Goal: Submit feedback/report problem: Submit feedback/report problem

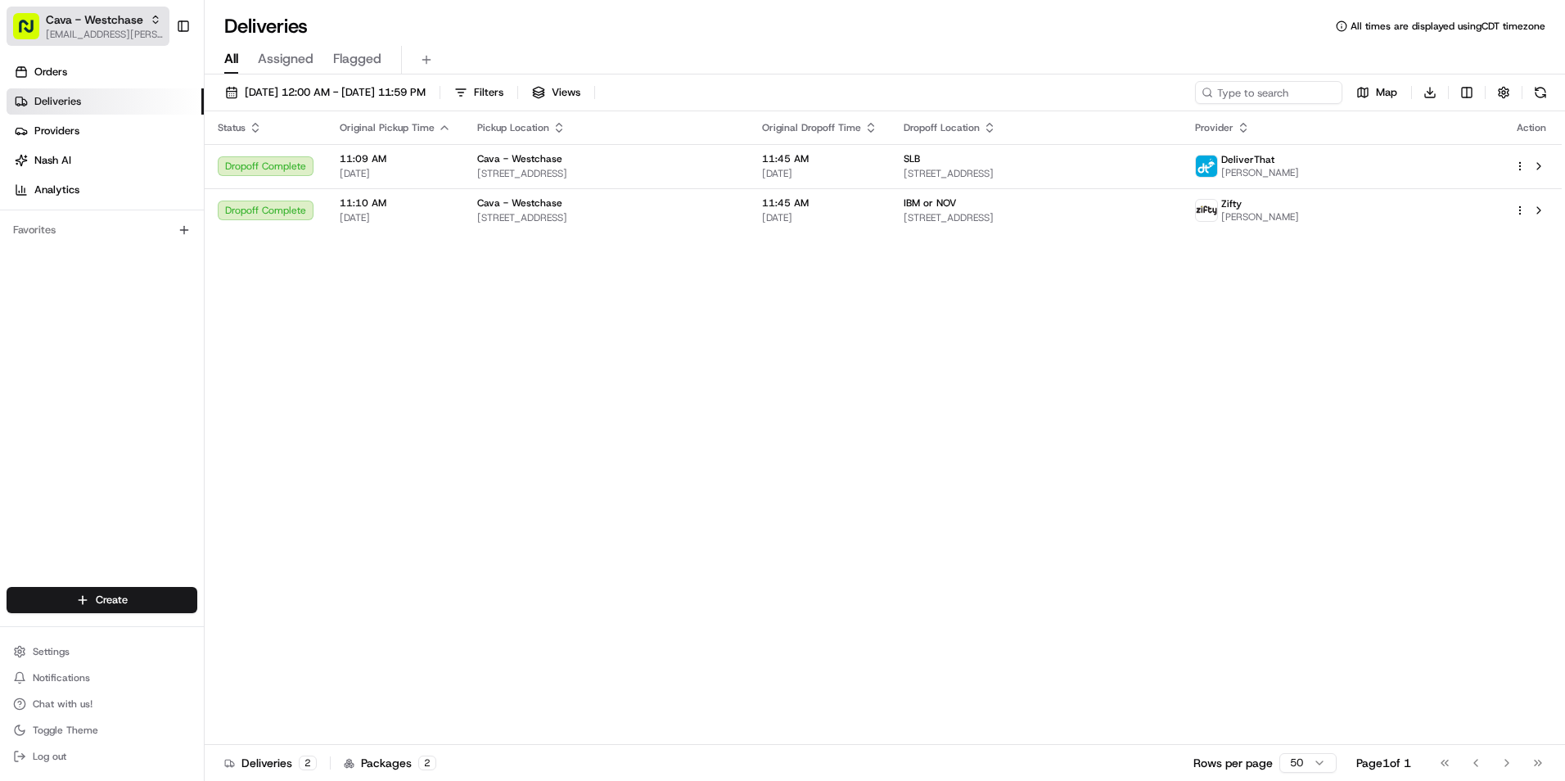
click at [90, 20] on span "Cava - Westchase" at bounding box center [94, 19] width 97 height 16
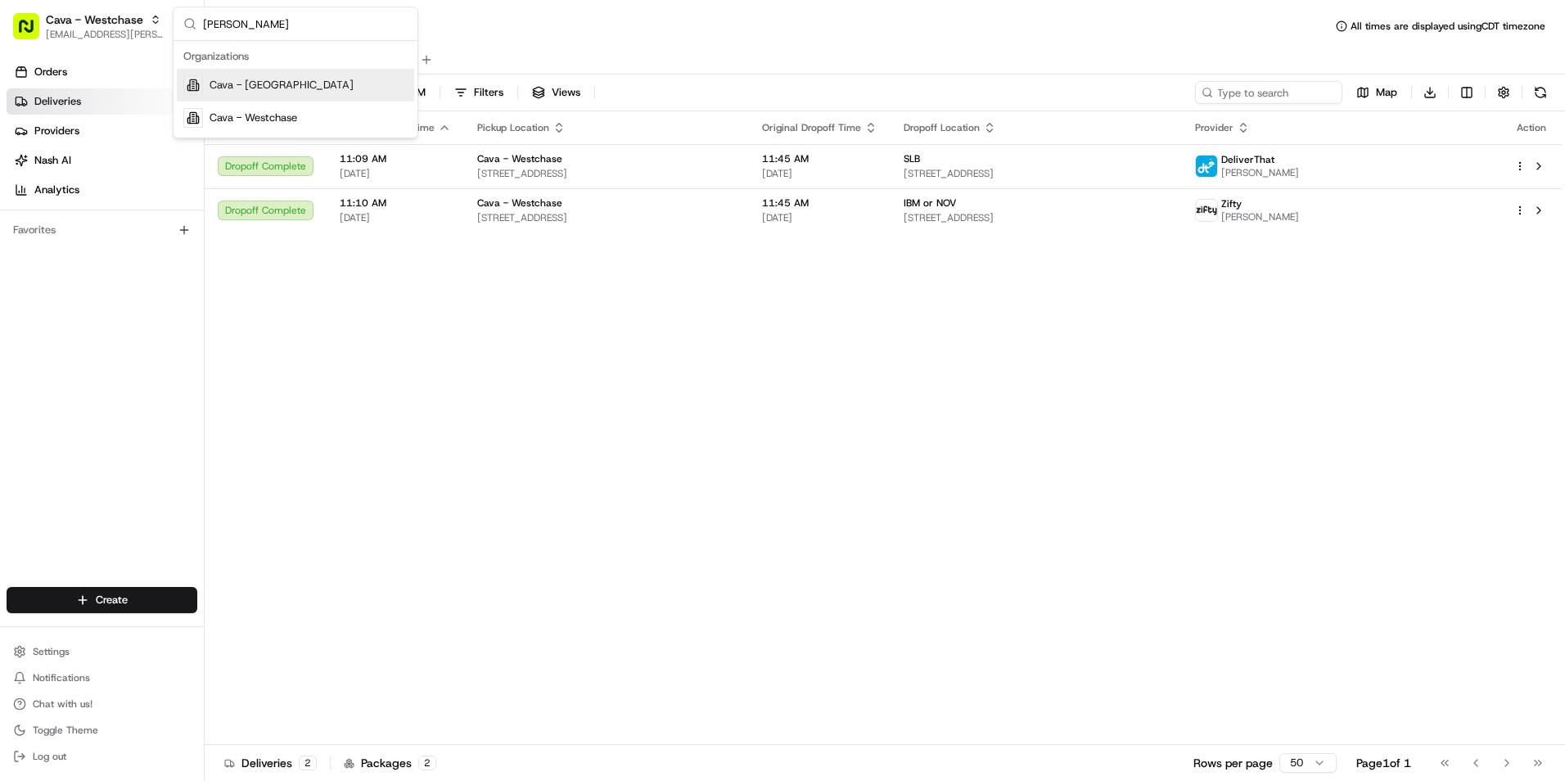
click at [228, 32] on input "wes" at bounding box center [305, 23] width 205 height 33
type input "w"
type input "mil"
click at [309, 90] on div "Cava - Millenia" at bounding box center [295, 85] width 237 height 33
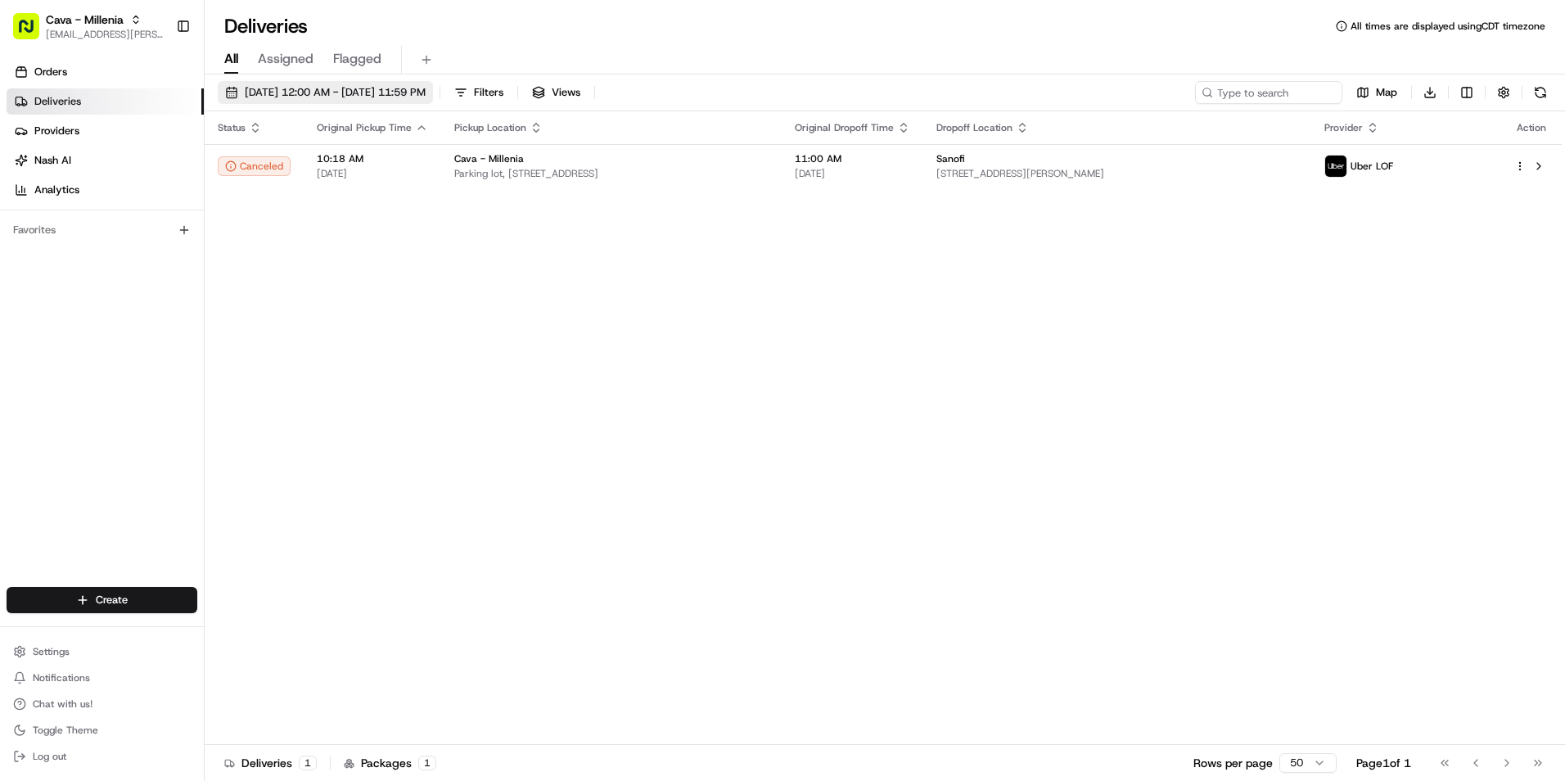
click at [302, 86] on span "08/19/2025 12:00 AM - 08/19/2025 11:59 PM" at bounding box center [335, 92] width 181 height 15
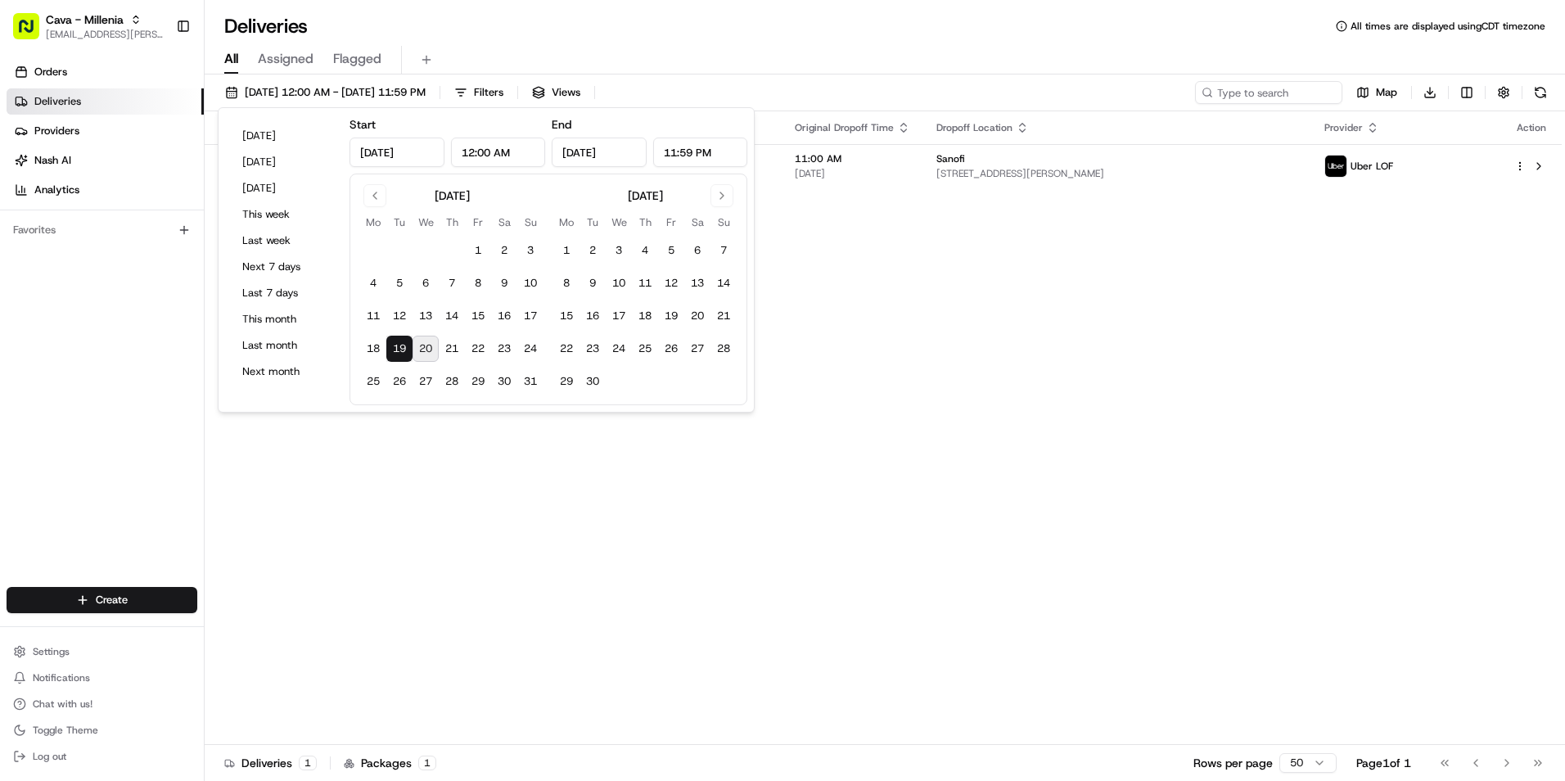
click at [431, 351] on button "20" at bounding box center [426, 349] width 26 height 26
type input "Aug 20, 2025"
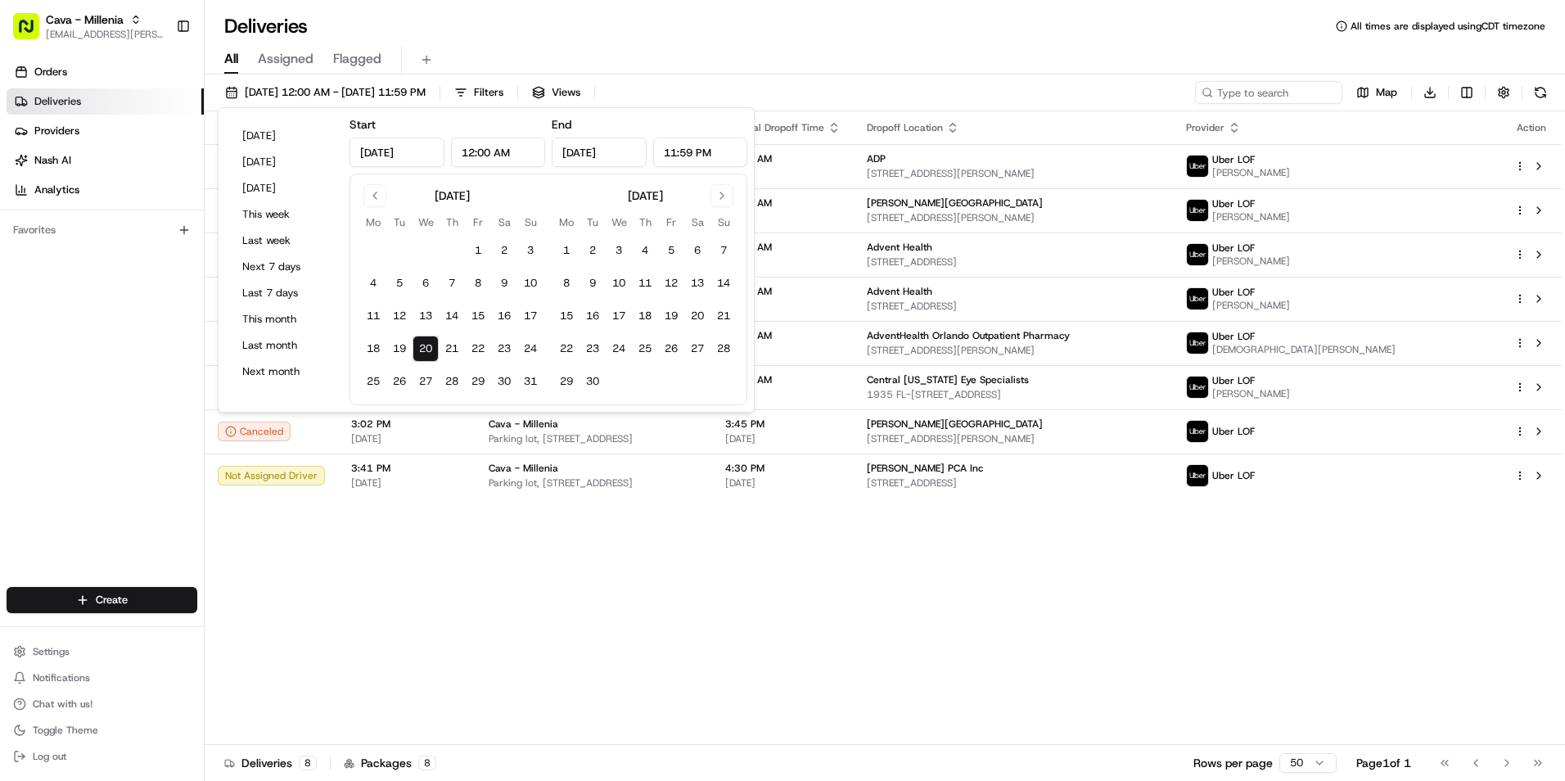
click at [702, 56] on div "All Assigned Flagged" at bounding box center [885, 60] width 1361 height 29
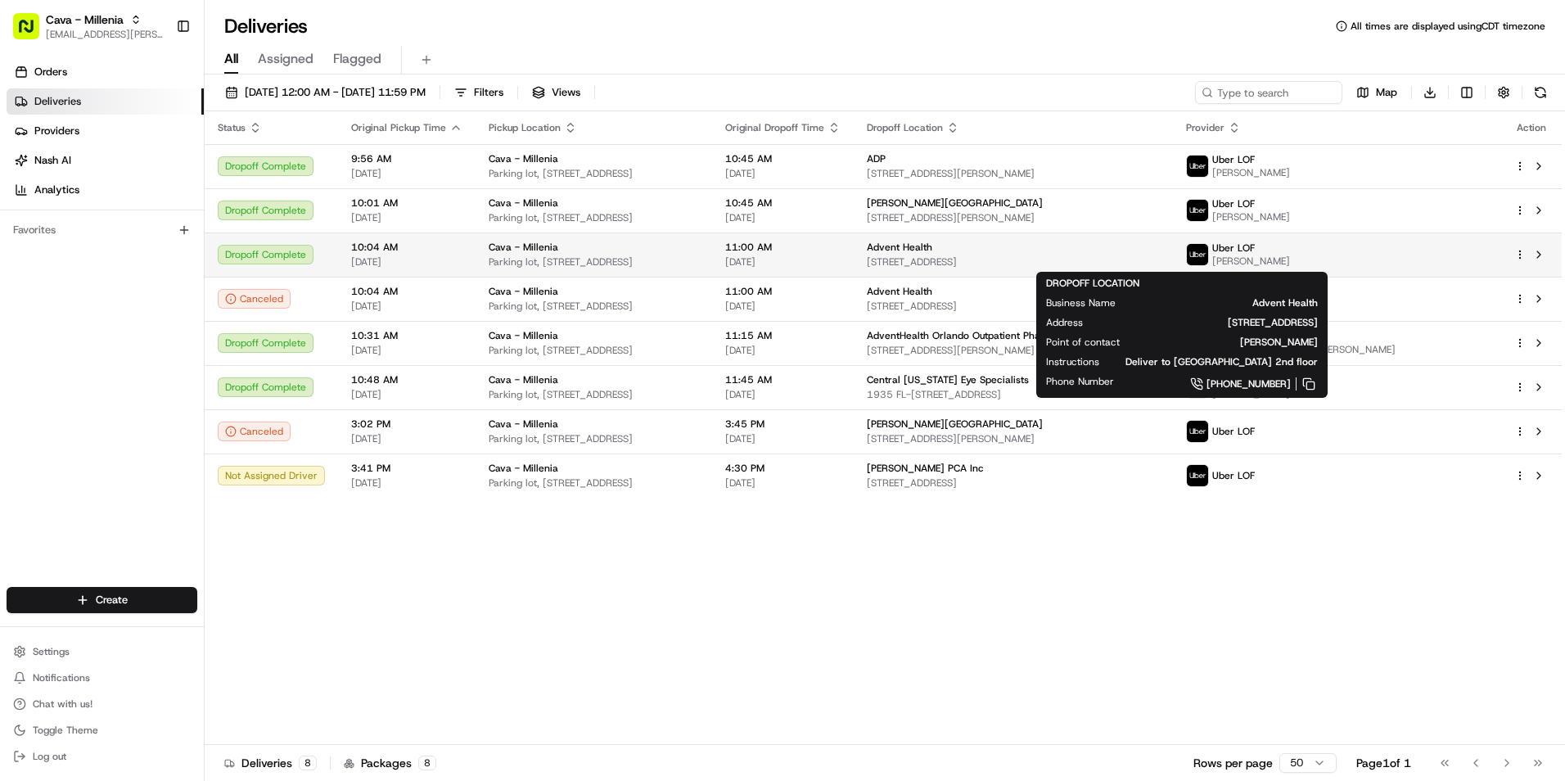
click at [932, 244] on span "Advent Health" at bounding box center [899, 247] width 65 height 13
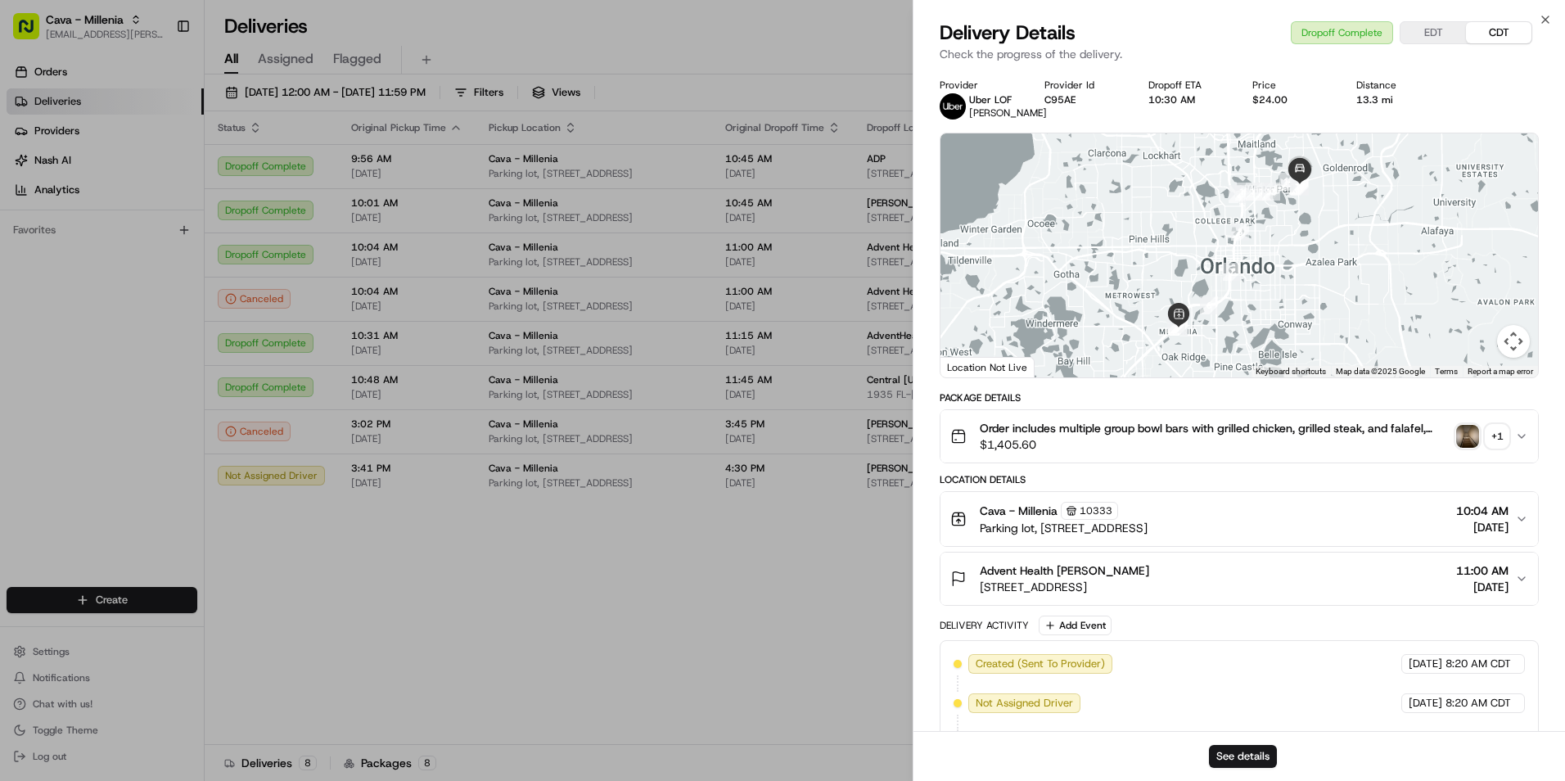
click at [1460, 435] on img "button" at bounding box center [1467, 436] width 23 height 23
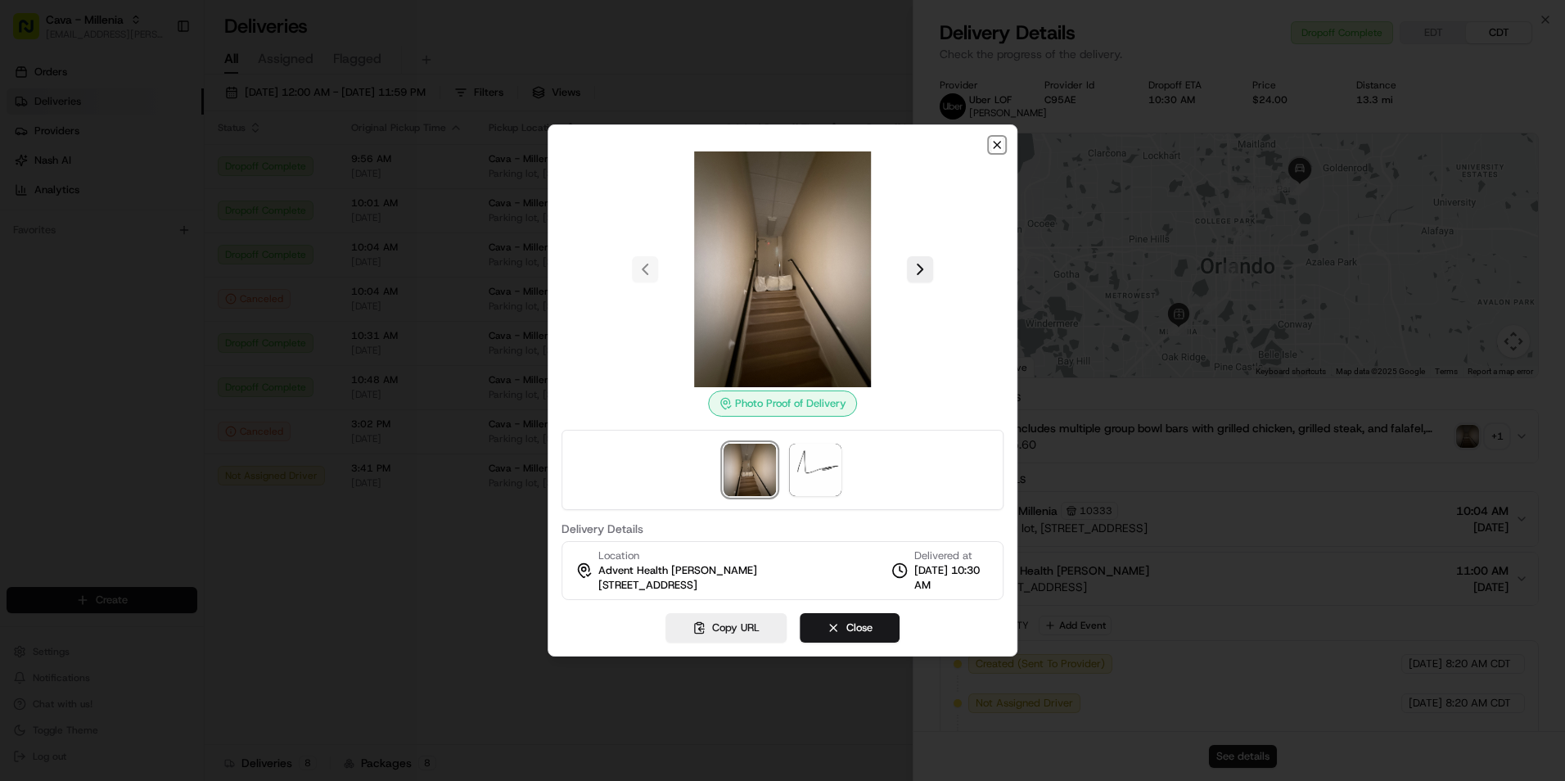
click at [993, 148] on icon "button" at bounding box center [997, 144] width 13 height 13
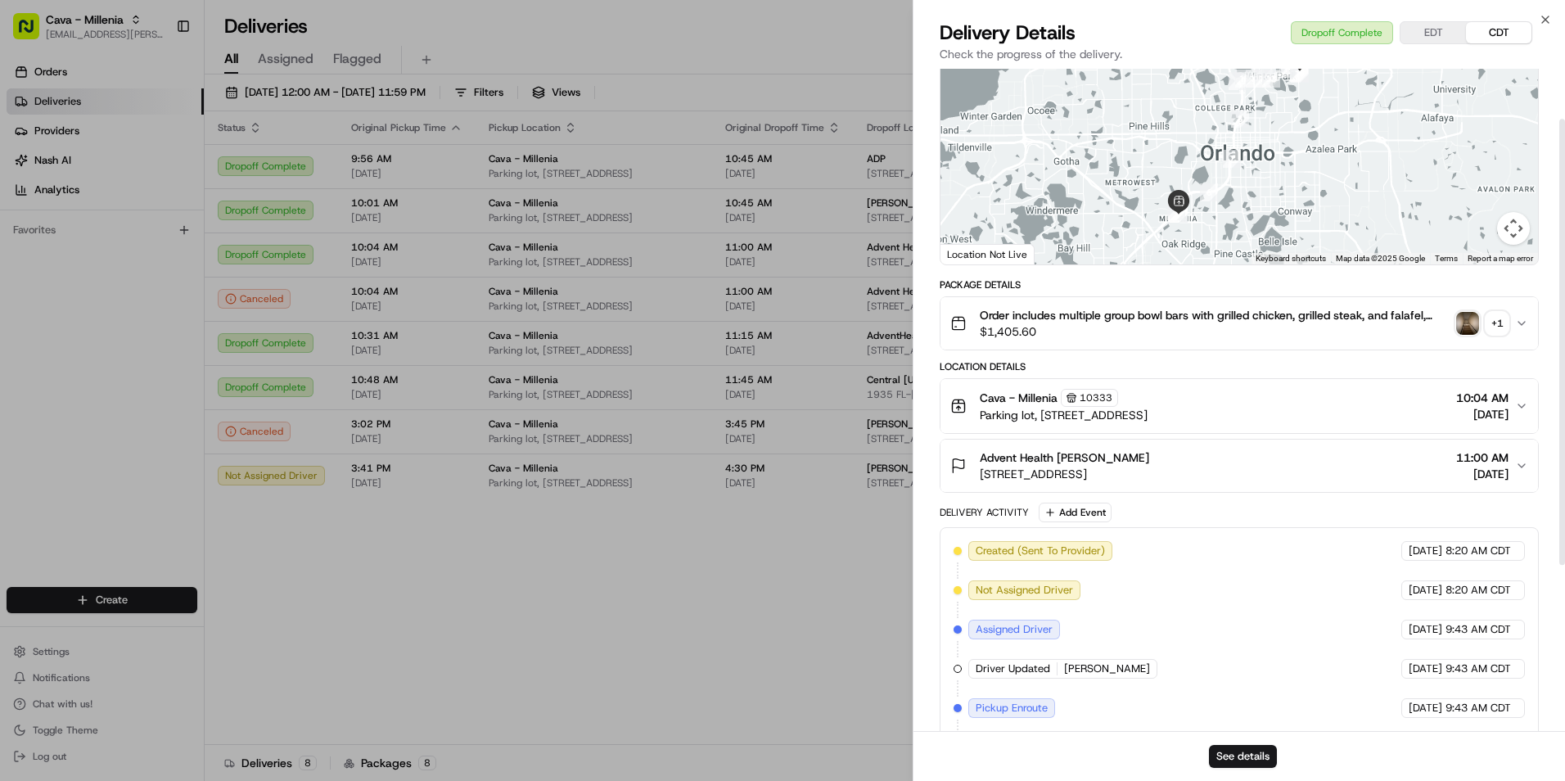
scroll to position [75, 0]
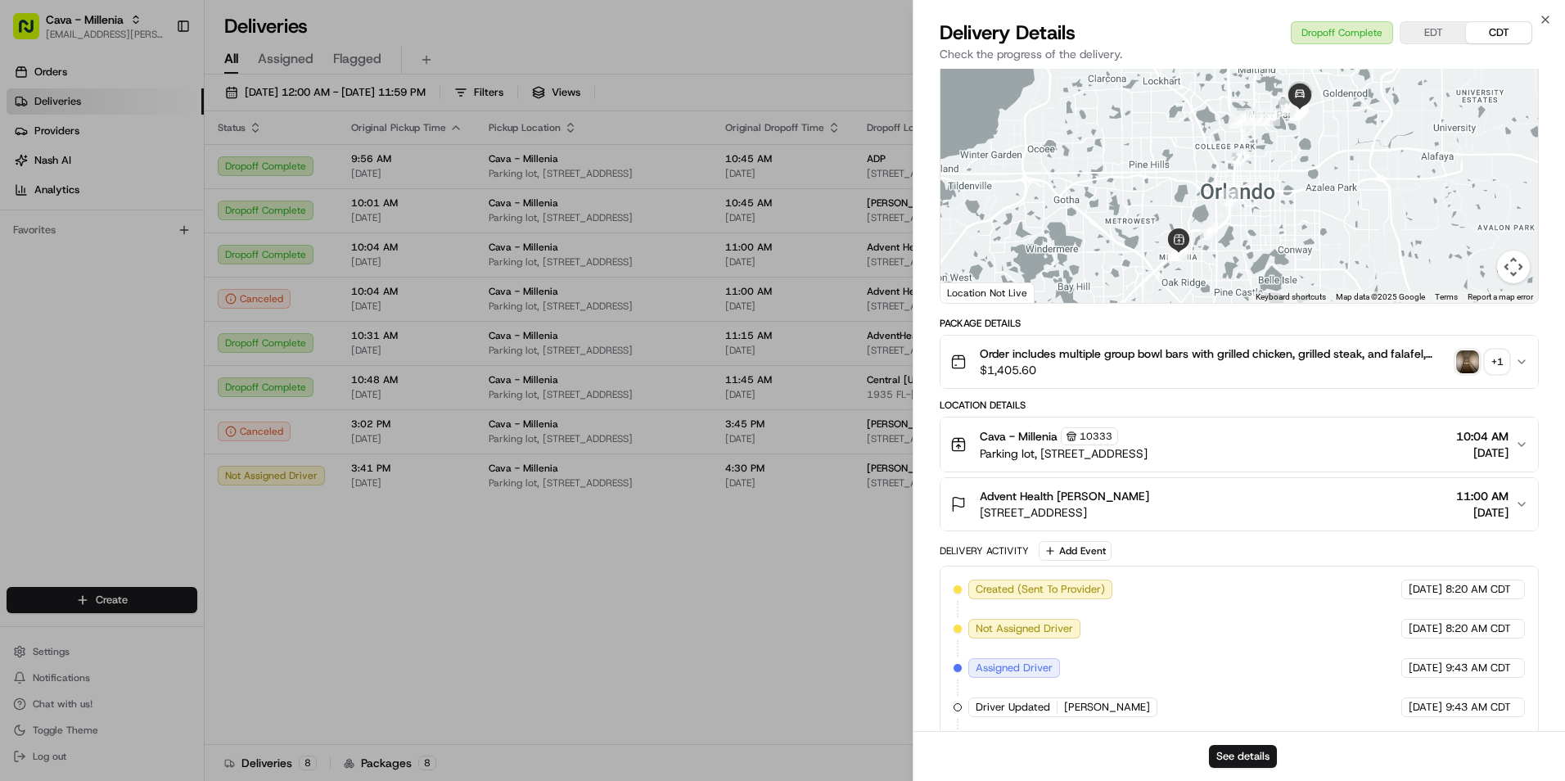
click at [1422, 499] on div "Advent Health Pam Massagale 200 N Lakemont Ave, Winter Park, FL 32792, USA 11:0…" at bounding box center [1233, 504] width 565 height 33
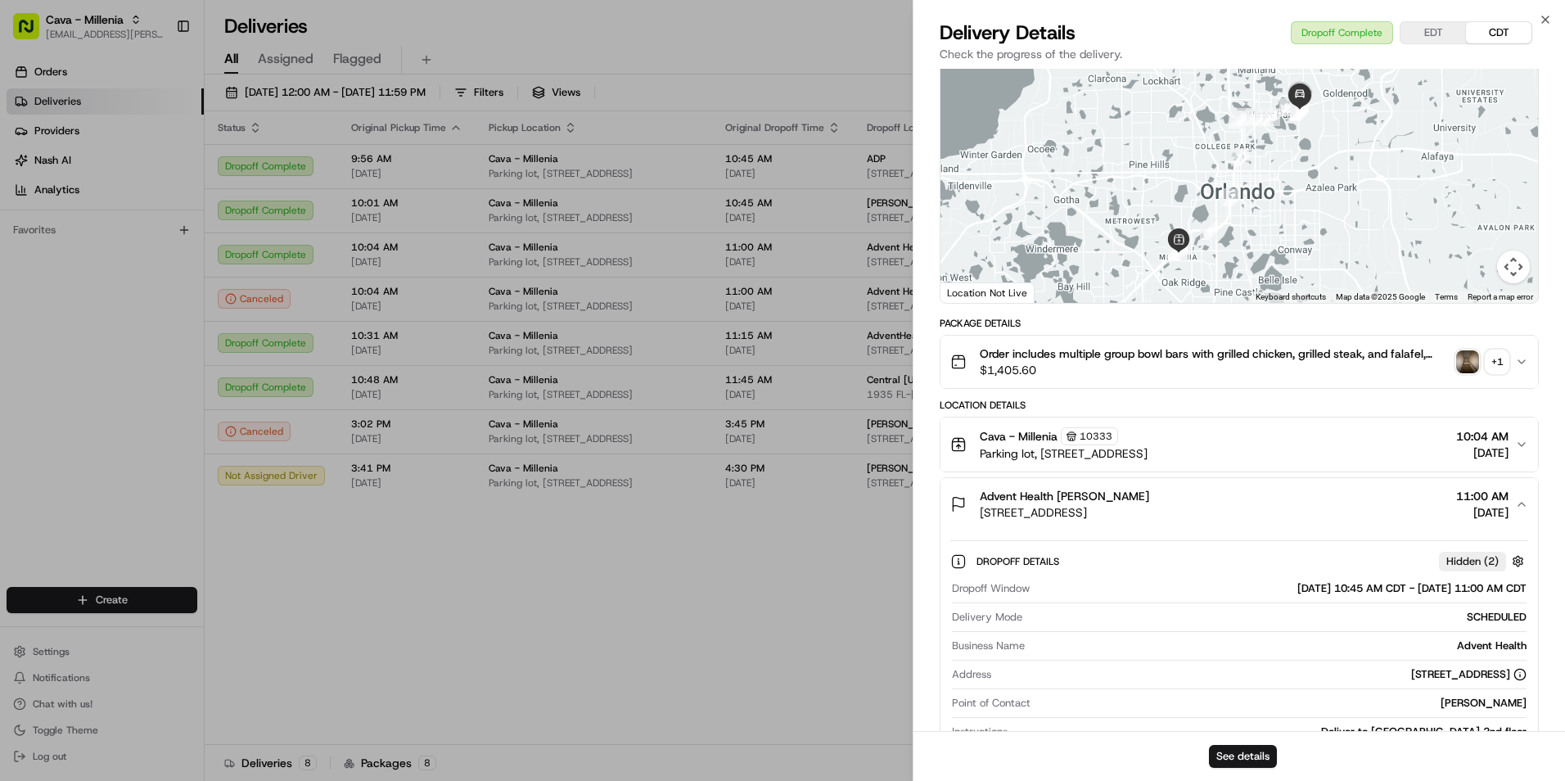
click at [1422, 499] on div "Advent Health Pam Massagale 200 N Lakemont Ave, Winter Park, FL 32792, USA 11:0…" at bounding box center [1233, 504] width 565 height 33
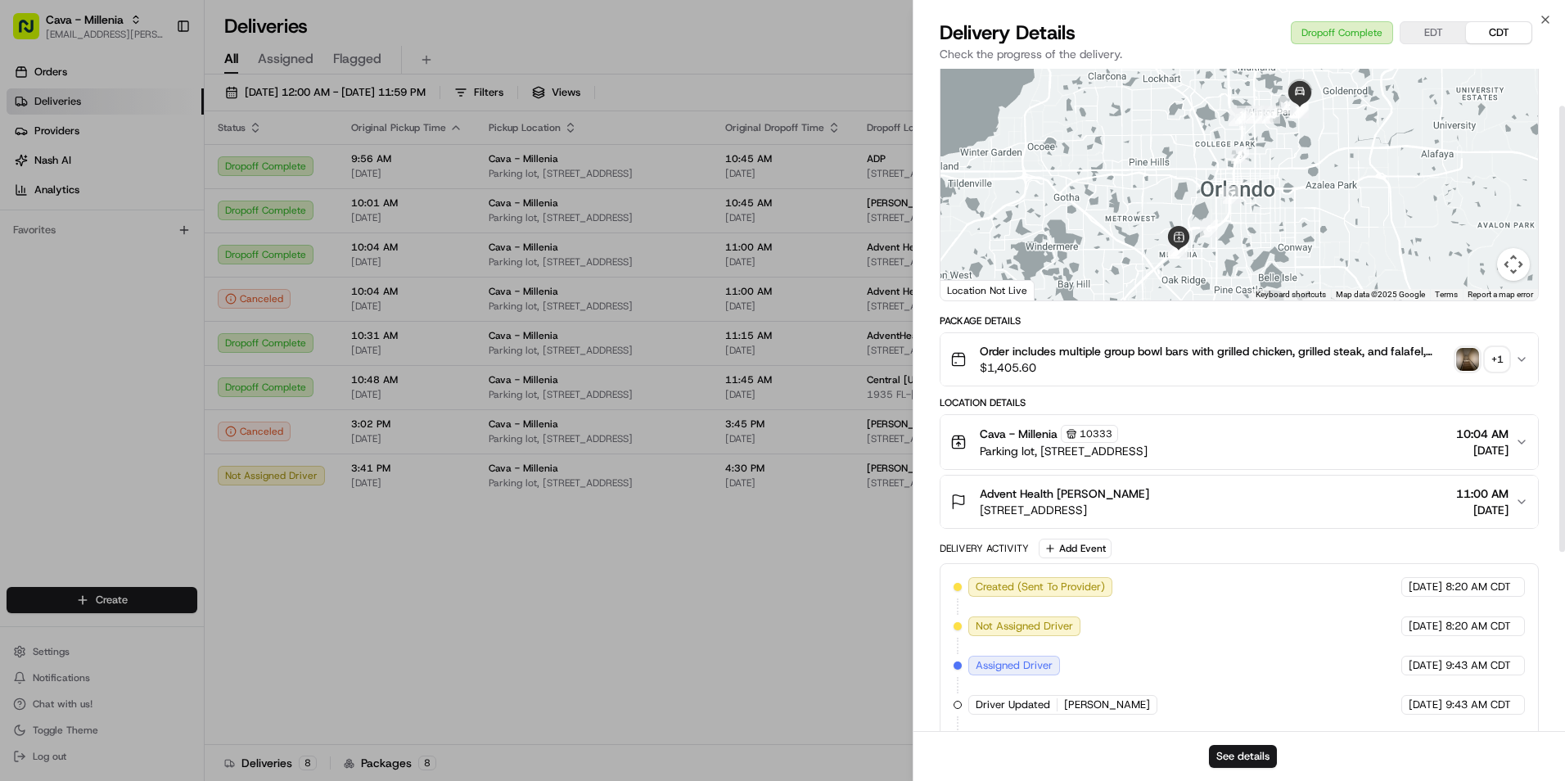
scroll to position [0, 0]
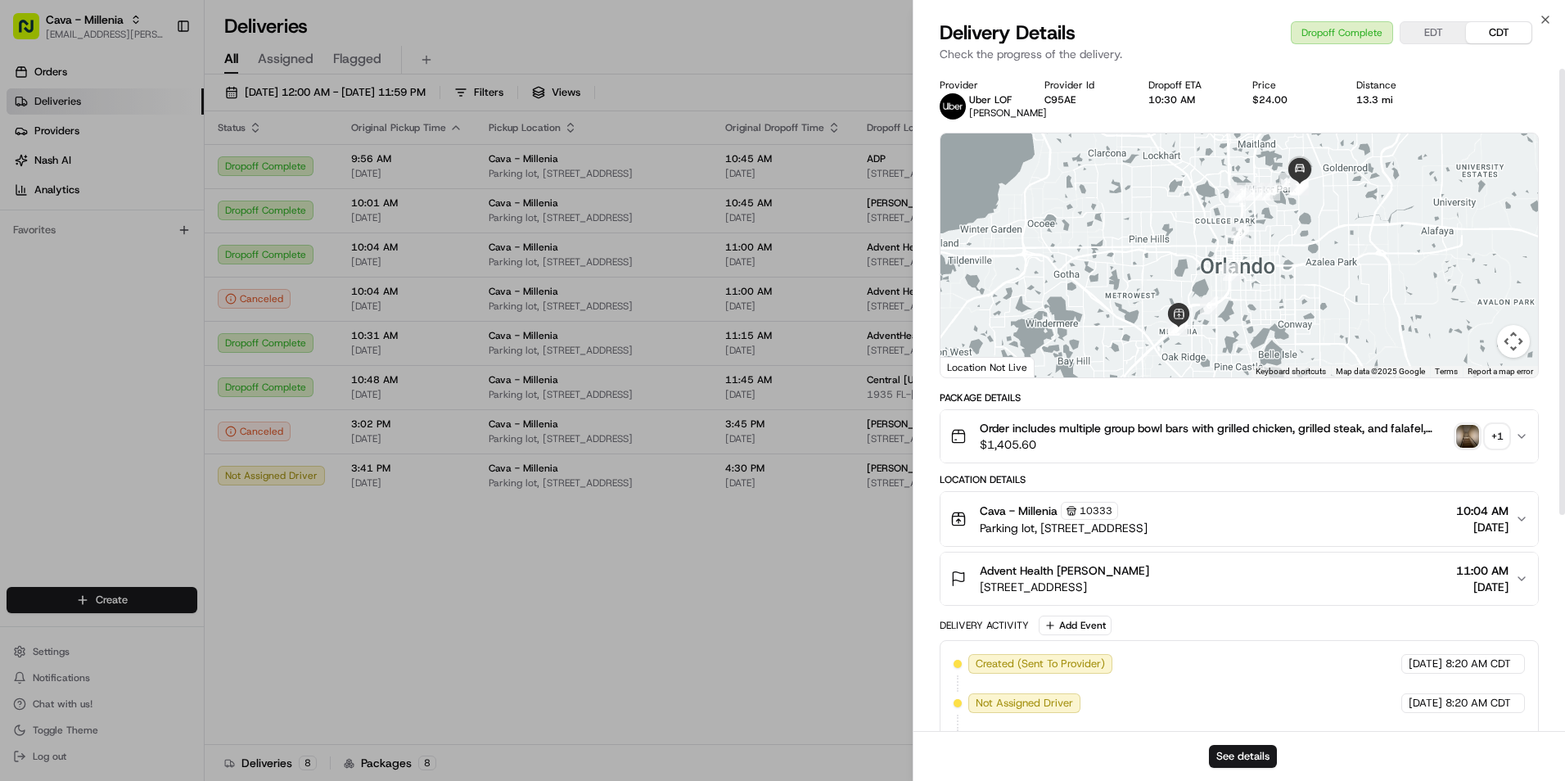
click at [1453, 33] on button "EDT" at bounding box center [1433, 32] width 65 height 21
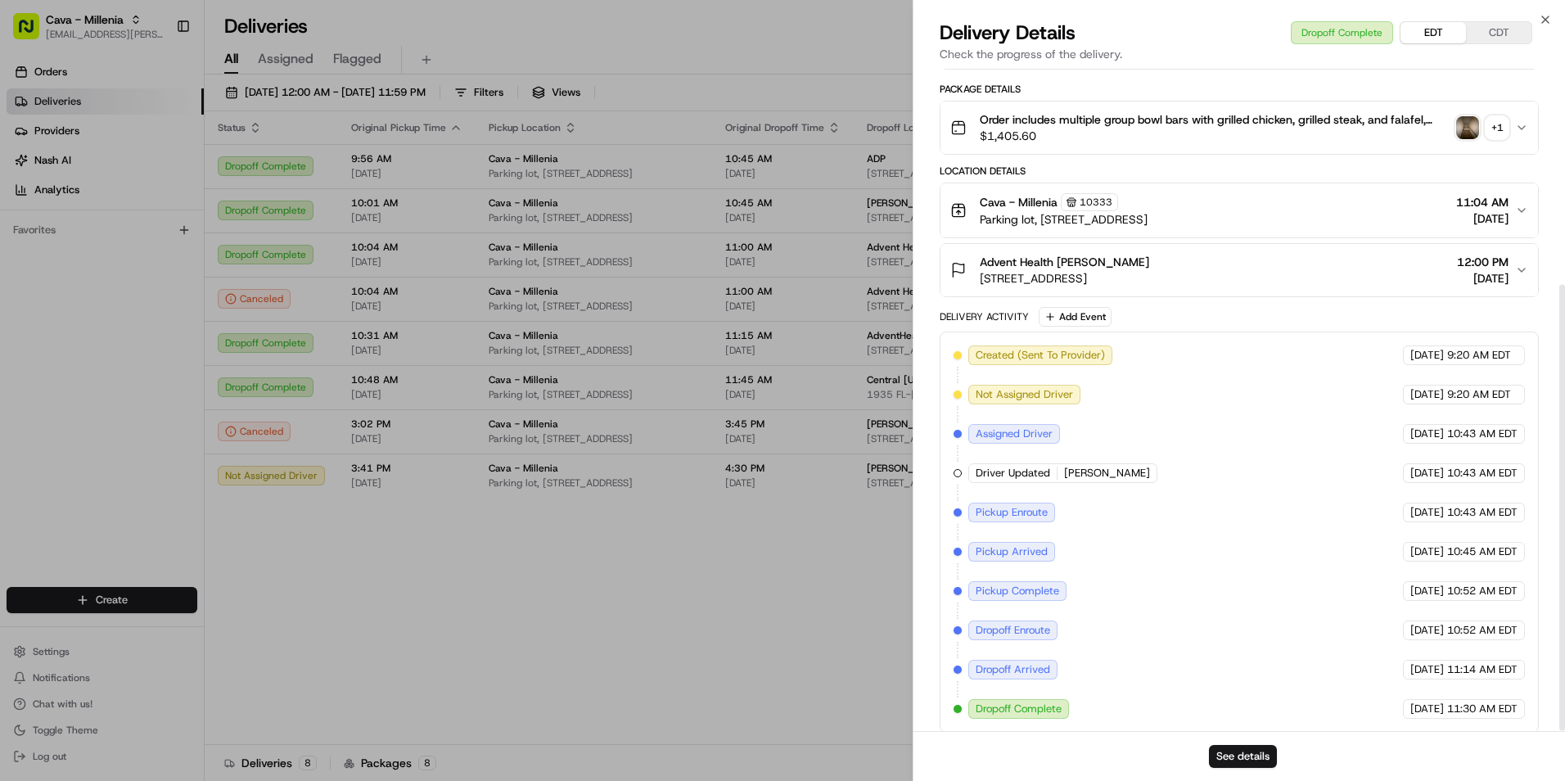
scroll to position [320, 0]
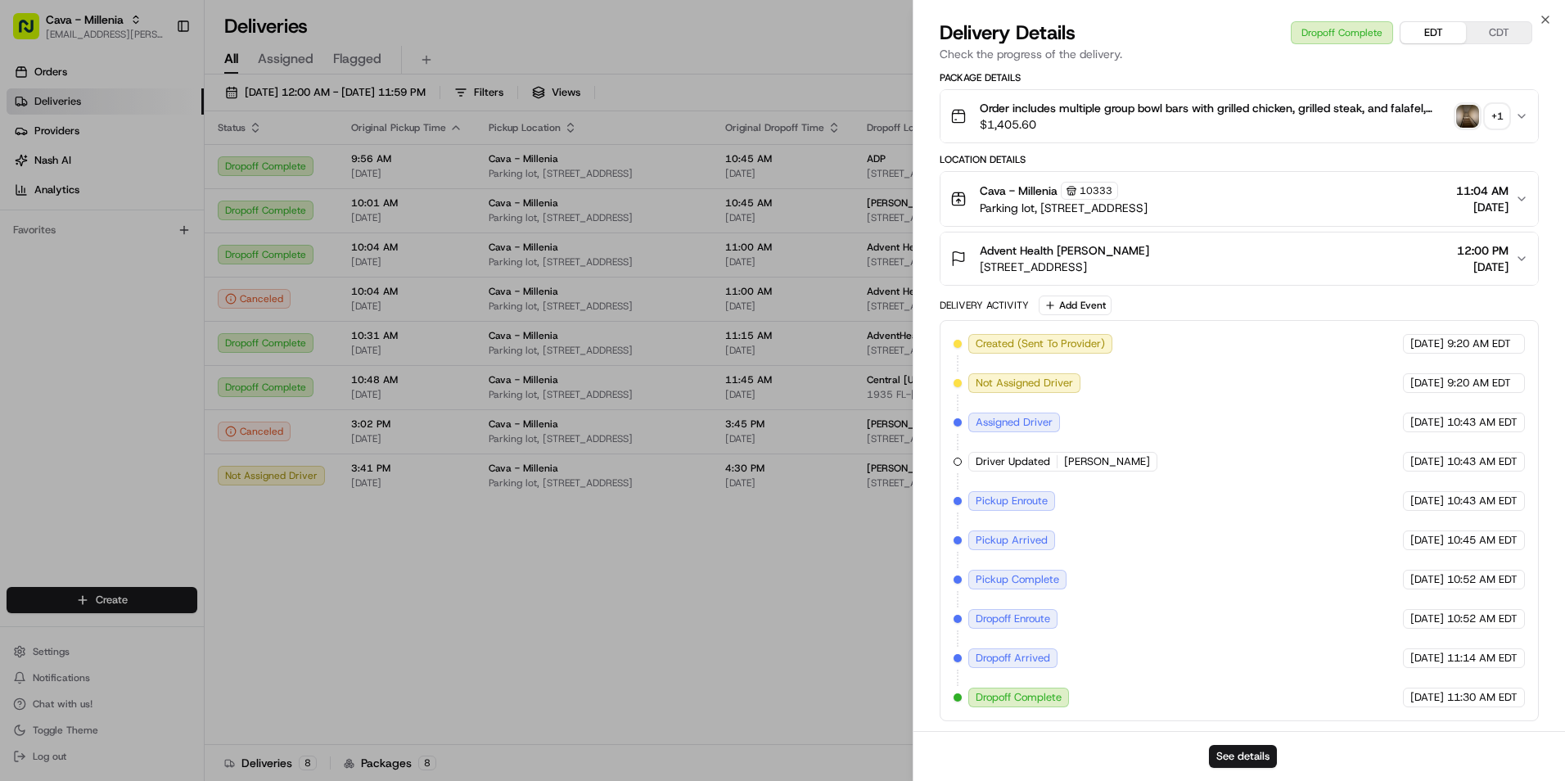
click at [1436, 260] on div "Advent Health Pam Massagale 200 N Lakemont Ave, Winter Park, FL 32792, USA 12:0…" at bounding box center [1233, 258] width 565 height 33
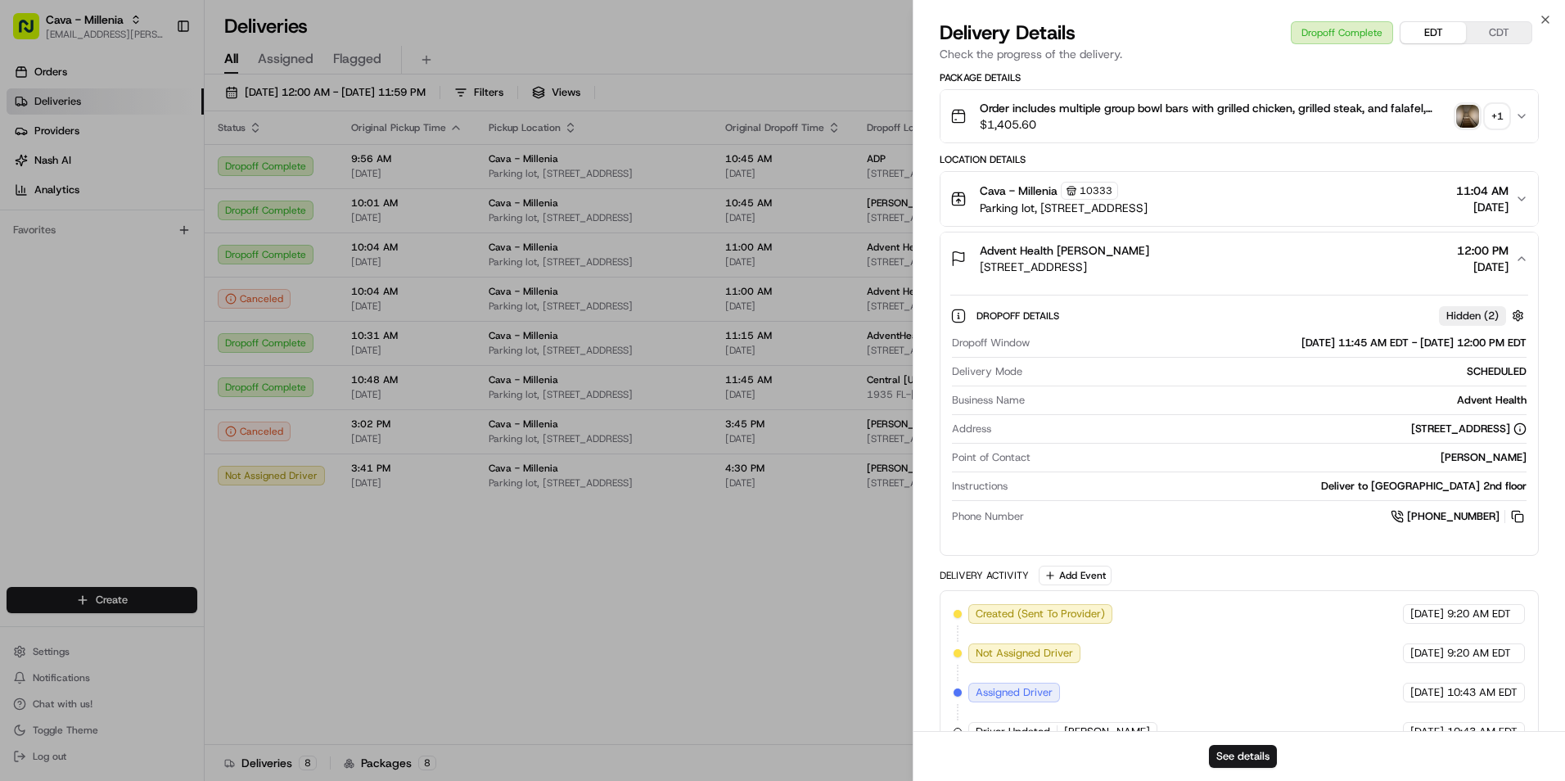
click at [1496, 255] on span "12:00 PM" at bounding box center [1483, 250] width 52 height 16
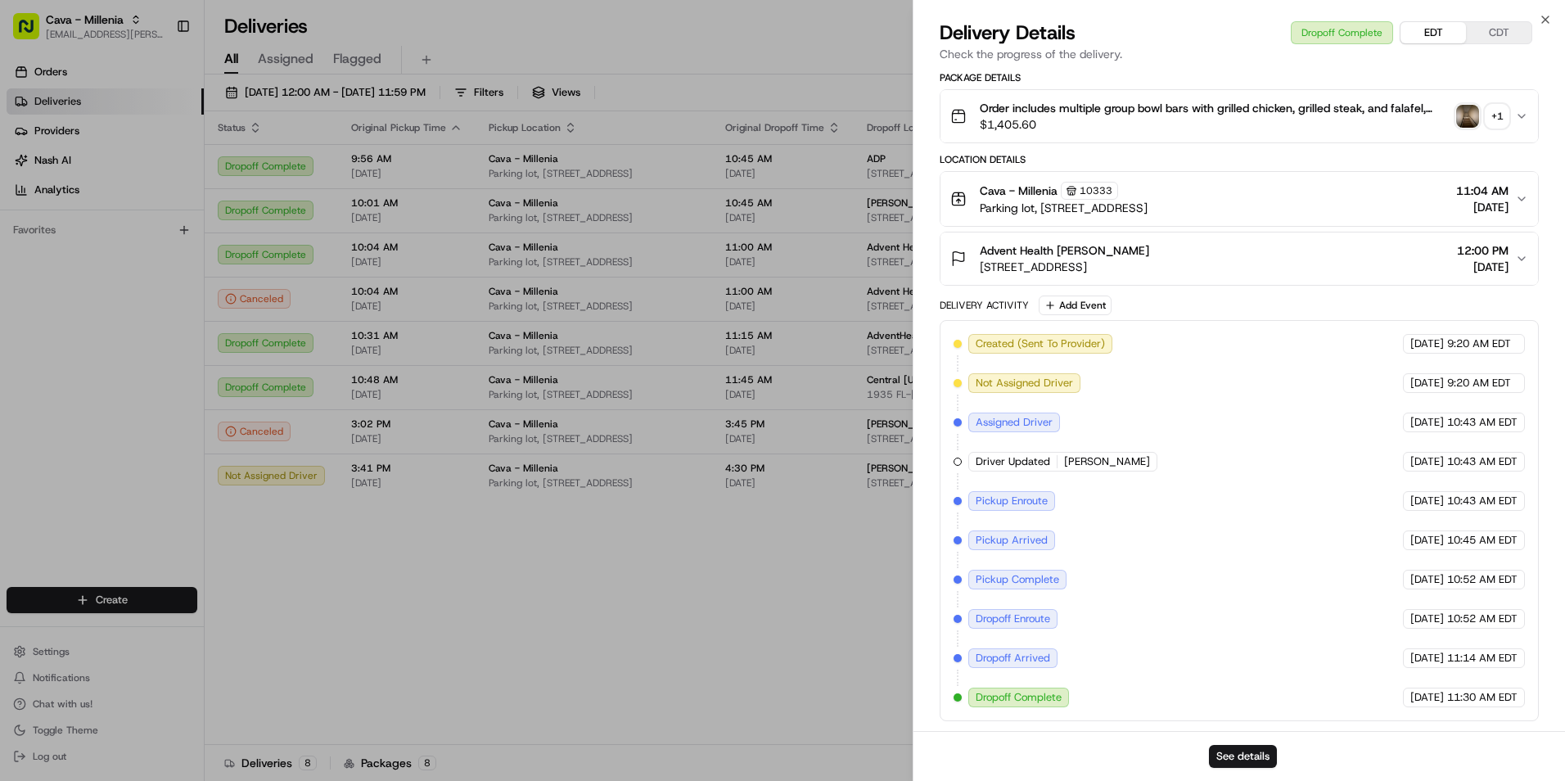
click at [1493, 37] on button "CDT" at bounding box center [1498, 32] width 65 height 21
click at [1451, 30] on button "EDT" at bounding box center [1433, 32] width 65 height 21
drag, startPoint x: 982, startPoint y: 264, endPoint x: 1244, endPoint y: 270, distance: 261.2
click at [1149, 270] on span "[STREET_ADDRESS]" at bounding box center [1064, 267] width 169 height 16
drag, startPoint x: 1244, startPoint y: 270, endPoint x: 1228, endPoint y: 266, distance: 16.1
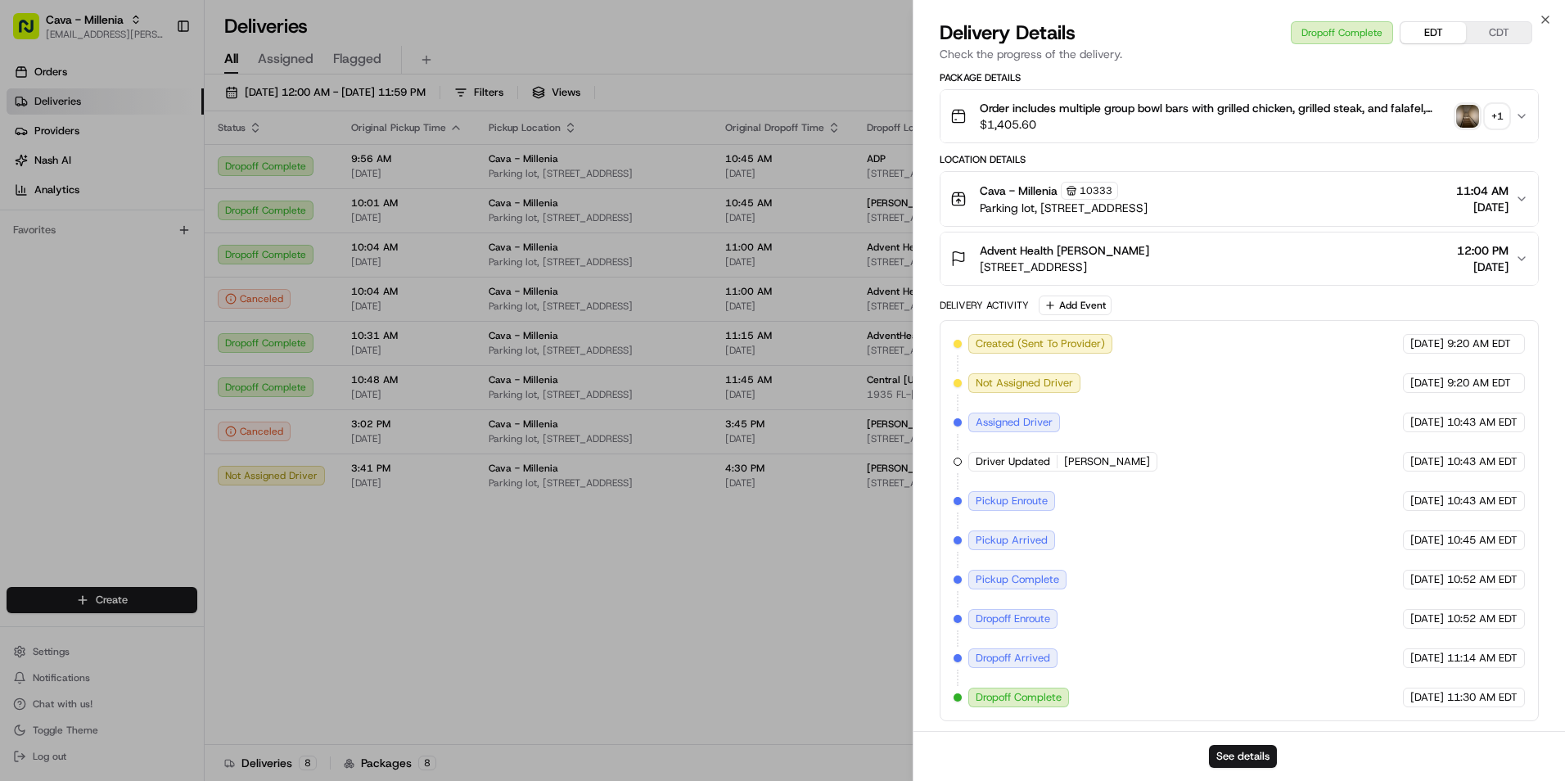
copy span "[STREET_ADDRESS]"
click at [1340, 268] on div "Advent Health Pam Massagale 200 N Lakemont Ave, Winter Park, FL 32792, USA 12:0…" at bounding box center [1233, 258] width 565 height 33
click at [1547, 20] on icon "button" at bounding box center [1545, 19] width 13 height 13
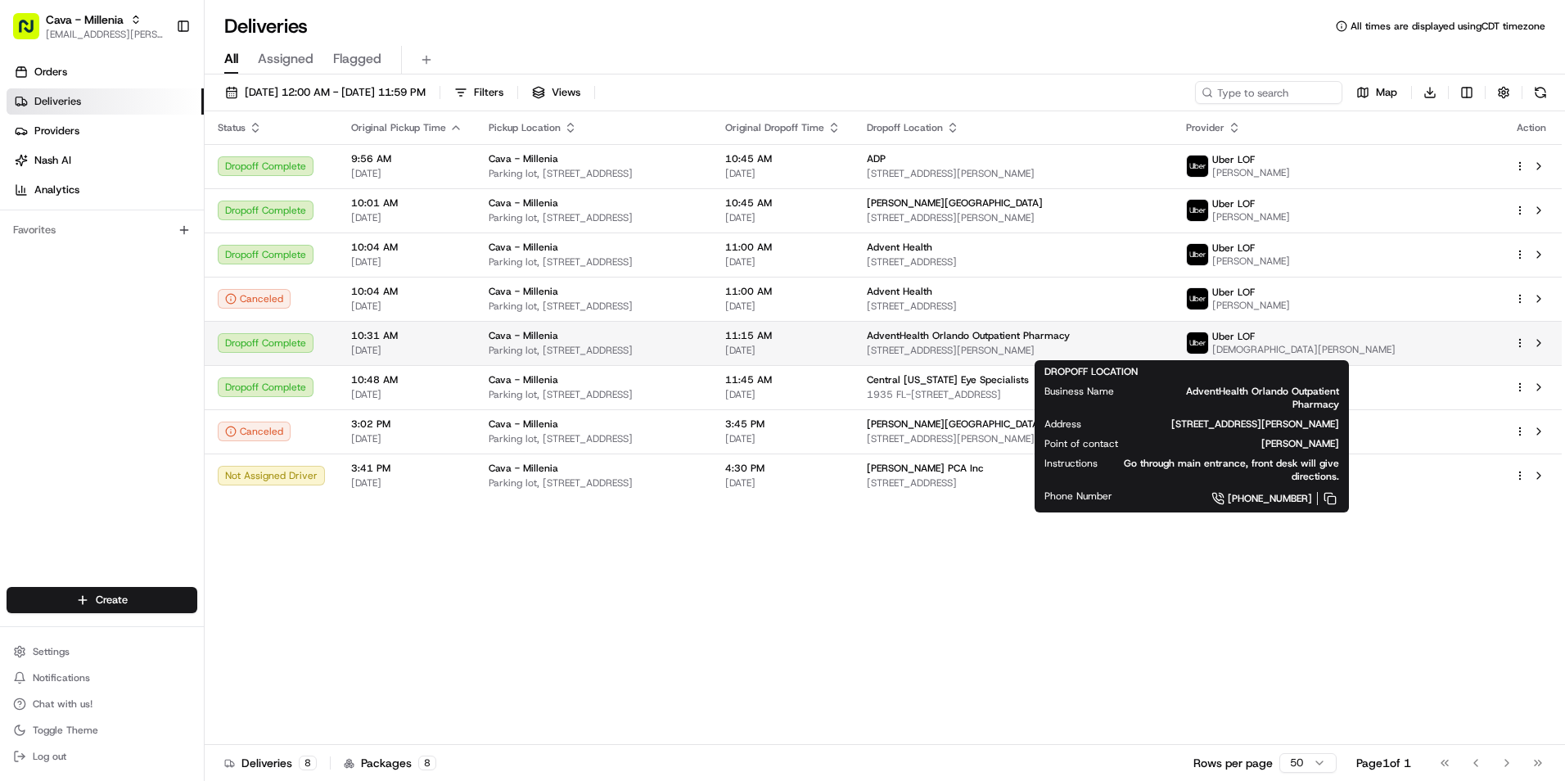
click at [1070, 330] on span "AdventHealth Orlando Outpatient Pharmacy" at bounding box center [968, 335] width 203 height 13
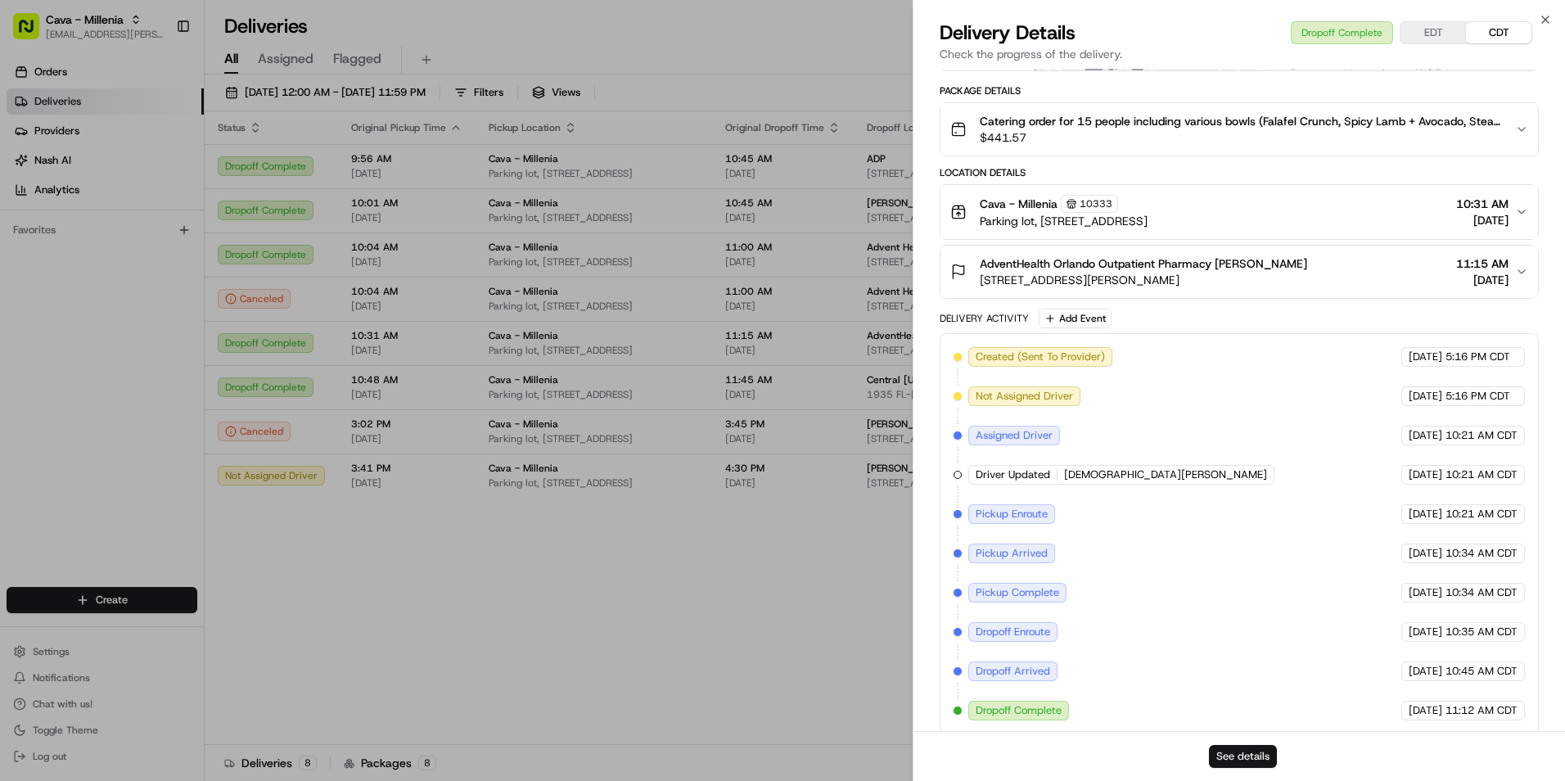
click at [1257, 758] on button "See details" at bounding box center [1243, 756] width 68 height 23
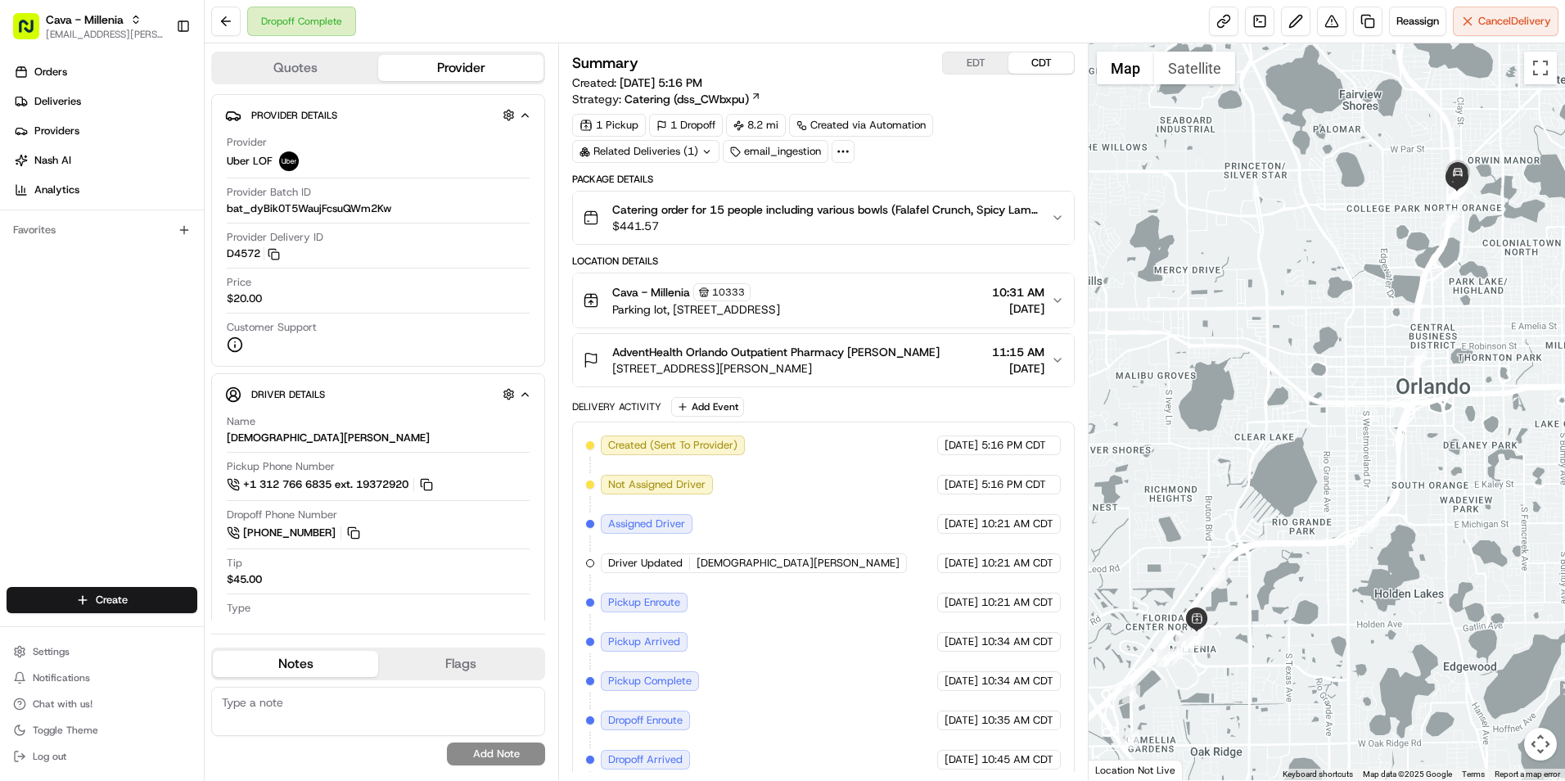
click at [994, 373] on span "[DATE]" at bounding box center [1018, 368] width 52 height 16
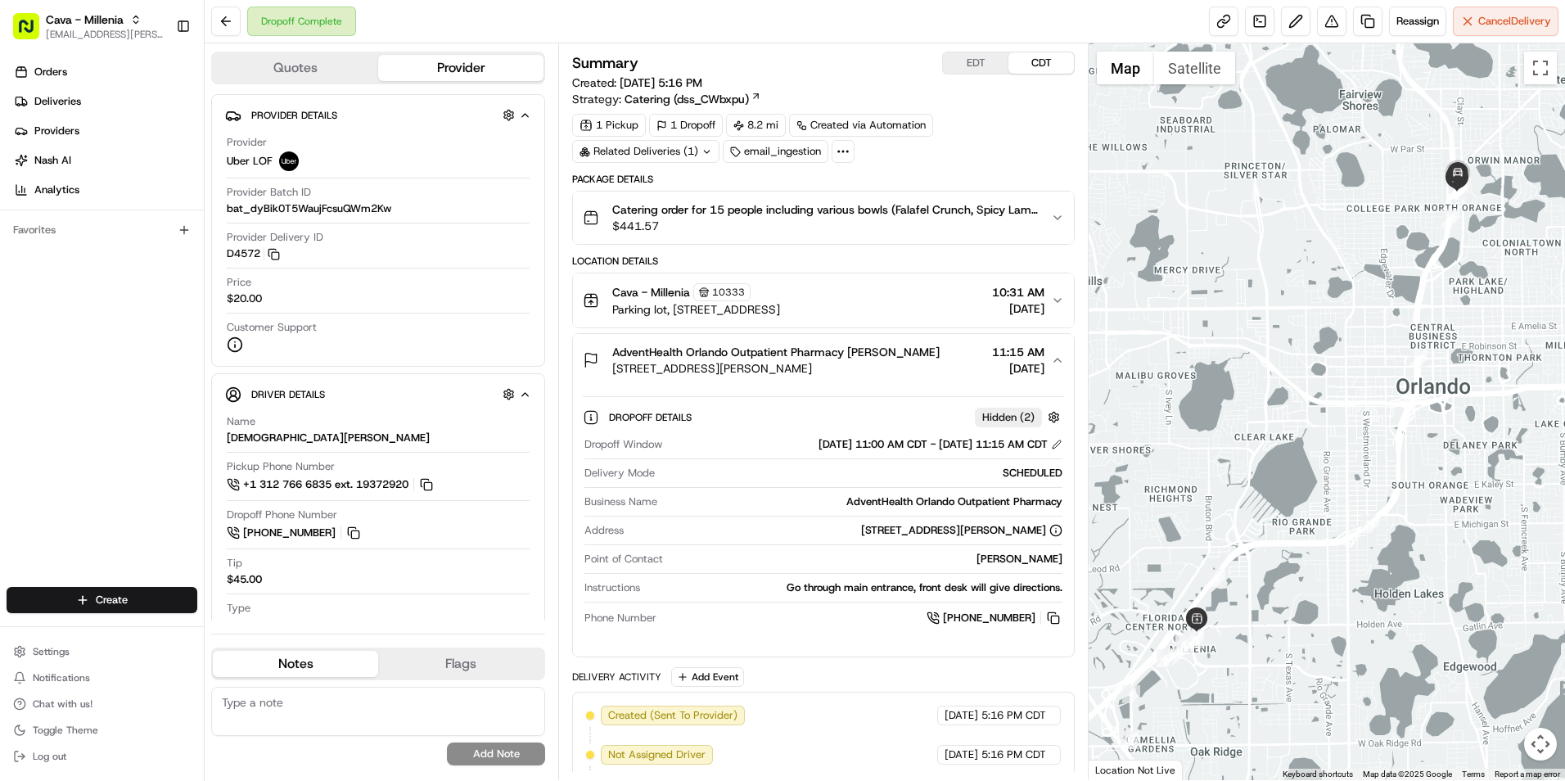
click at [994, 369] on span "[DATE]" at bounding box center [1018, 368] width 52 height 16
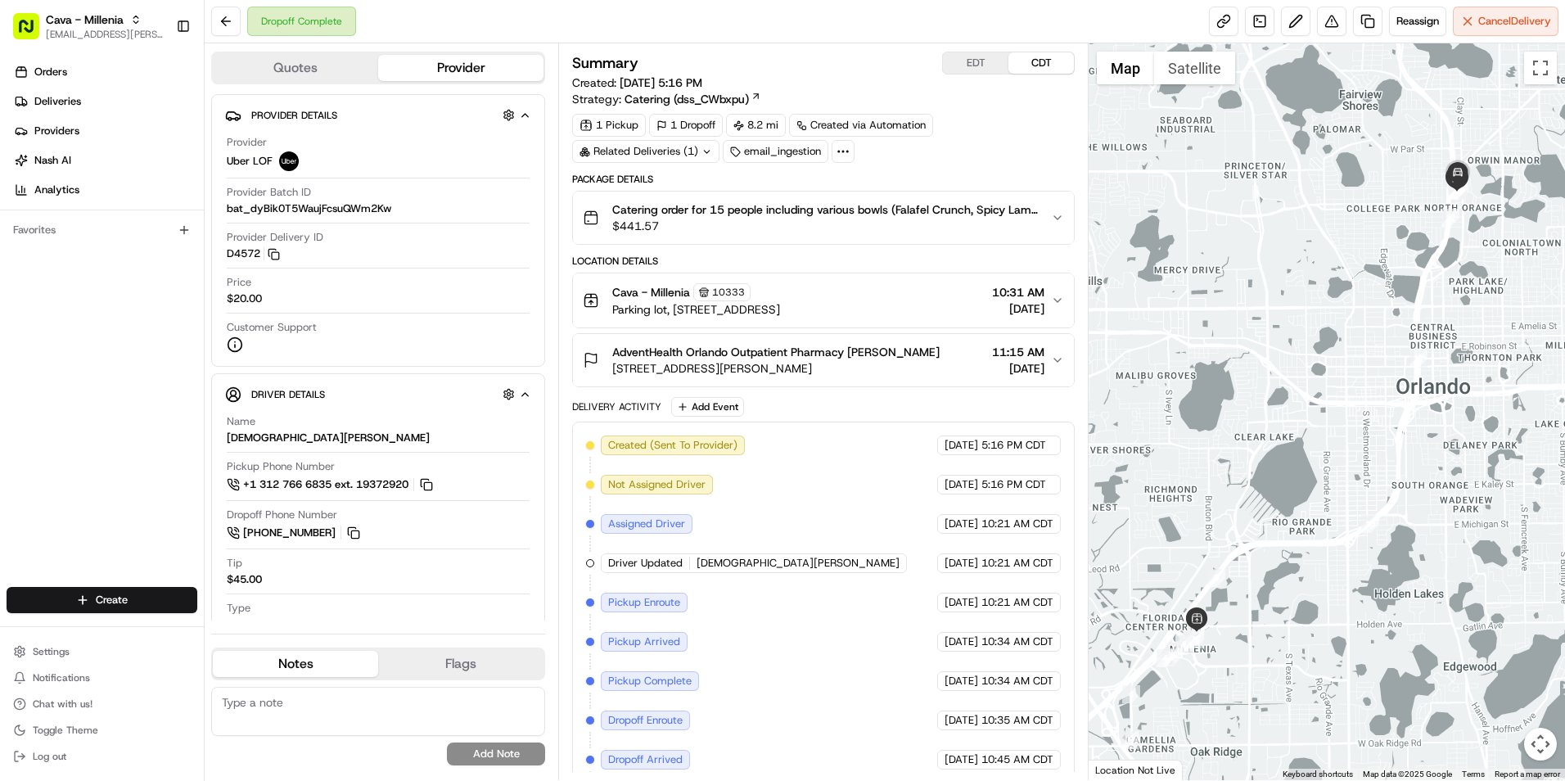
click at [996, 224] on span "$441.57" at bounding box center [825, 226] width 426 height 16
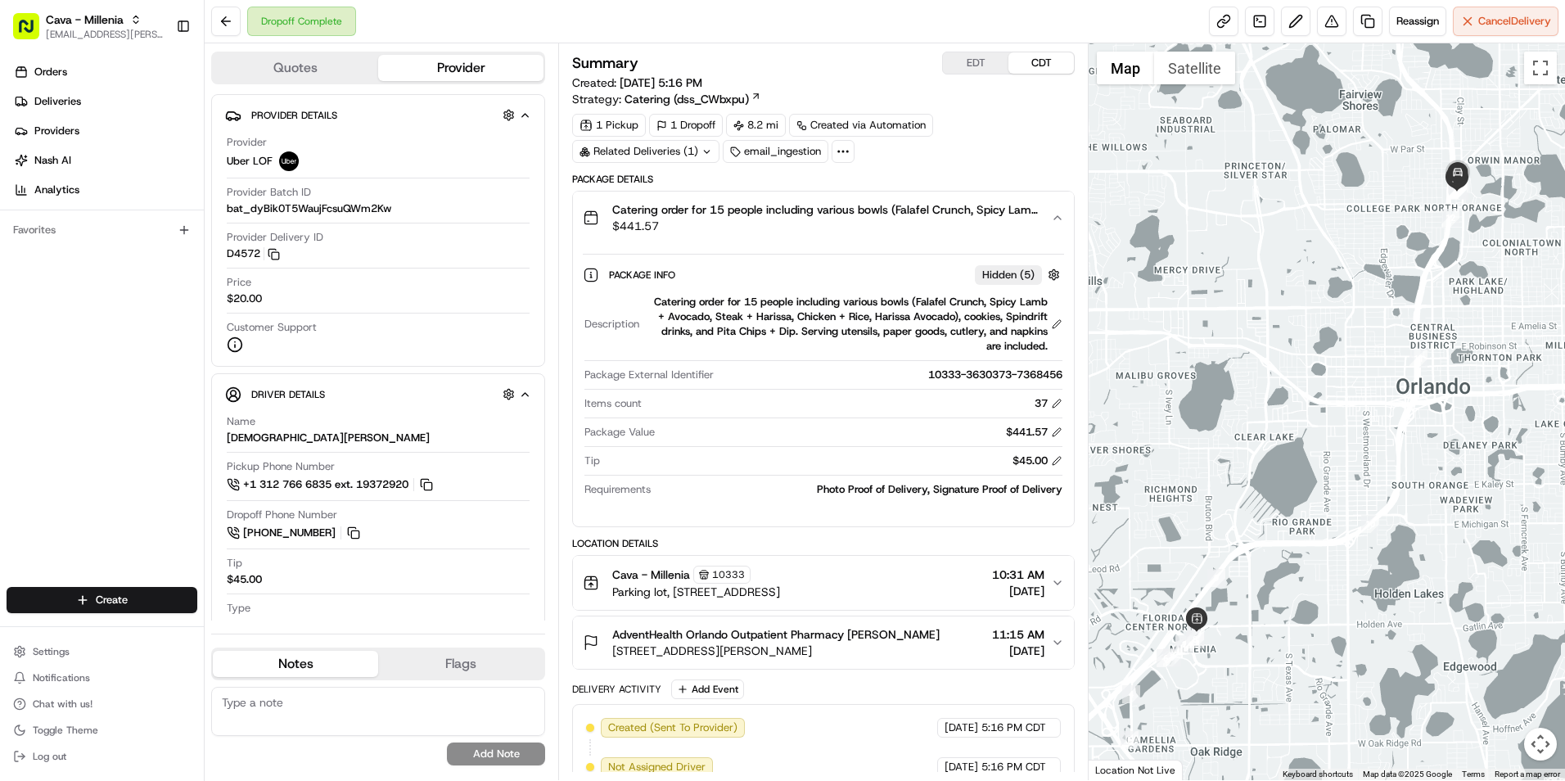
click at [996, 224] on span "$441.57" at bounding box center [825, 226] width 426 height 16
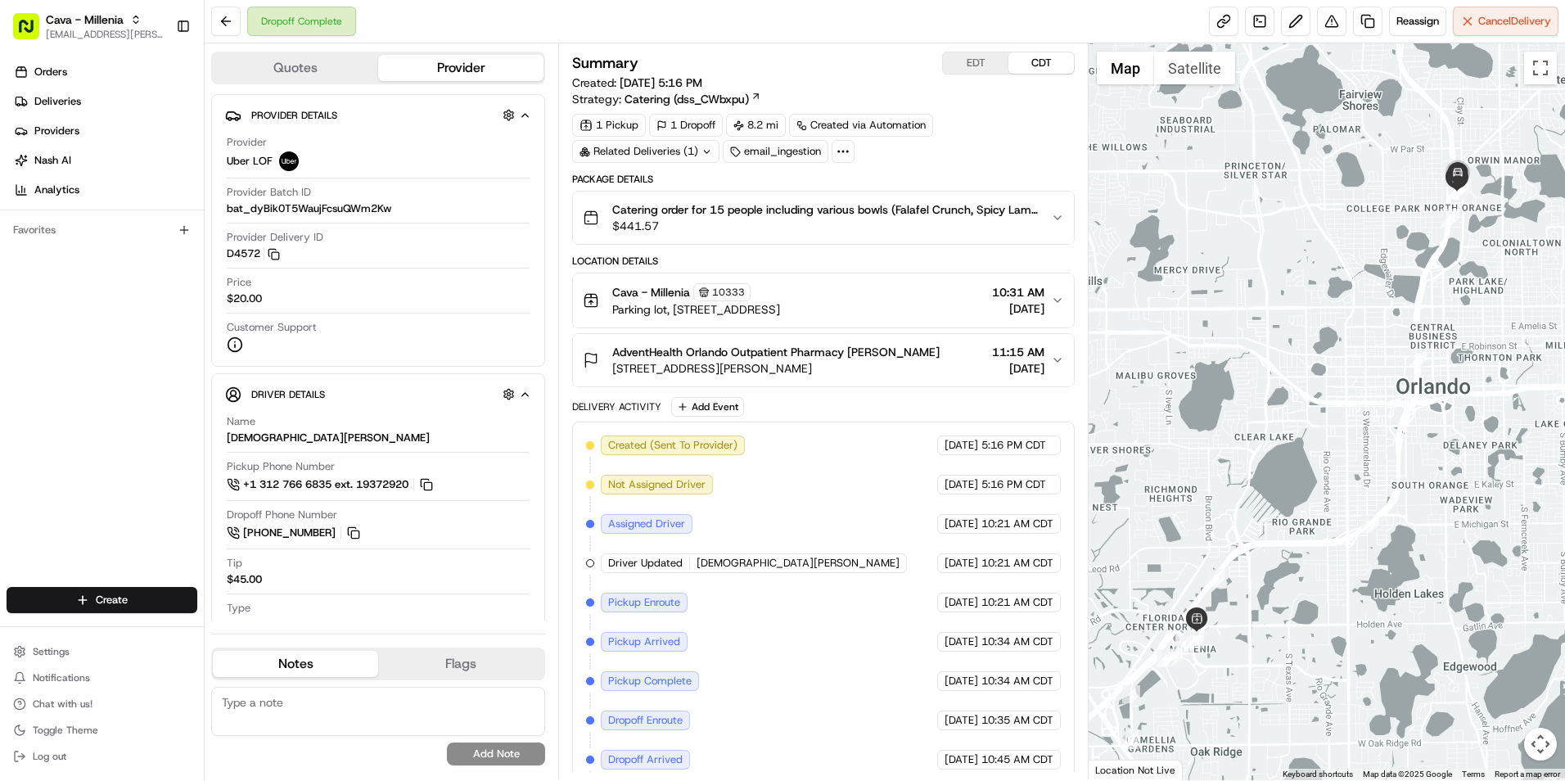
click at [992, 315] on span "[DATE]" at bounding box center [1018, 308] width 52 height 16
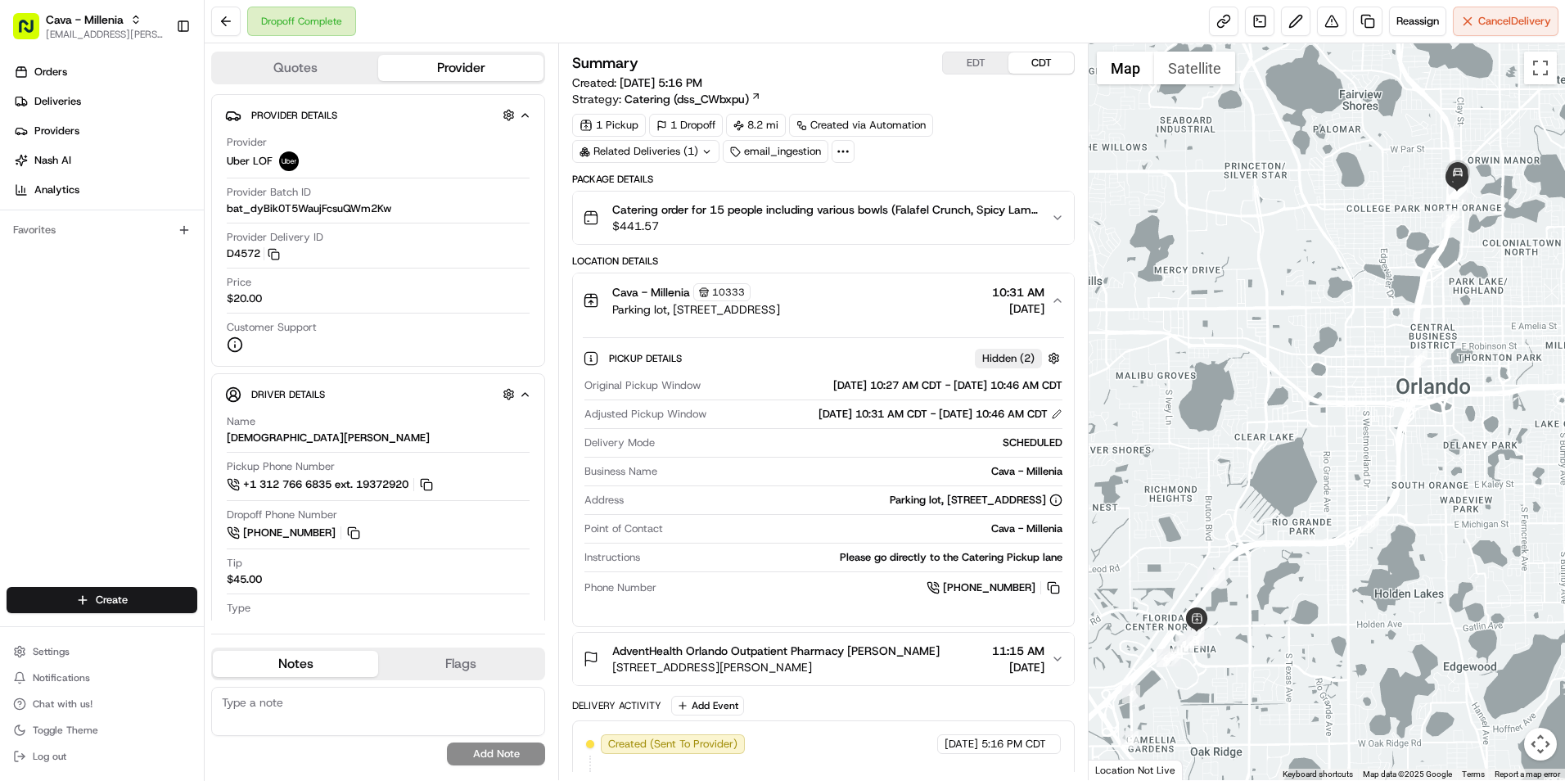
click at [992, 315] on span "[DATE]" at bounding box center [1018, 308] width 52 height 16
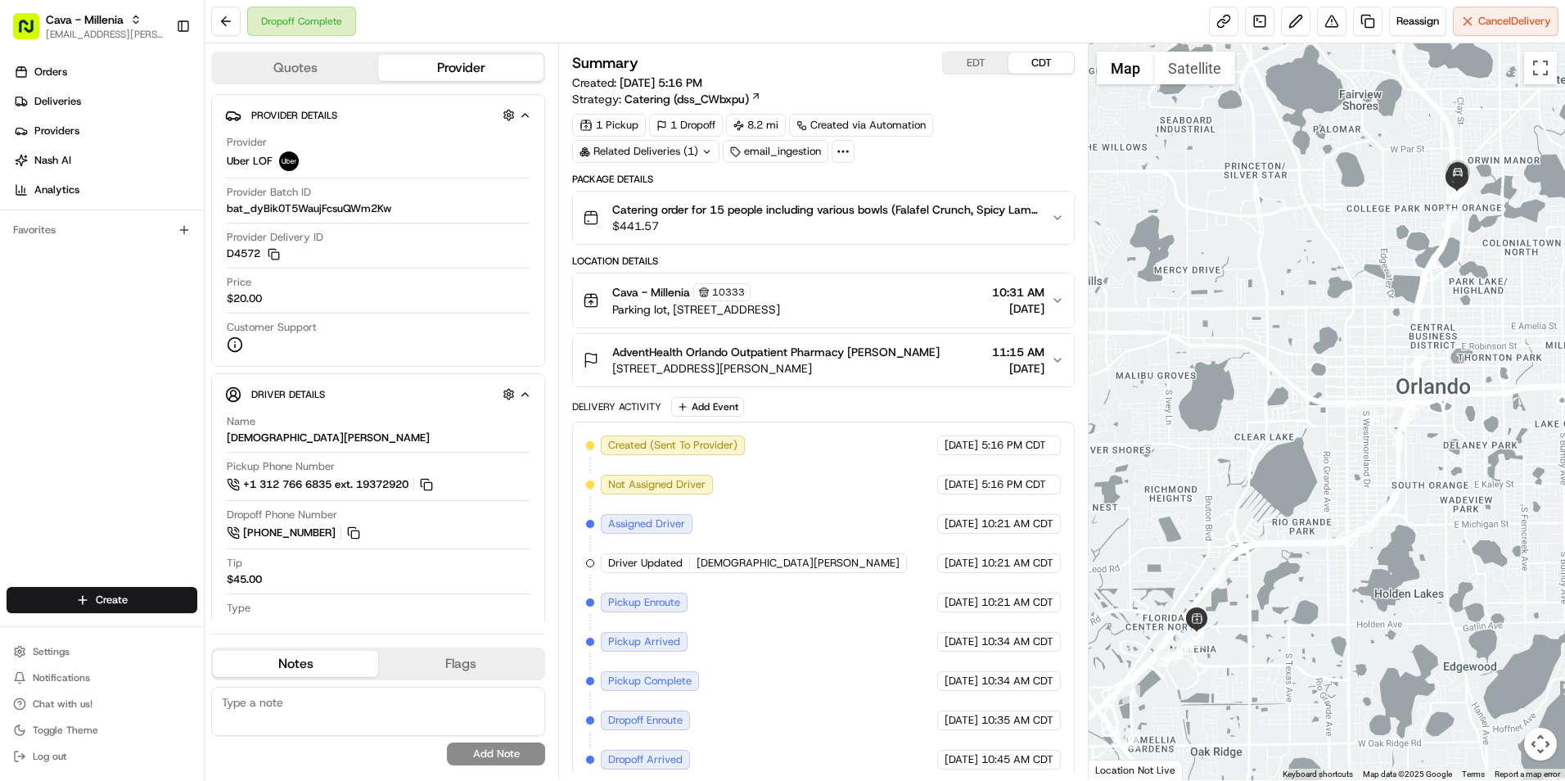
click at [1005, 288] on span "10:31 AM" at bounding box center [1018, 292] width 52 height 16
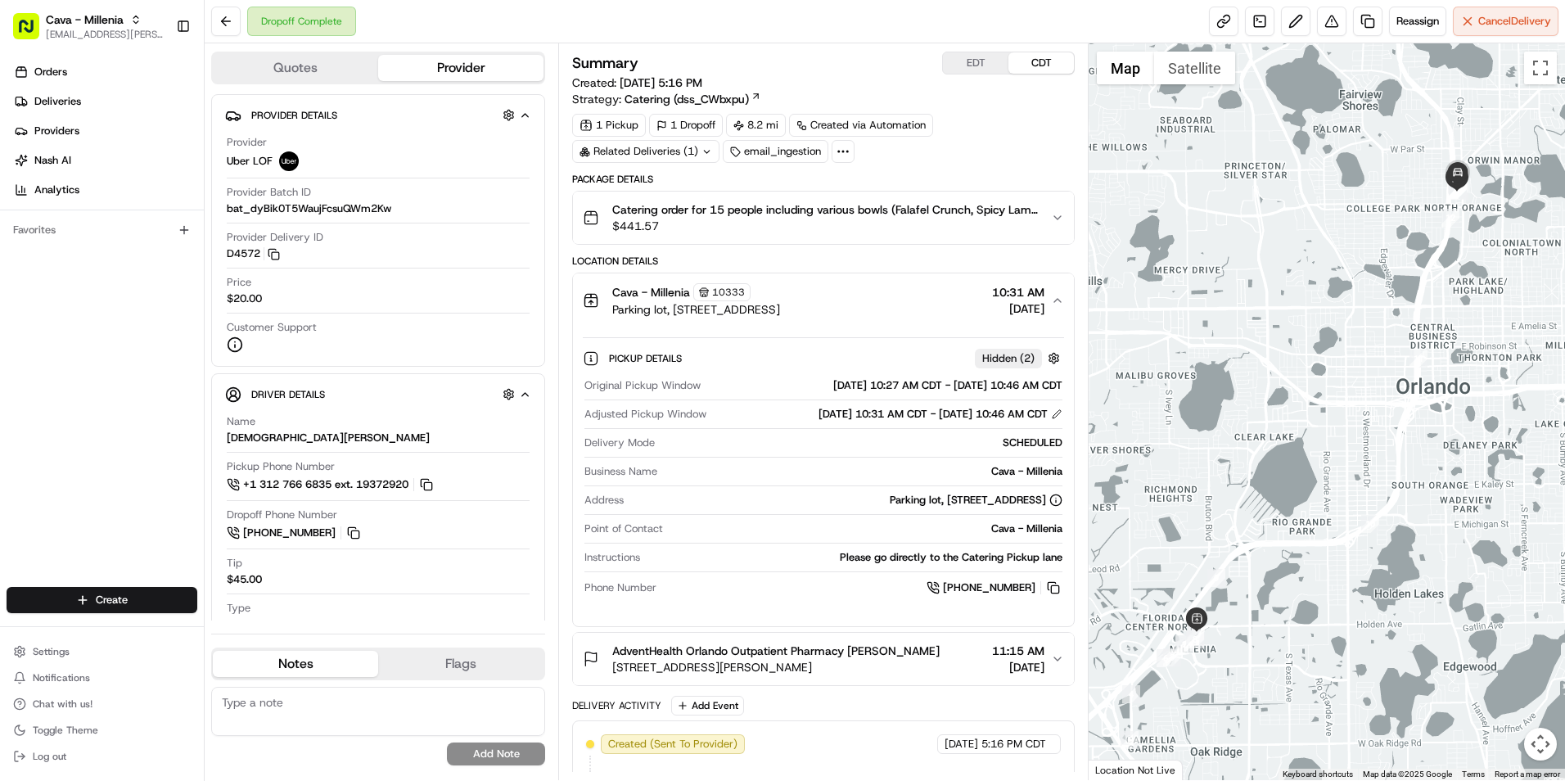
click at [1009, 293] on span "10:31 AM" at bounding box center [1018, 292] width 52 height 16
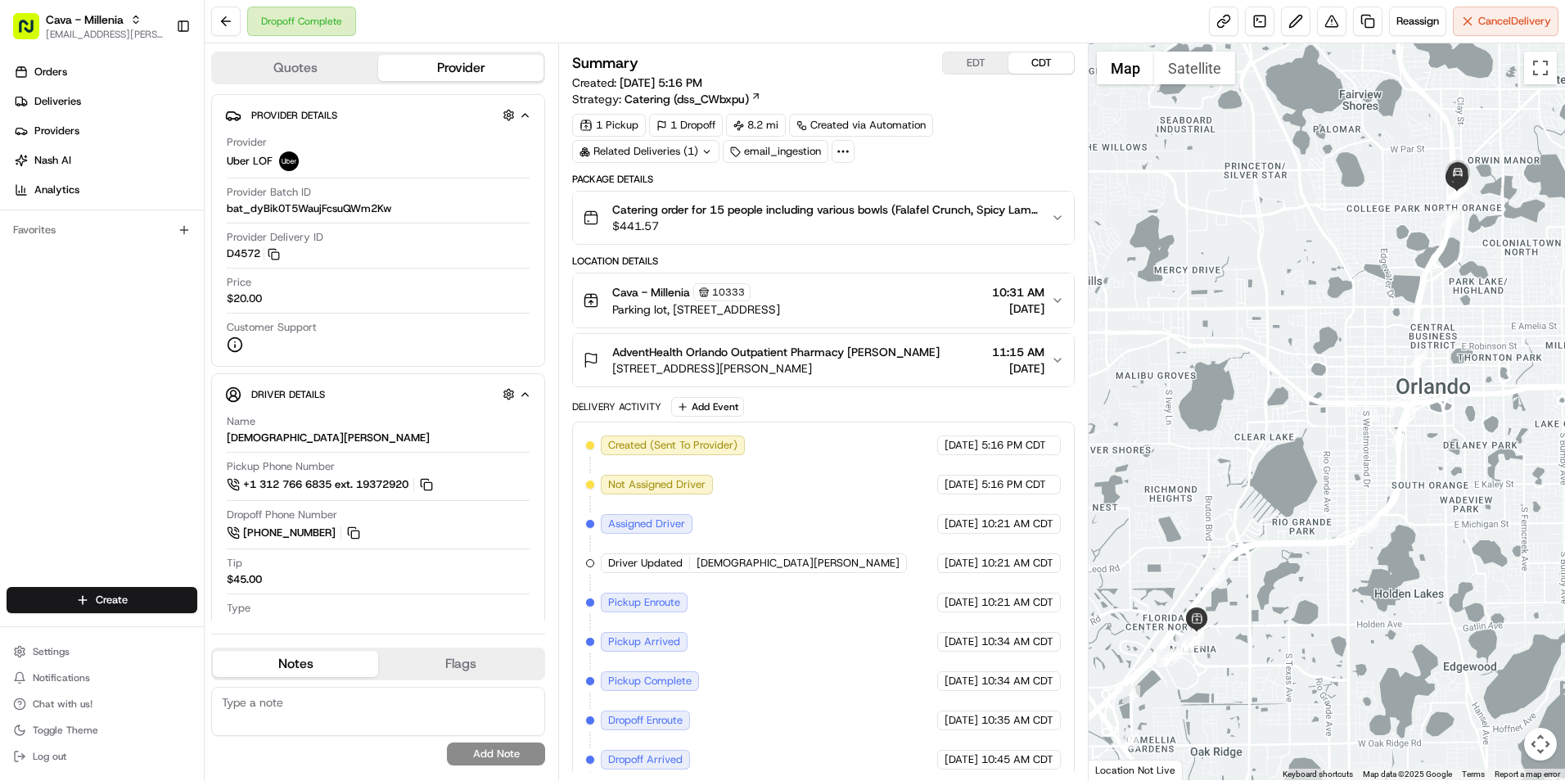
click at [940, 227] on span "$441.57" at bounding box center [825, 226] width 426 height 16
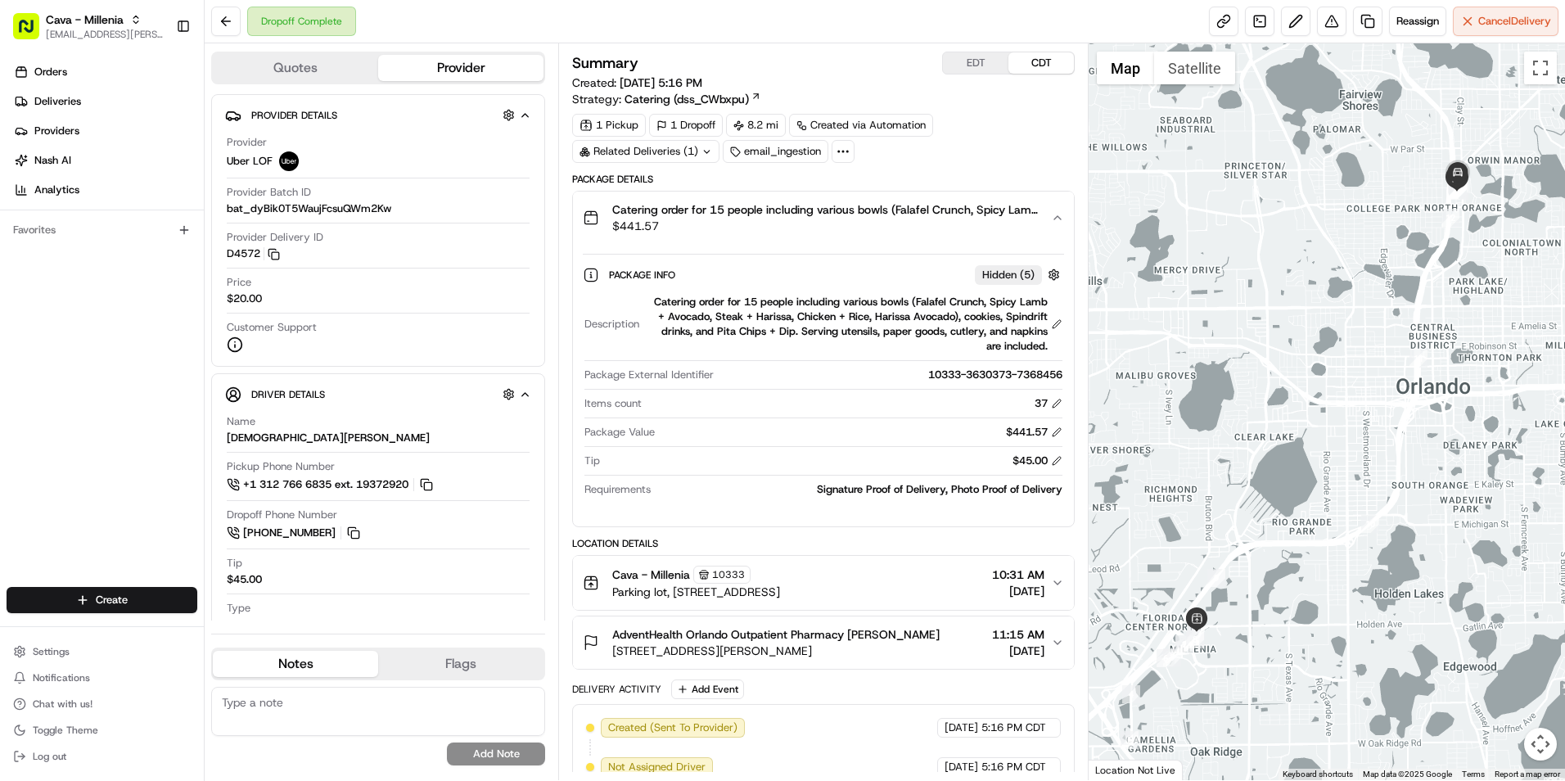
click at [940, 228] on span "$441.57" at bounding box center [825, 226] width 426 height 16
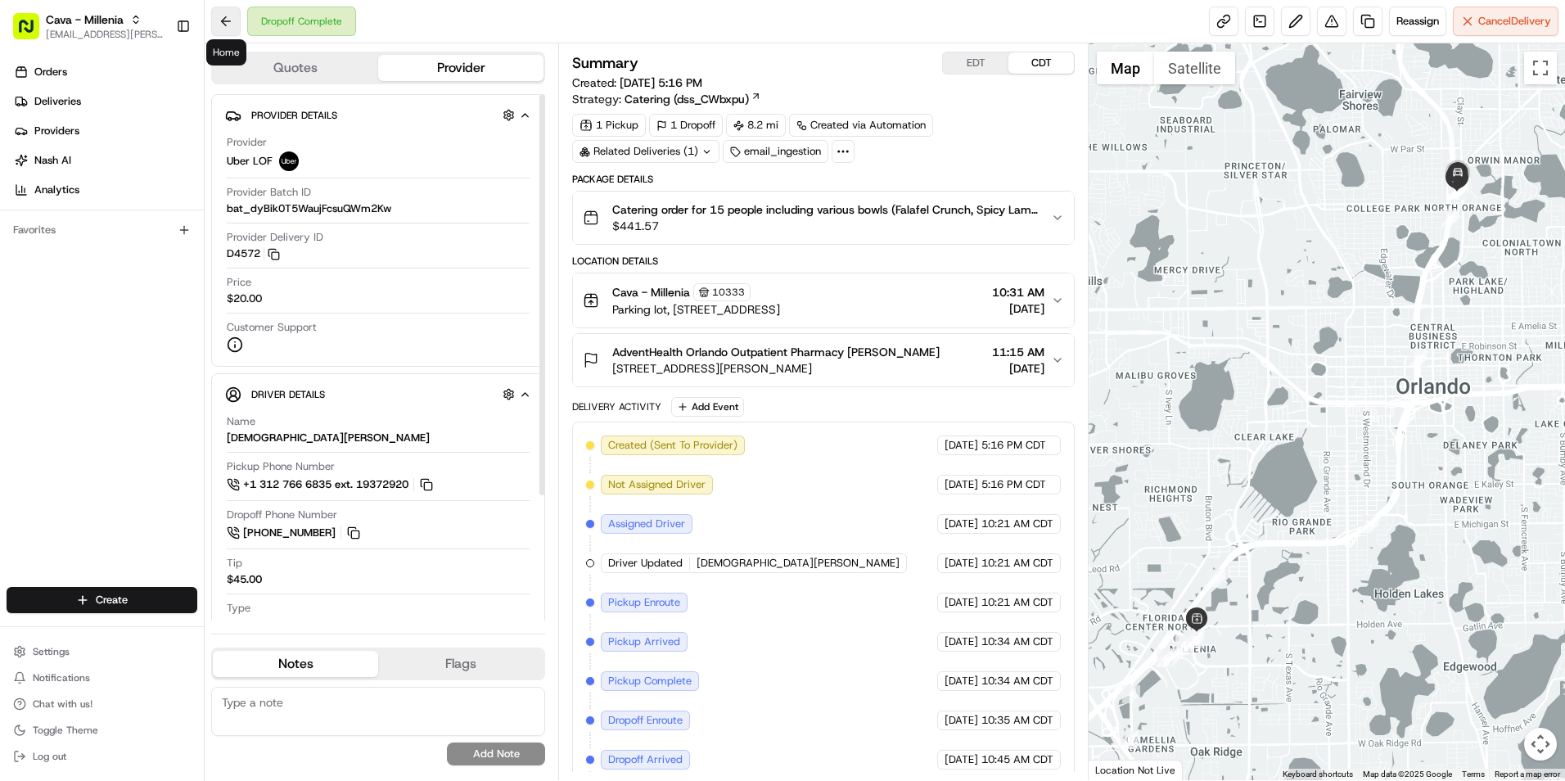
click at [229, 25] on button at bounding box center [225, 21] width 29 height 29
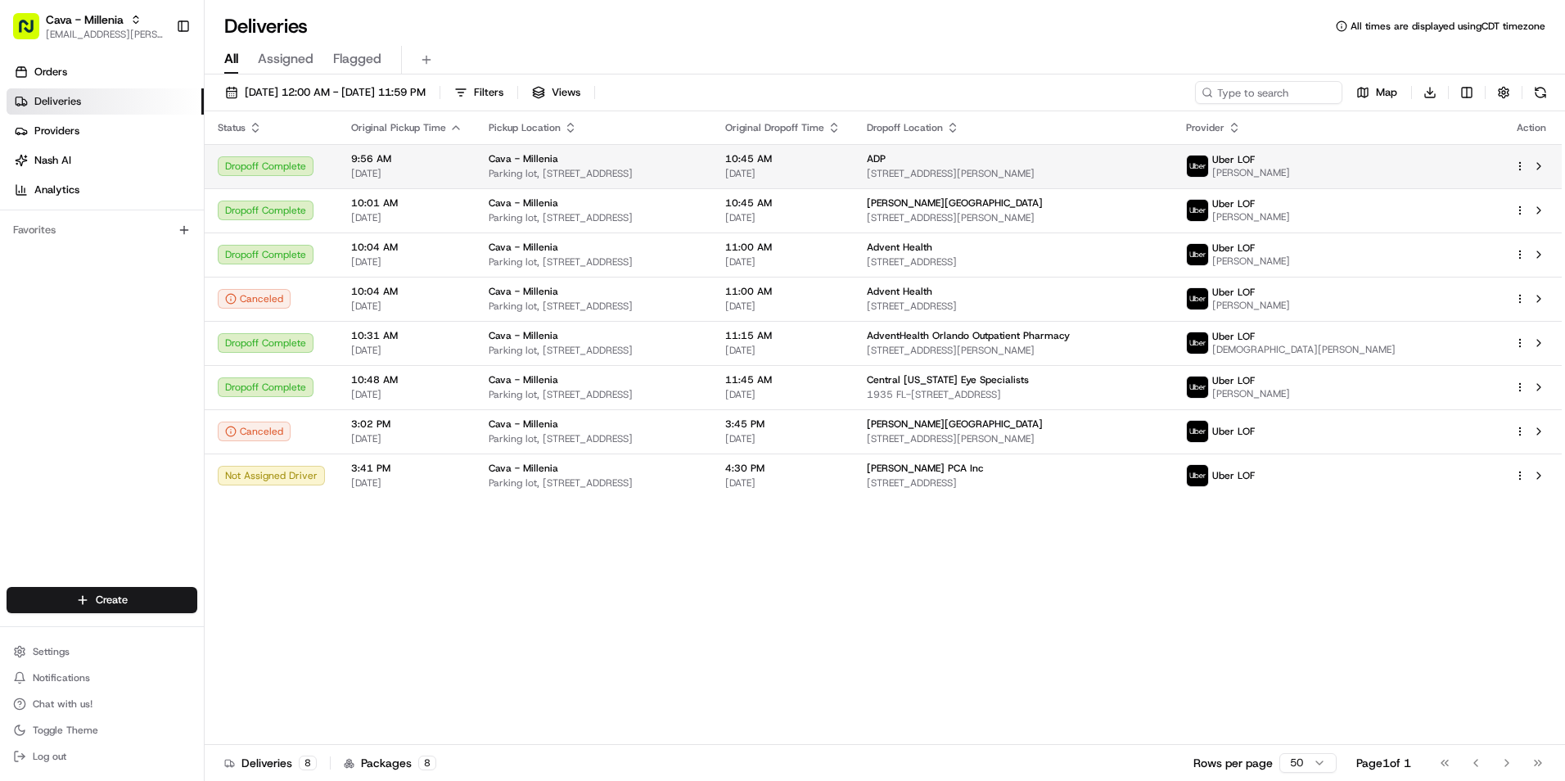
click at [1074, 178] on span "[STREET_ADDRESS][PERSON_NAME]" at bounding box center [1013, 173] width 293 height 13
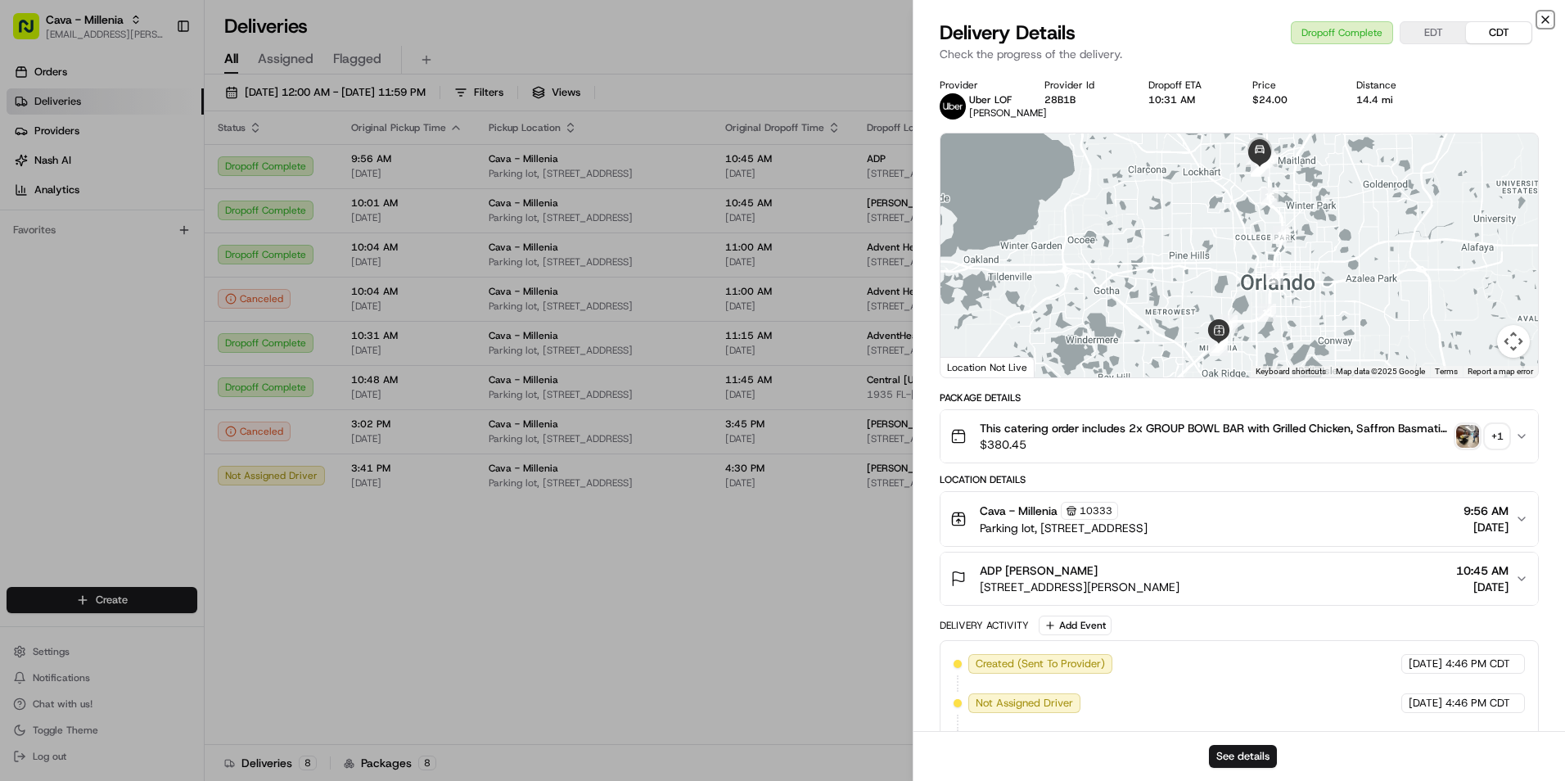
click at [1550, 17] on icon "button" at bounding box center [1545, 19] width 13 height 13
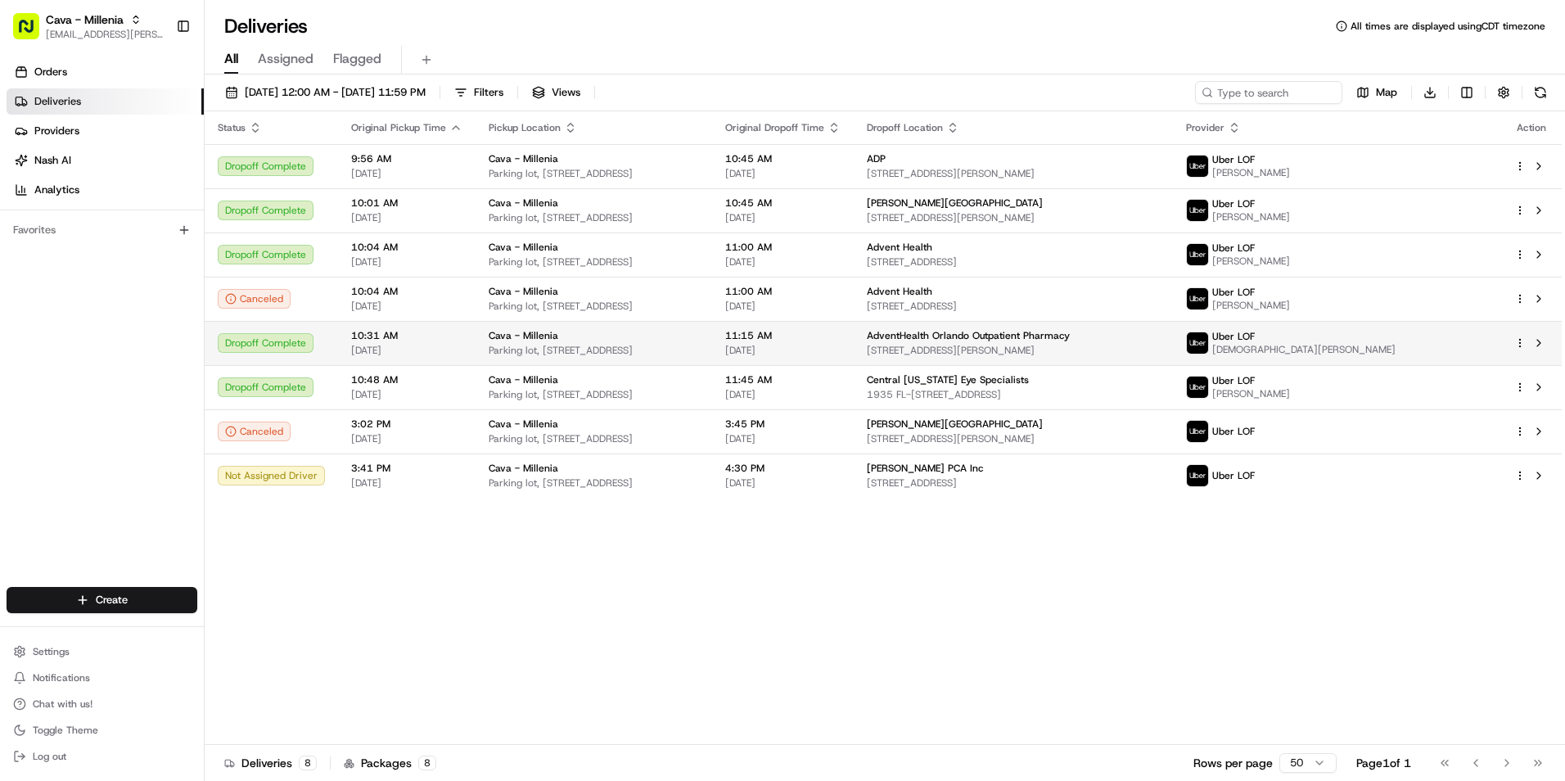
click at [1070, 332] on span "AdventHealth Orlando Outpatient Pharmacy" at bounding box center [968, 335] width 203 height 13
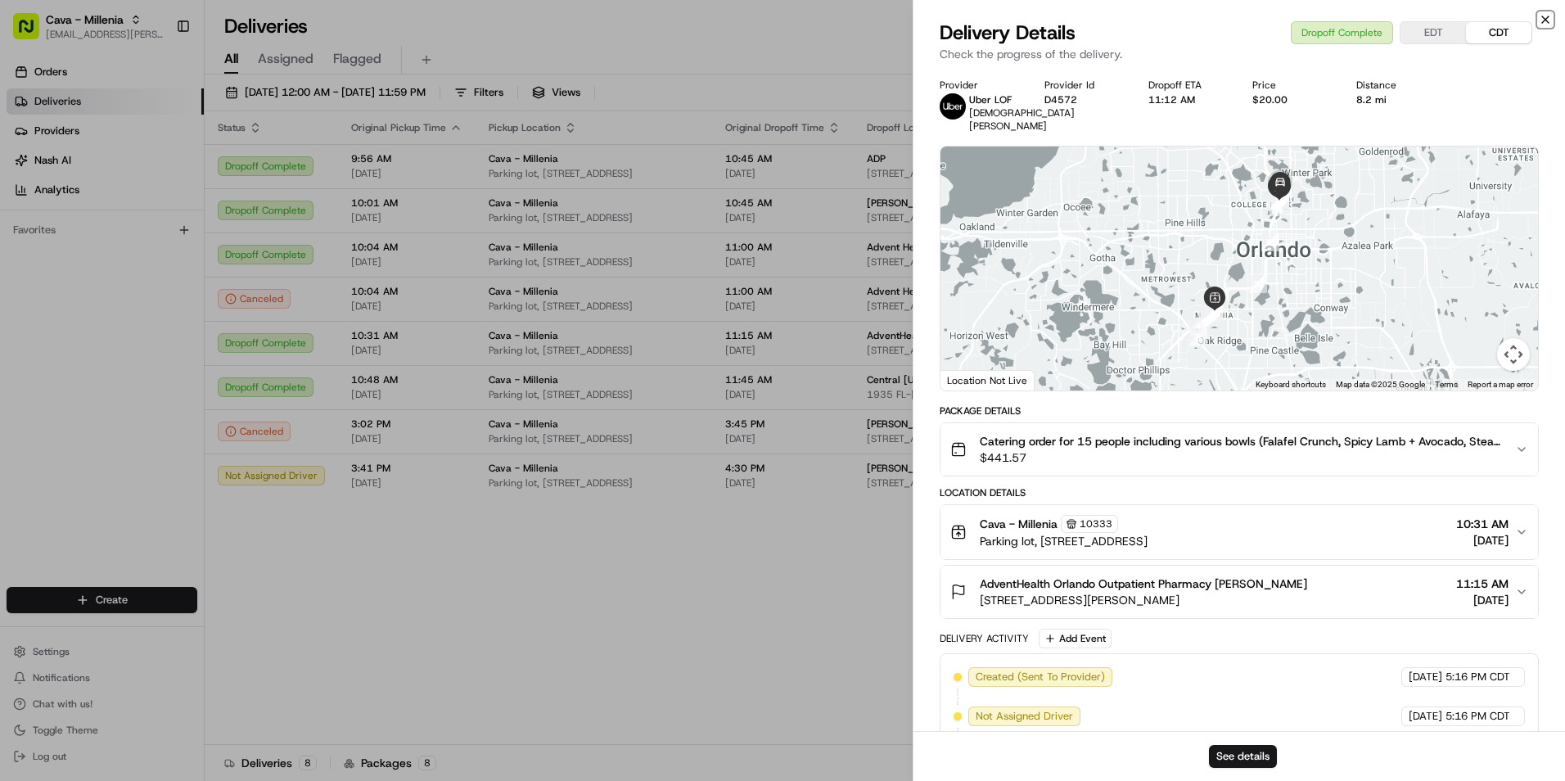
click at [1546, 24] on icon "button" at bounding box center [1545, 19] width 13 height 13
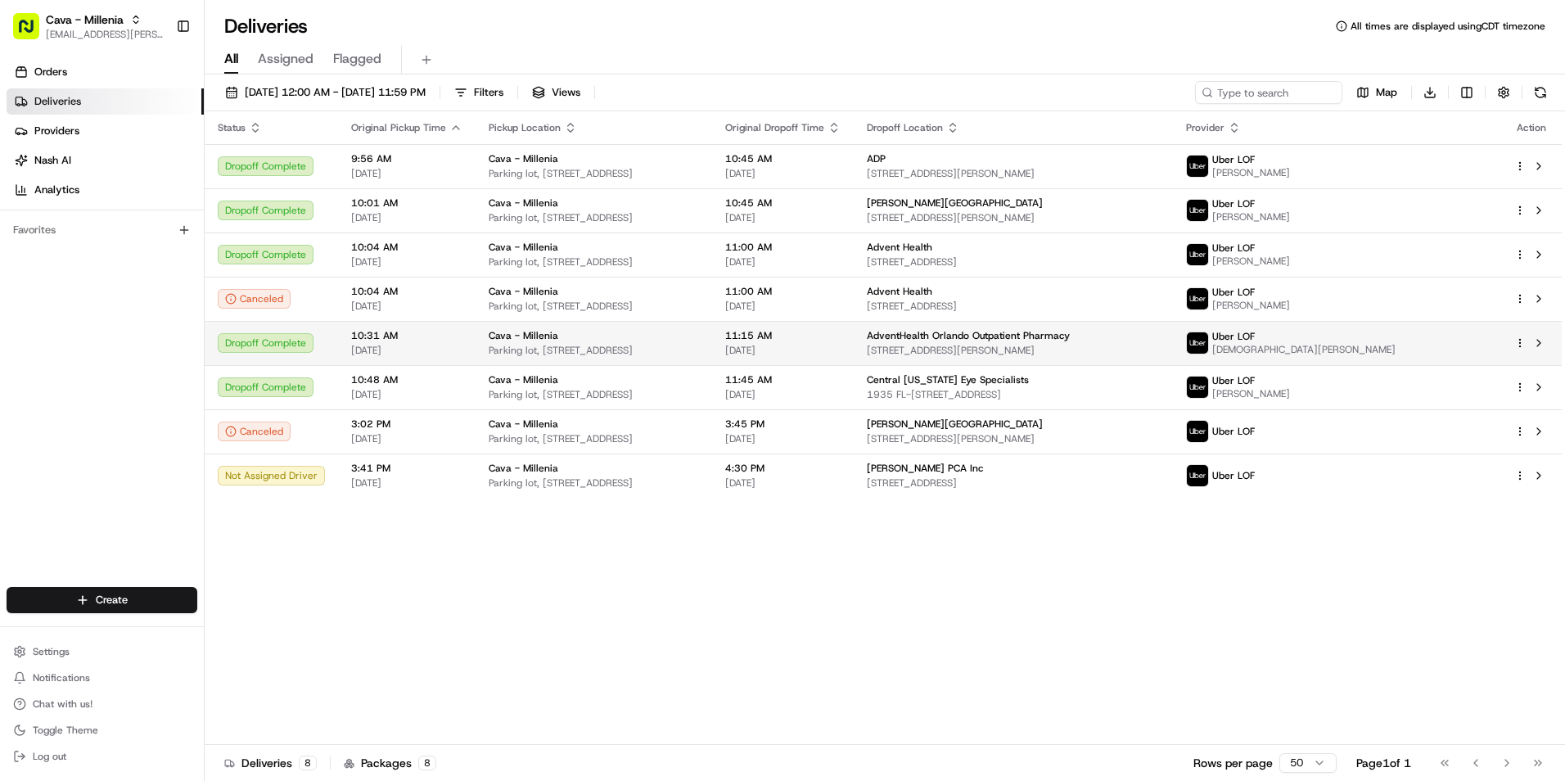
click at [1070, 337] on span "AdventHealth Orlando Outpatient Pharmacy" at bounding box center [968, 335] width 203 height 13
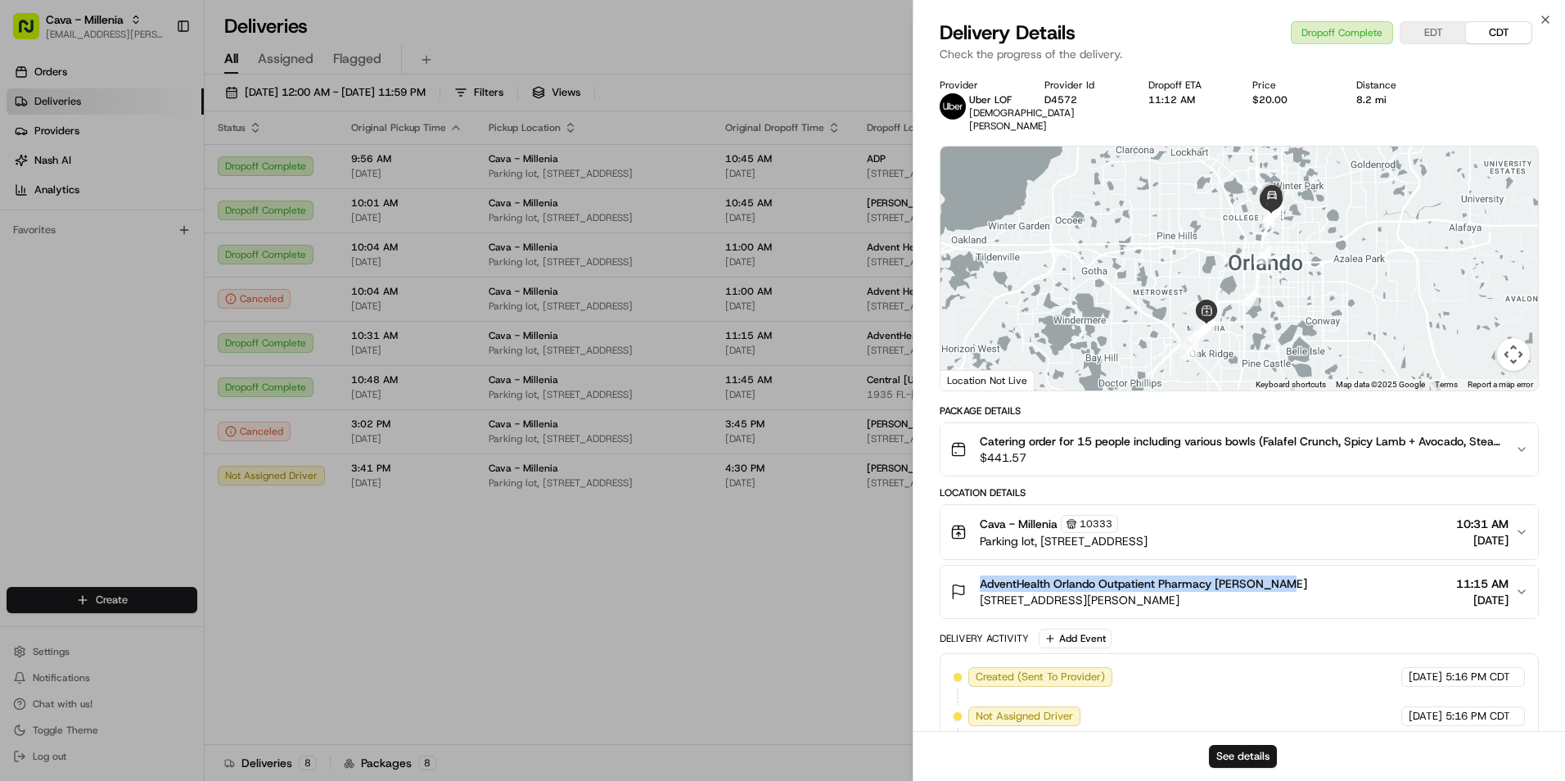
drag, startPoint x: 982, startPoint y: 567, endPoint x: 1296, endPoint y: 569, distance: 314.4
click at [1296, 576] on div "AdventHealth Orlando Outpatient Pharmacy Alex McLeod 301 E Rollins St, Orlando,…" at bounding box center [1233, 592] width 565 height 33
drag, startPoint x: 1296, startPoint y: 569, endPoint x: 1241, endPoint y: 564, distance: 55.1
copy span "AdventHealth Orlando Outpatient Pharmacy Alex McLeod"
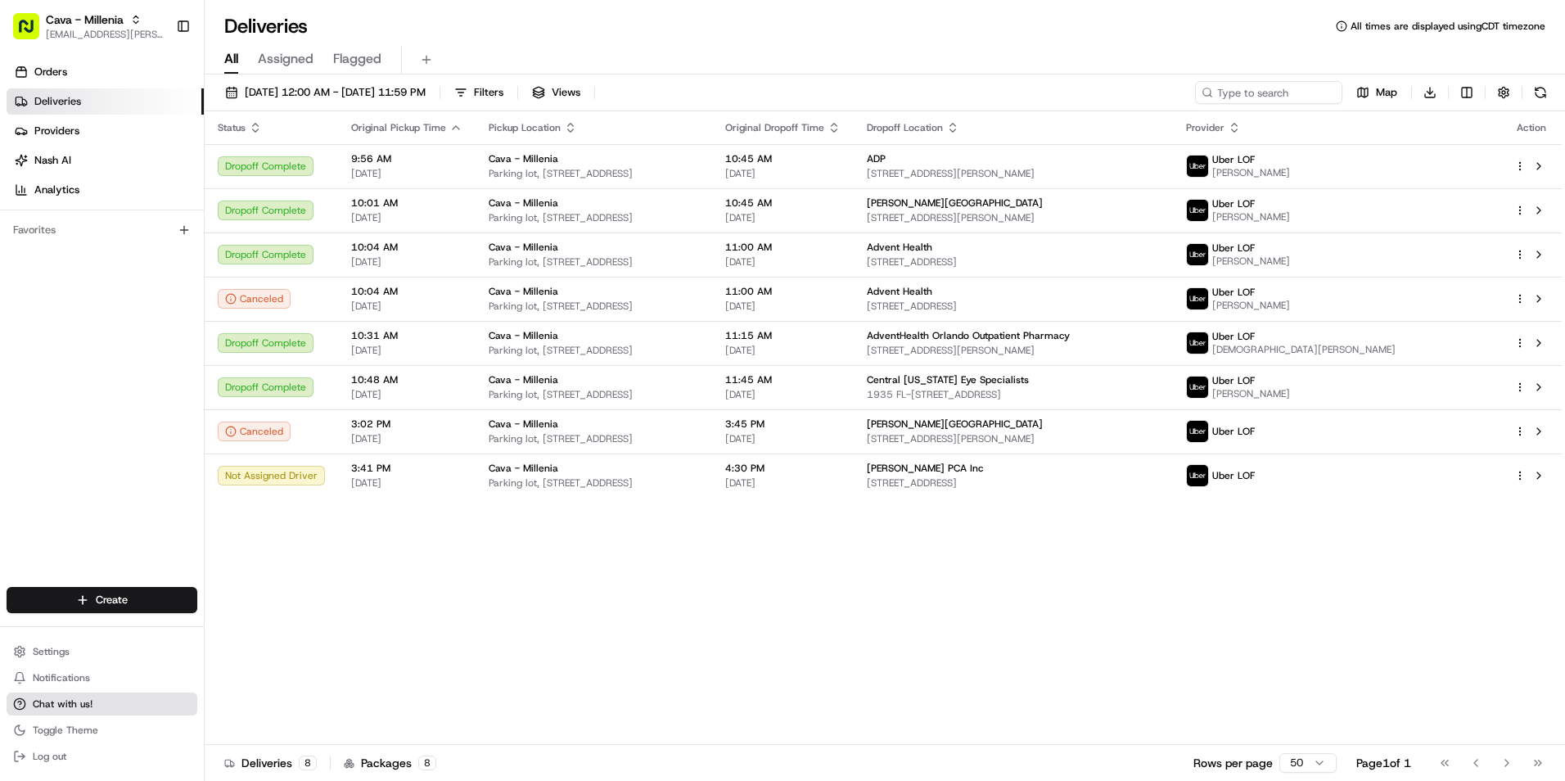
click at [87, 706] on span "Chat with us!" at bounding box center [63, 704] width 60 height 13
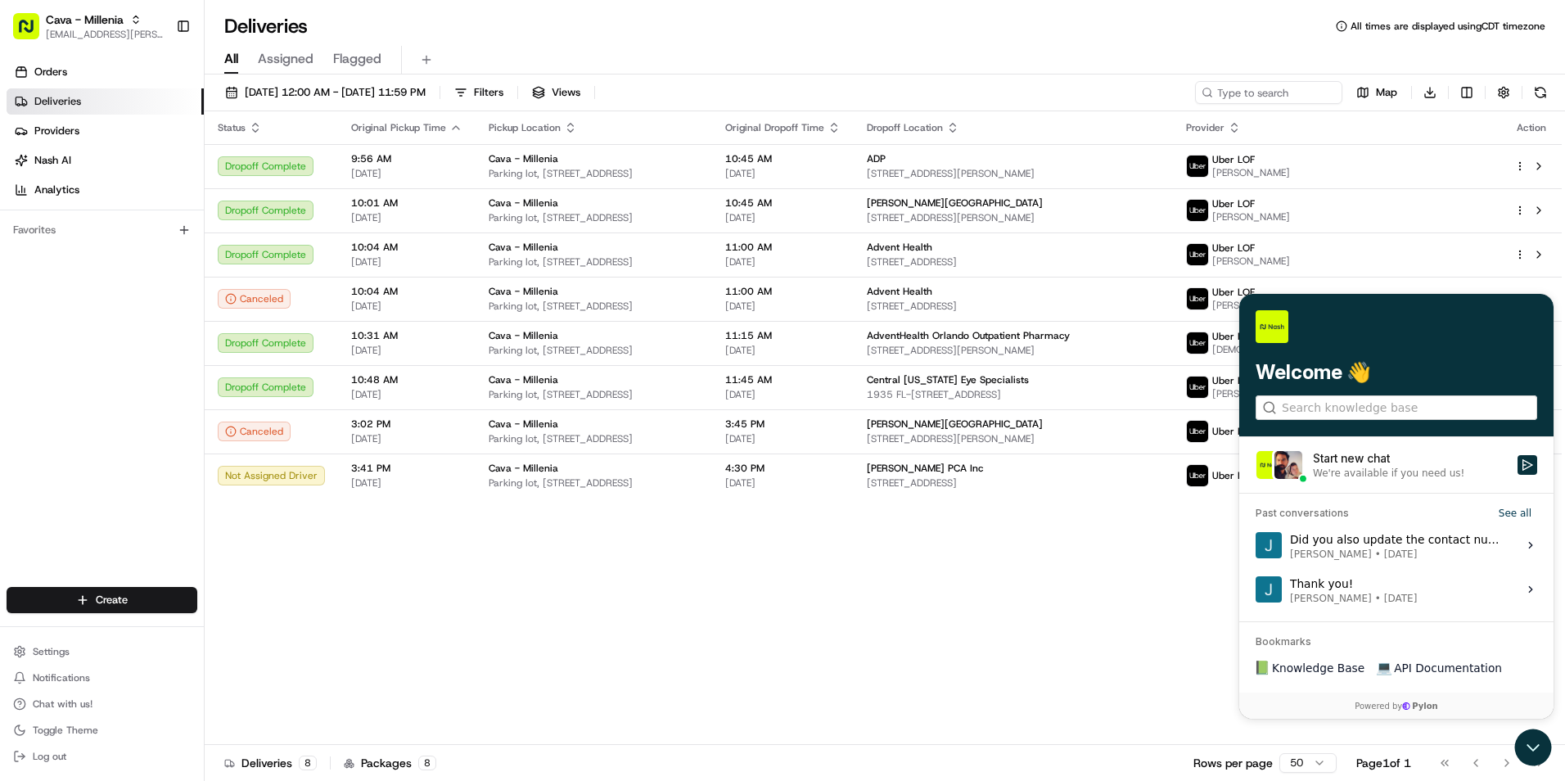
click at [1377, 473] on div "We're available if you need us!" at bounding box center [1388, 473] width 151 height 13
click at [1518, 473] on button "Start new chat We're available if you need us!" at bounding box center [1528, 465] width 20 height 20
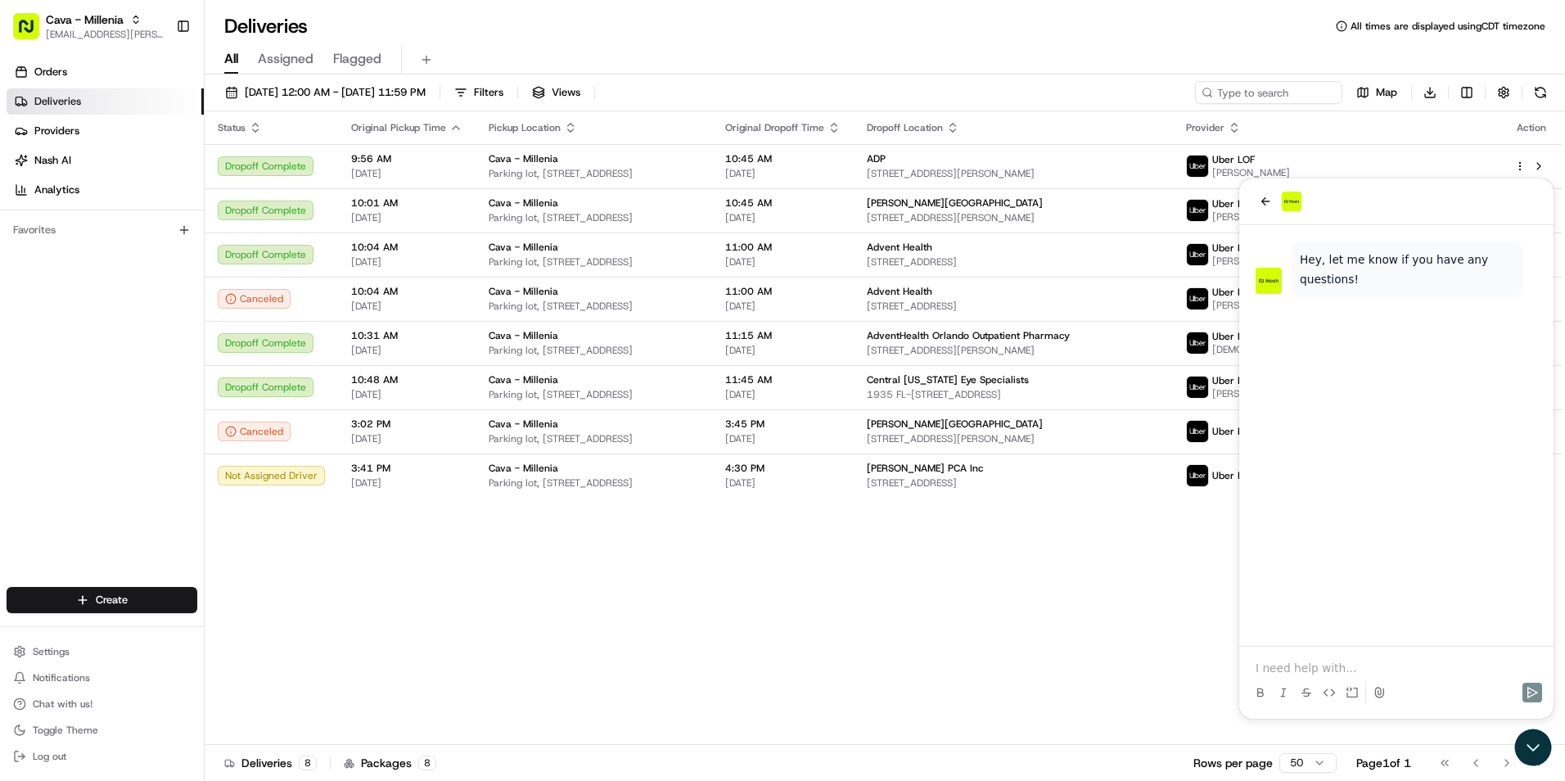
click at [1294, 666] on p at bounding box center [1397, 668] width 282 height 16
click at [1257, 691] on icon at bounding box center [1260, 692] width 13 height 13
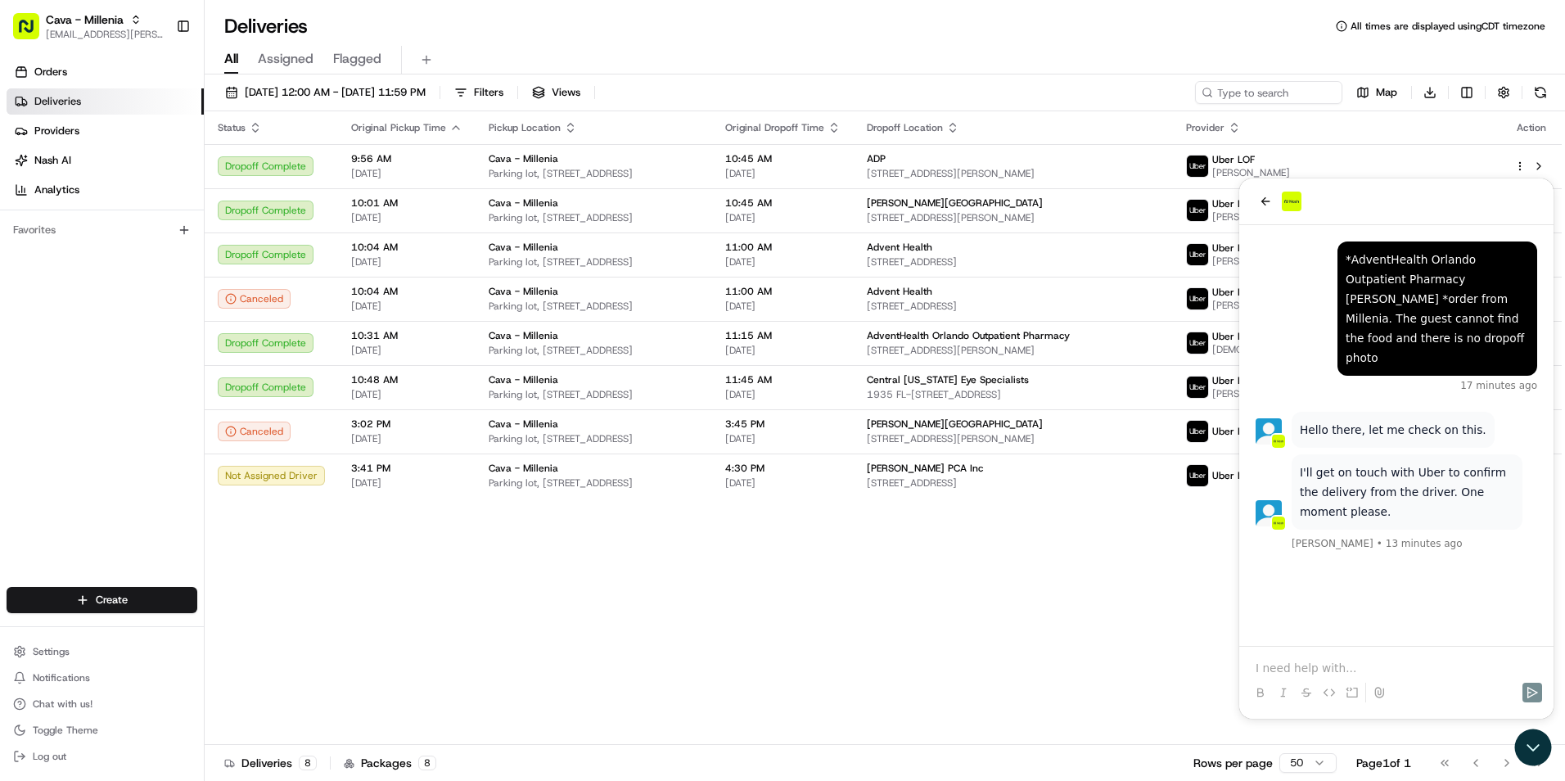
click at [1311, 657] on div at bounding box center [1396, 678] width 301 height 62
click at [1311, 662] on p at bounding box center [1397, 668] width 282 height 16
click at [1321, 671] on p at bounding box center [1397, 668] width 282 height 16
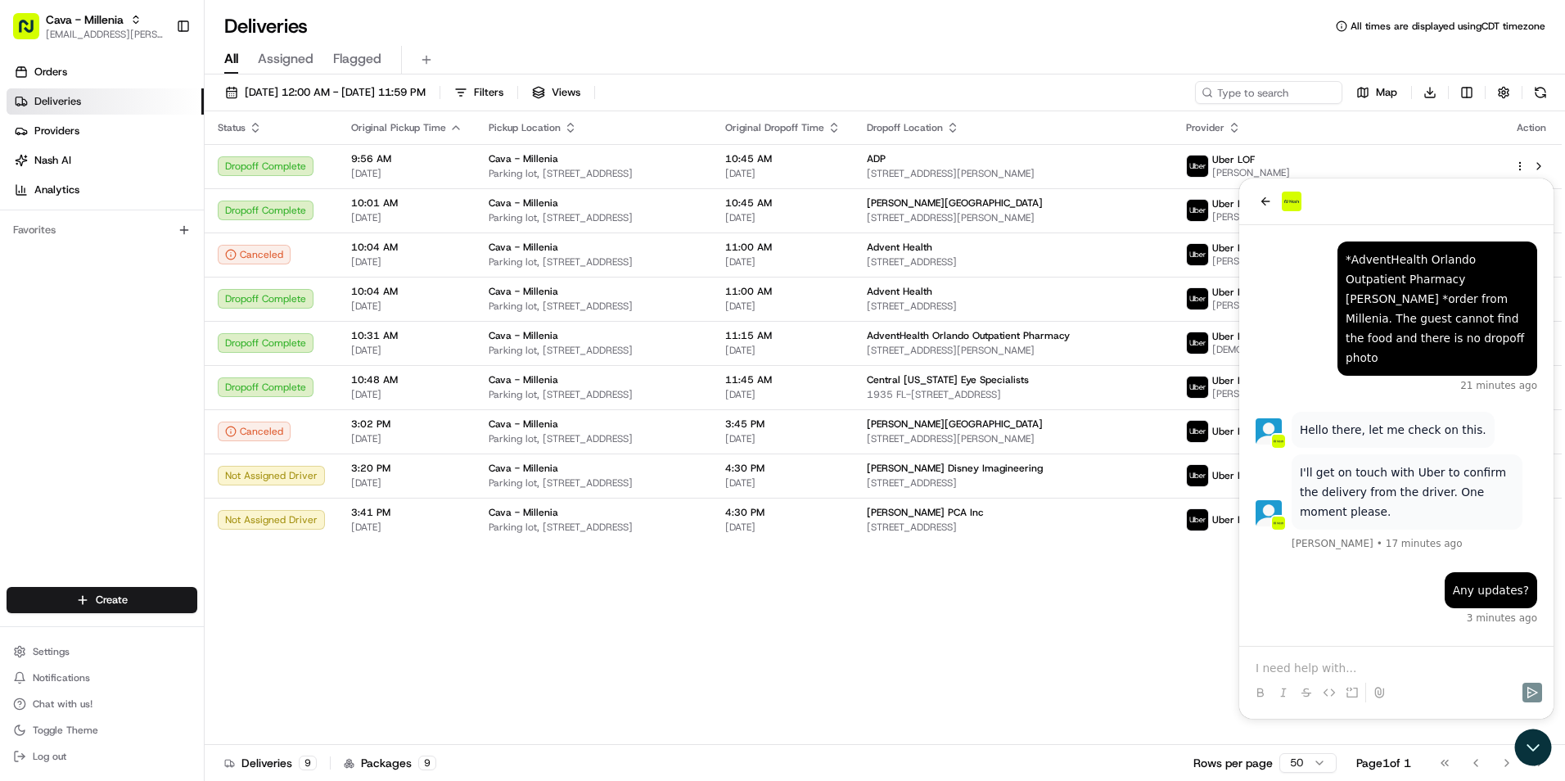
scroll to position [133, 0]
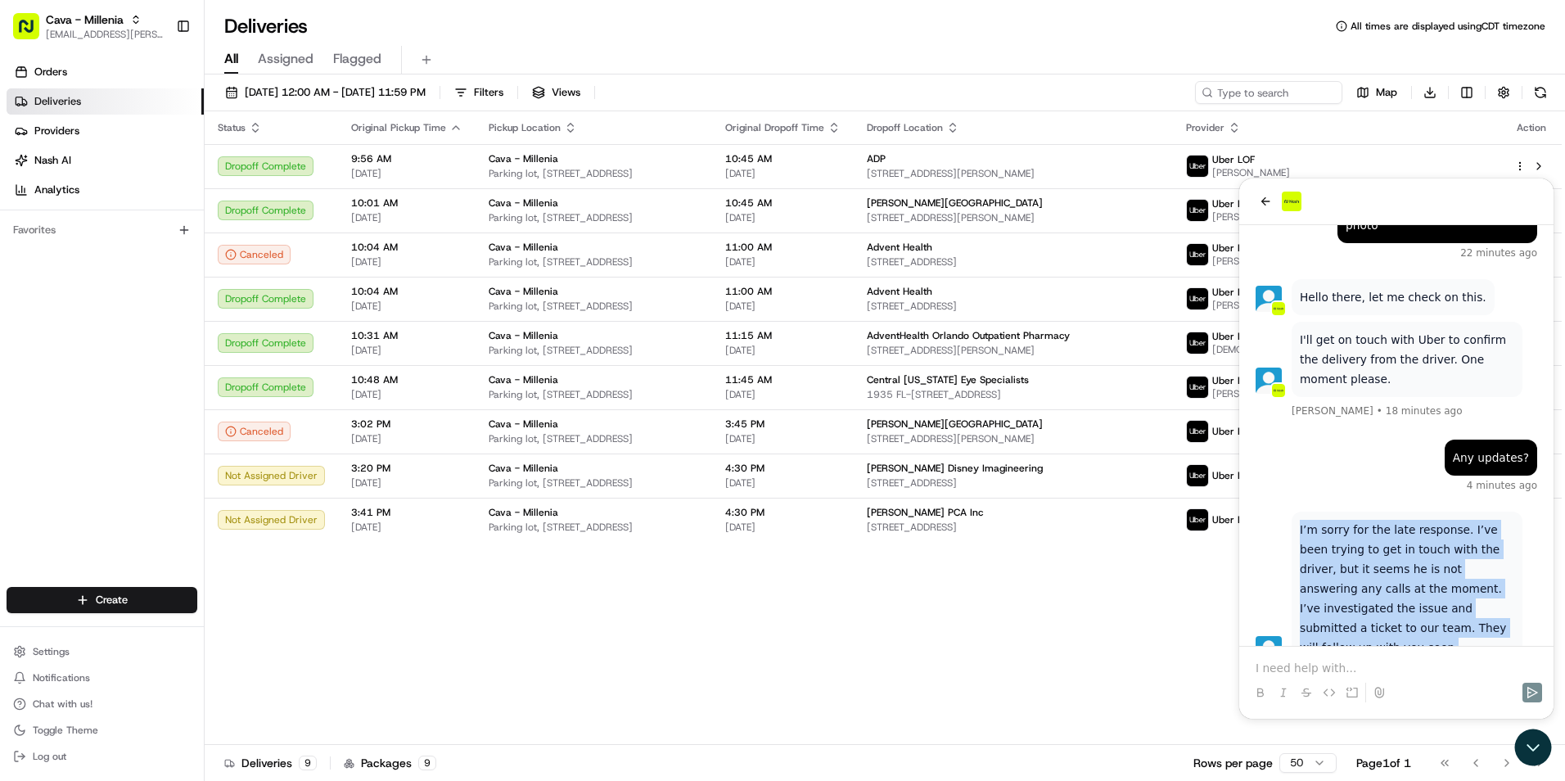
drag, startPoint x: 1427, startPoint y: 592, endPoint x: 1294, endPoint y: 493, distance: 166.2
click at [1294, 512] on div "I’m sorry for the late response. I’ve been trying to get in touch with the driv…" at bounding box center [1407, 589] width 231 height 154
drag, startPoint x: 1294, startPoint y: 493, endPoint x: 1341, endPoint y: 514, distance: 52.0
copy p "I’m sorry for the late response. I’ve been trying to get in touch with the driv…"
click at [1431, 588] on p "I’m sorry for the late response. I’ve been trying to get in touch with the driv…" at bounding box center [1407, 589] width 214 height 138
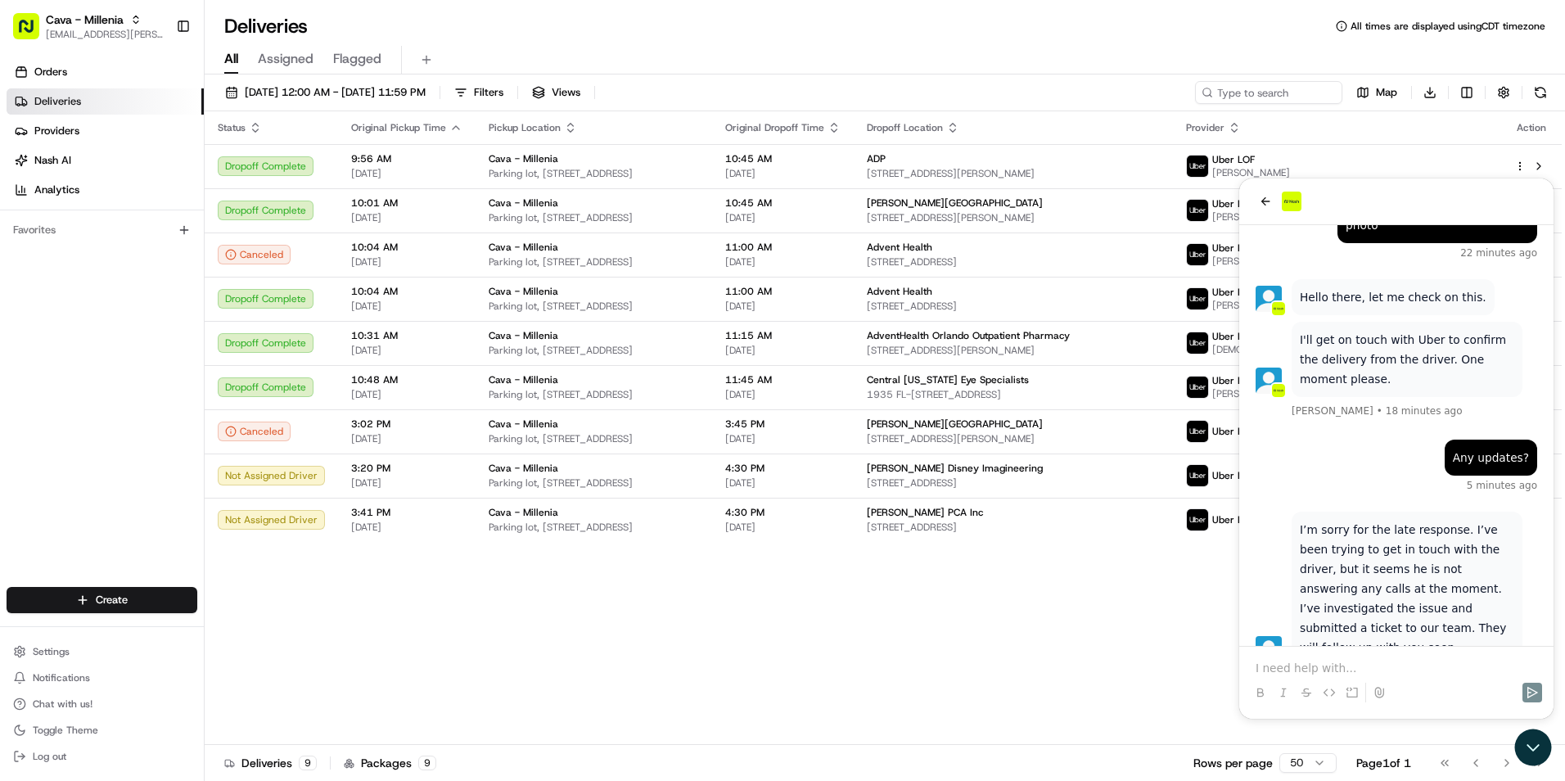
click at [1113, 582] on div "Status Original Pickup Time Pickup Location Original Dropoff Time Dropoff Locat…" at bounding box center [883, 428] width 1357 height 634
click at [1524, 756] on icon "Open customer support" at bounding box center [1533, 747] width 41 height 41
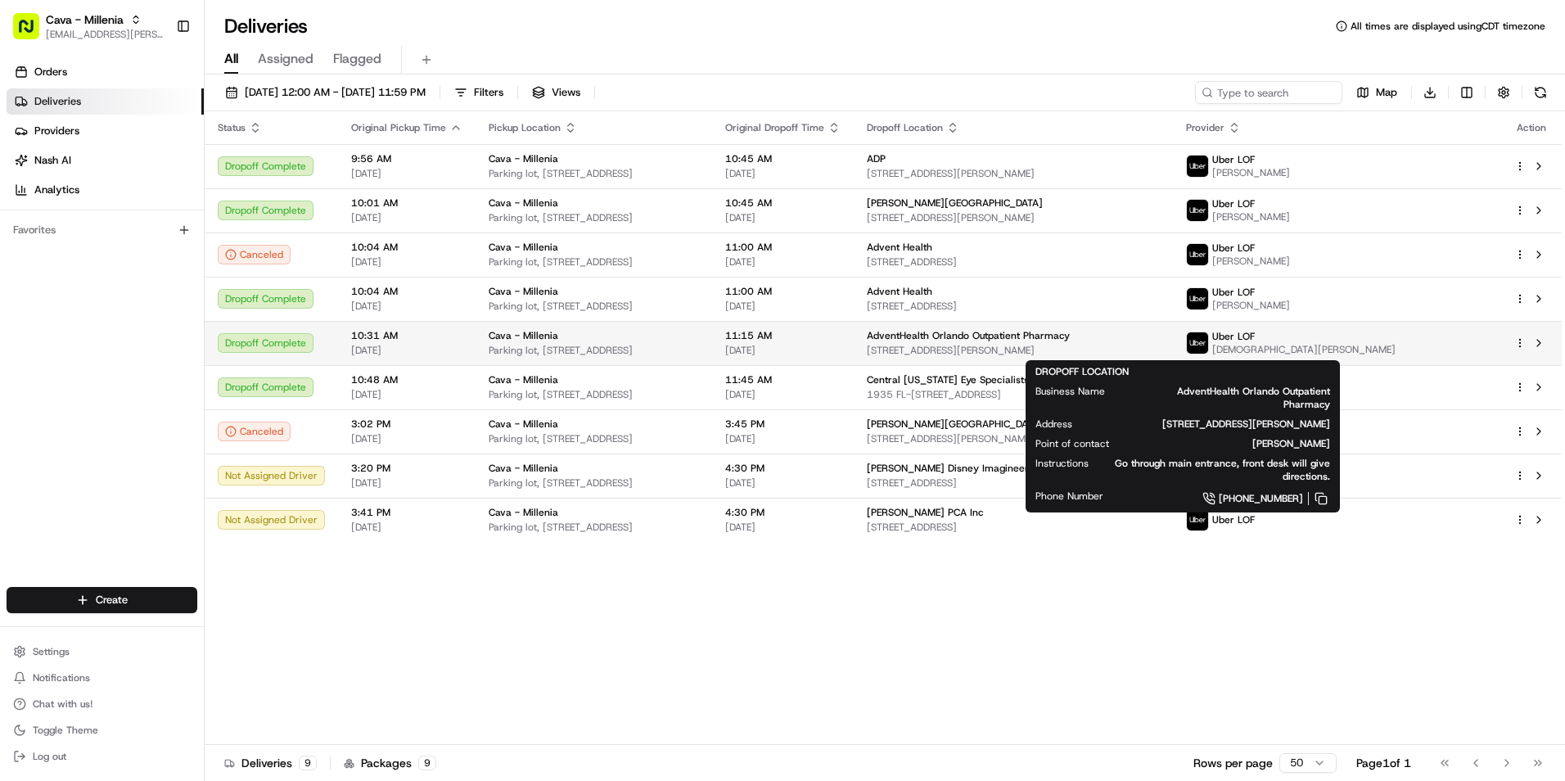
click at [1070, 337] on span "AdventHealth Orlando Outpatient Pharmacy" at bounding box center [968, 335] width 203 height 13
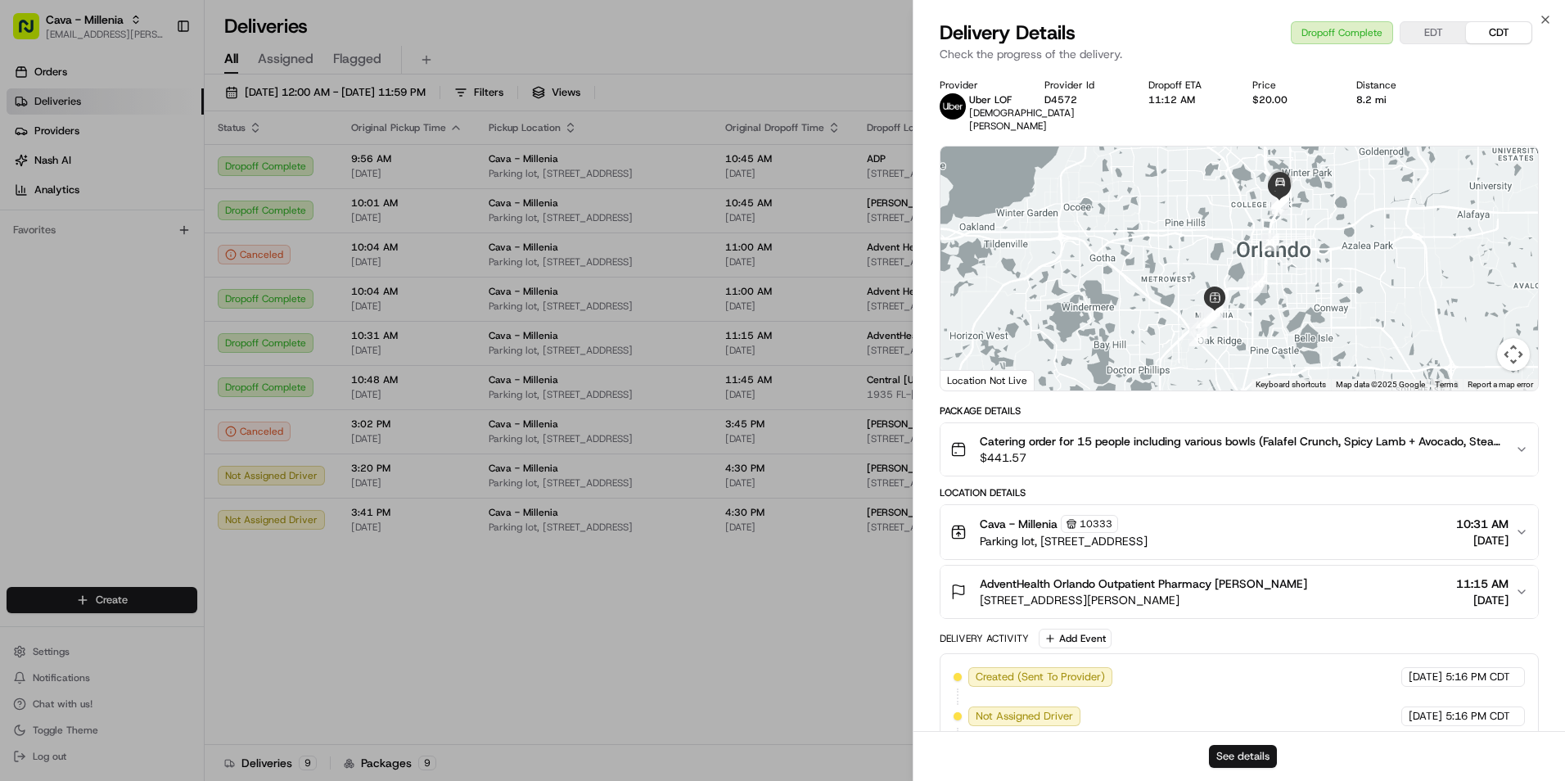
click at [1241, 764] on button "See details" at bounding box center [1243, 756] width 68 height 23
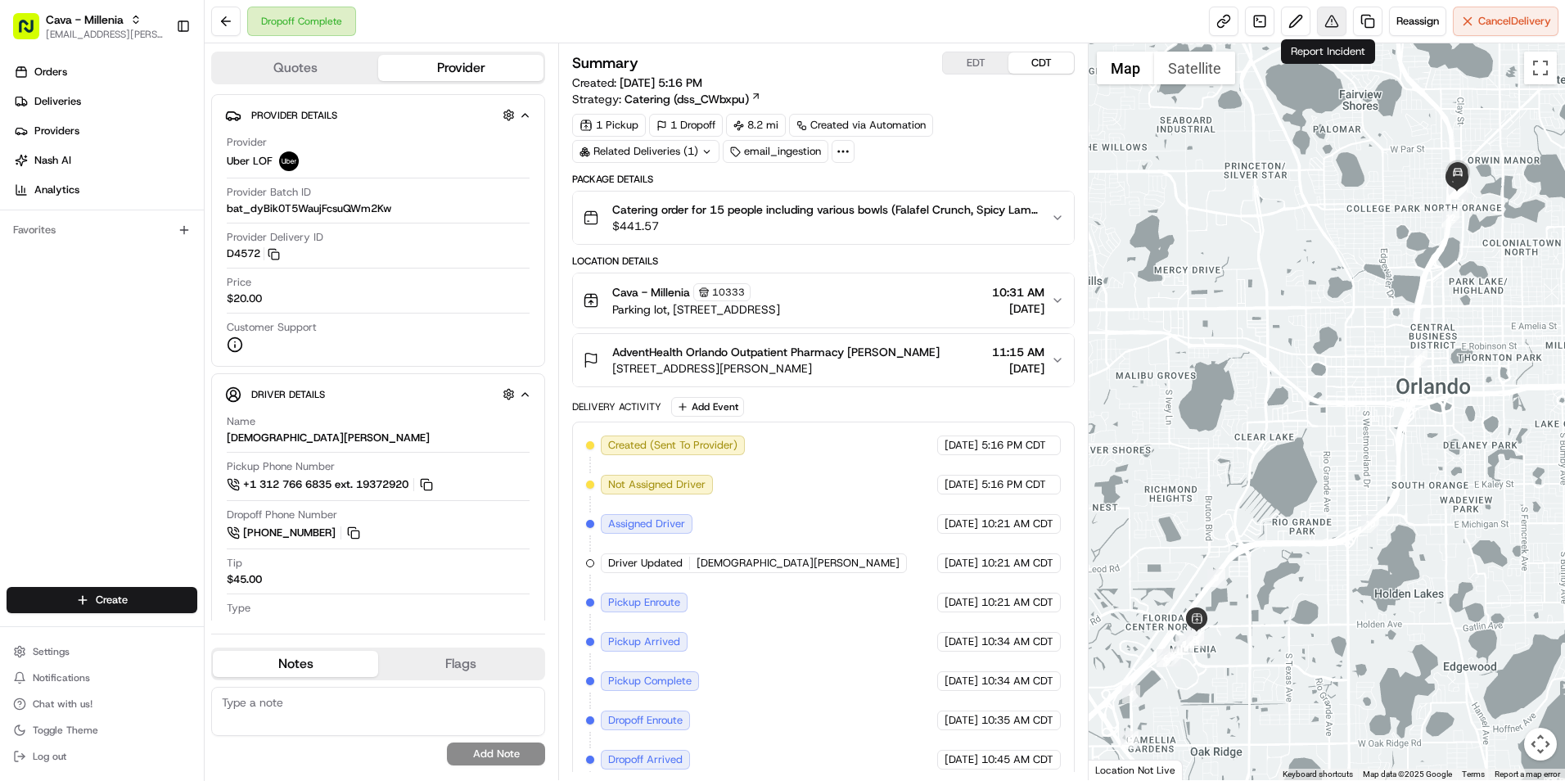
click at [1333, 20] on button at bounding box center [1331, 21] width 29 height 29
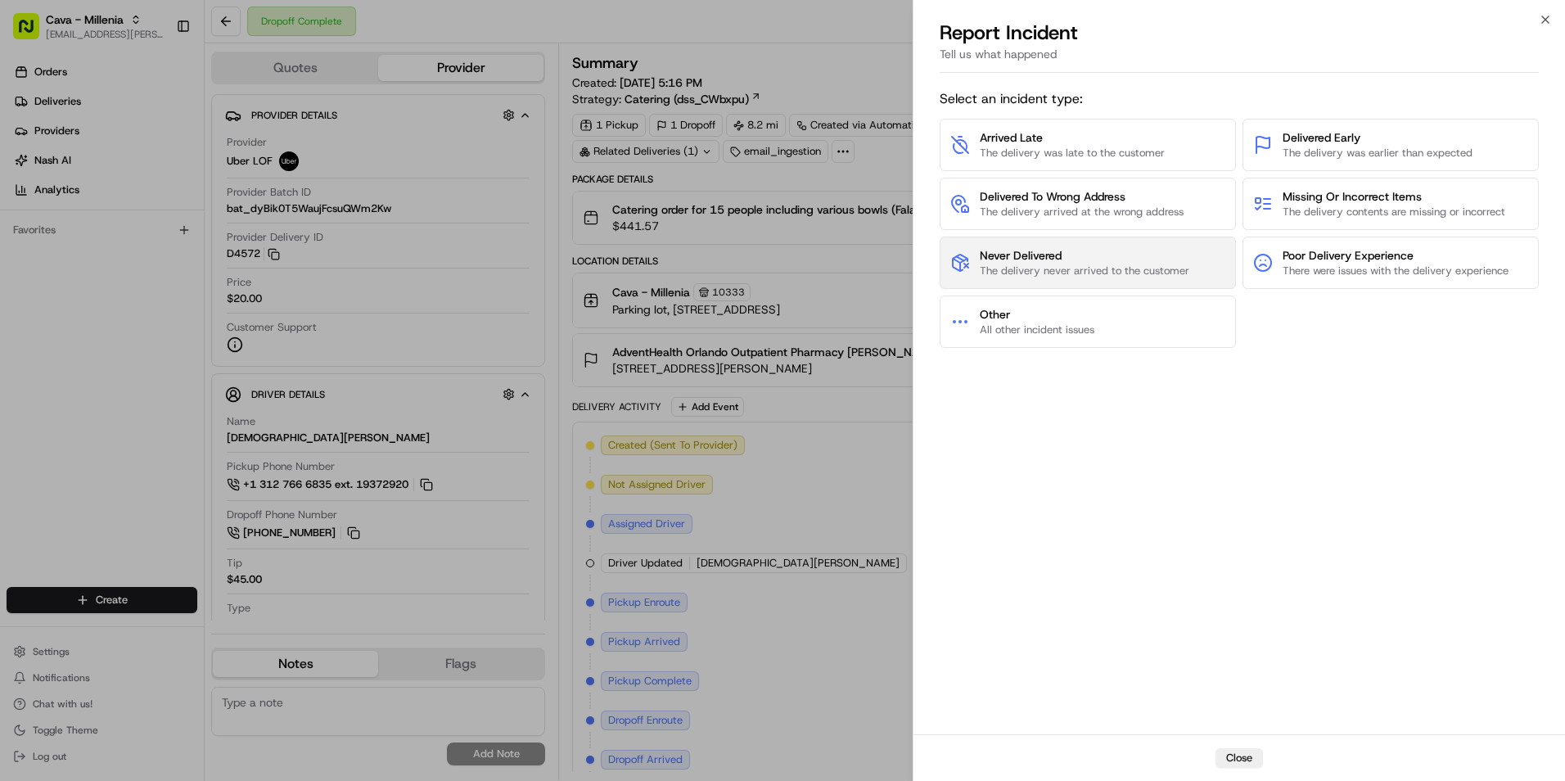
click at [1148, 258] on span "Never Delivered" at bounding box center [1085, 255] width 210 height 16
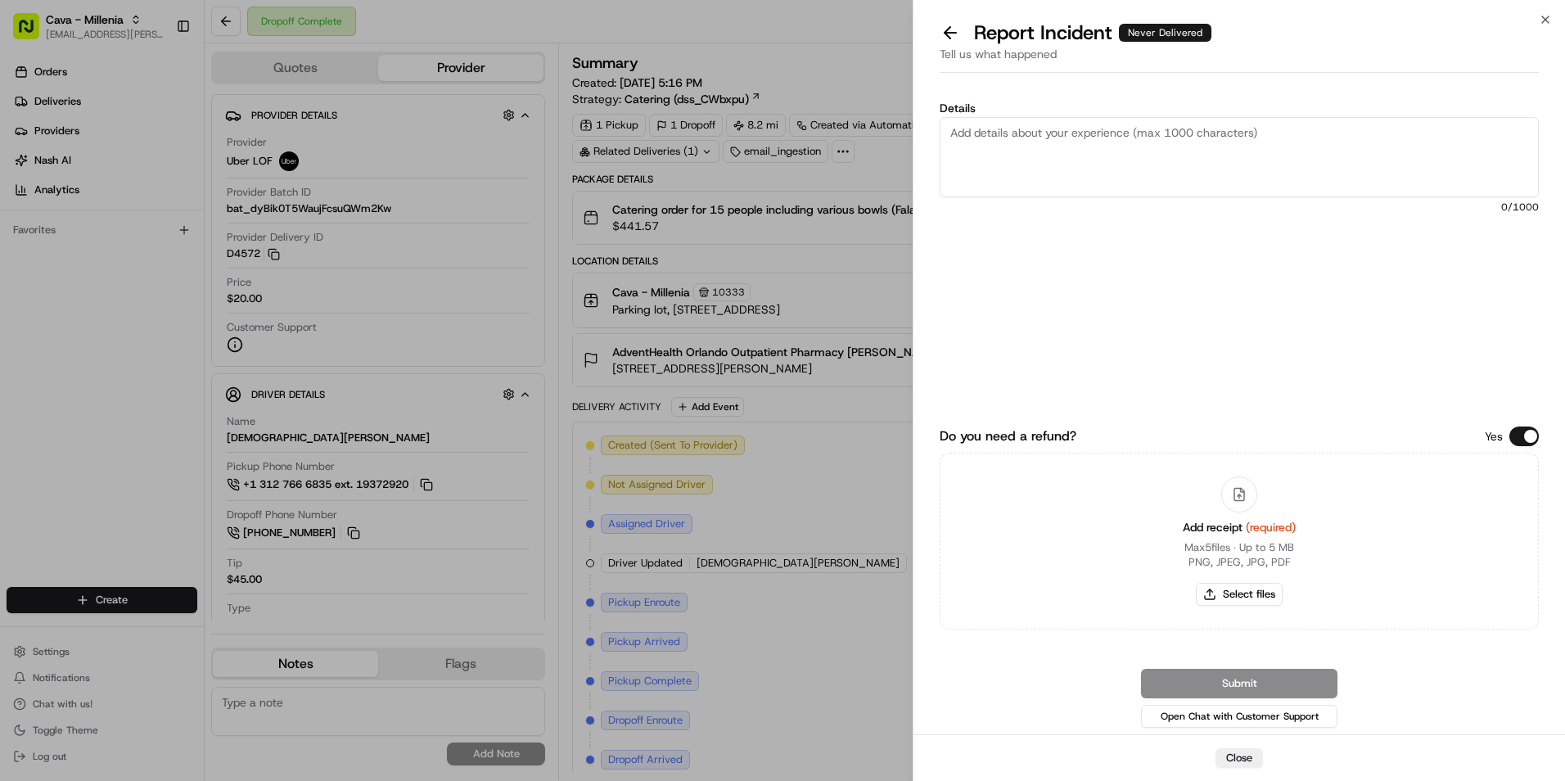
click at [1023, 138] on textarea "Details" at bounding box center [1239, 157] width 599 height 80
type textarea "O"
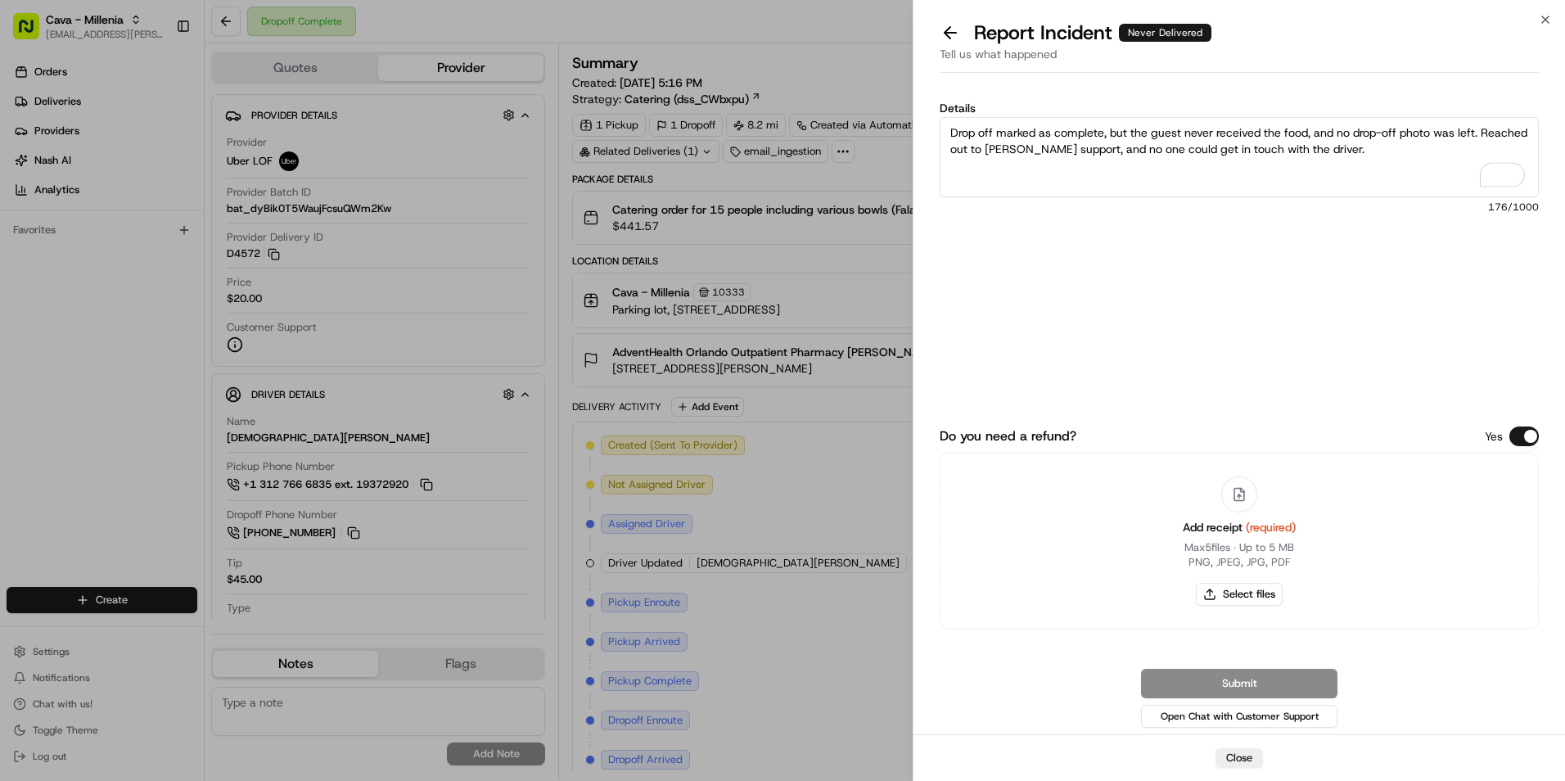
click at [1389, 150] on textarea "Drop off marked as complete, but the guest never received the food, and no drop…" at bounding box center [1239, 157] width 599 height 80
click at [1334, 169] on textarea "Drop off marked as complete, but the guest never received the food, and no drop…" at bounding box center [1239, 157] width 599 height 80
type textarea "Drop off marked as complete, but the guest never received the food, and no drop…"
click at [1231, 592] on button "Select files" at bounding box center [1239, 594] width 87 height 23
click at [1241, 595] on button "Select files" at bounding box center [1239, 594] width 87 height 23
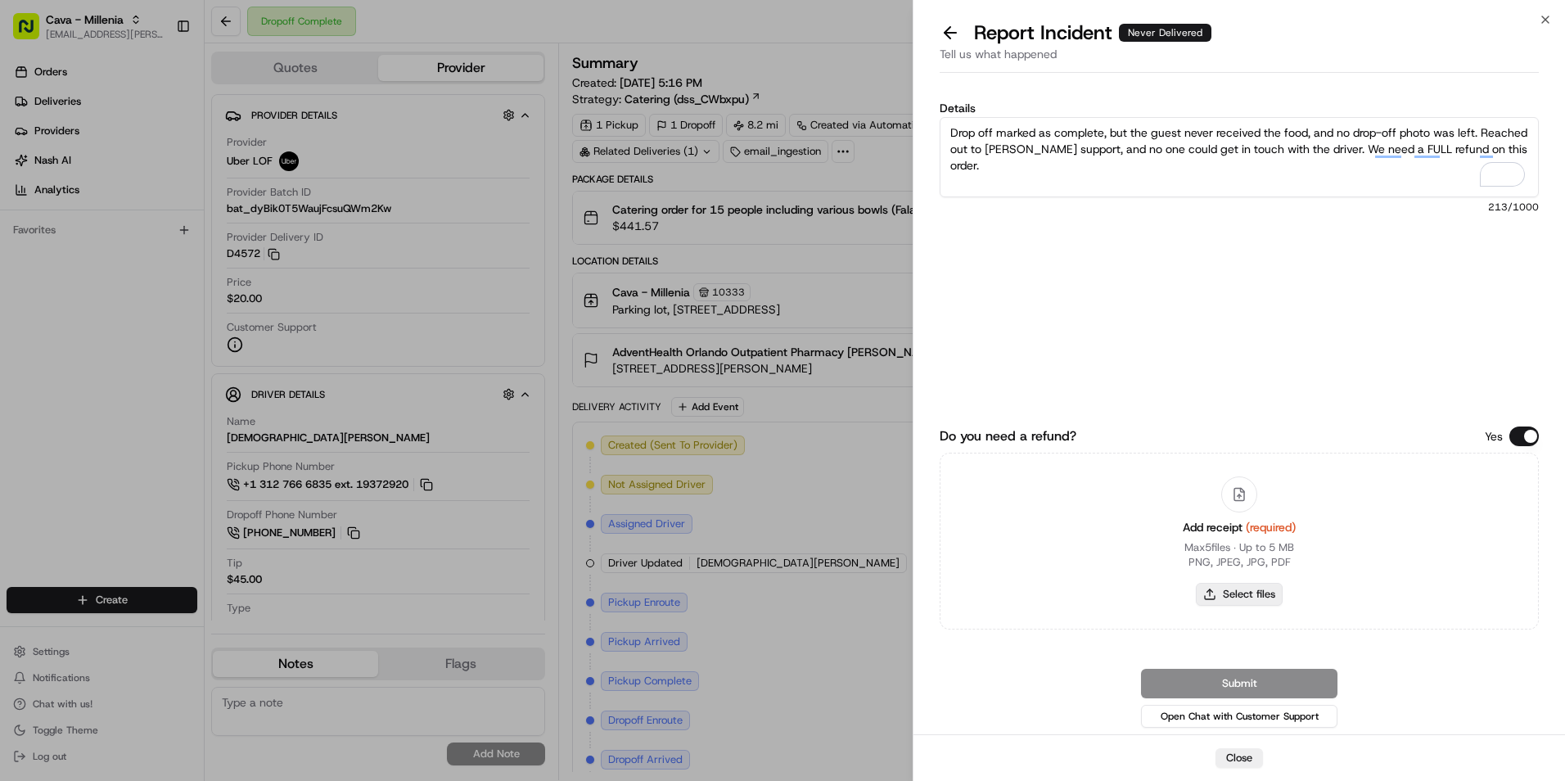
type input "C:\fakepath\Alex M Receipt.pdf"
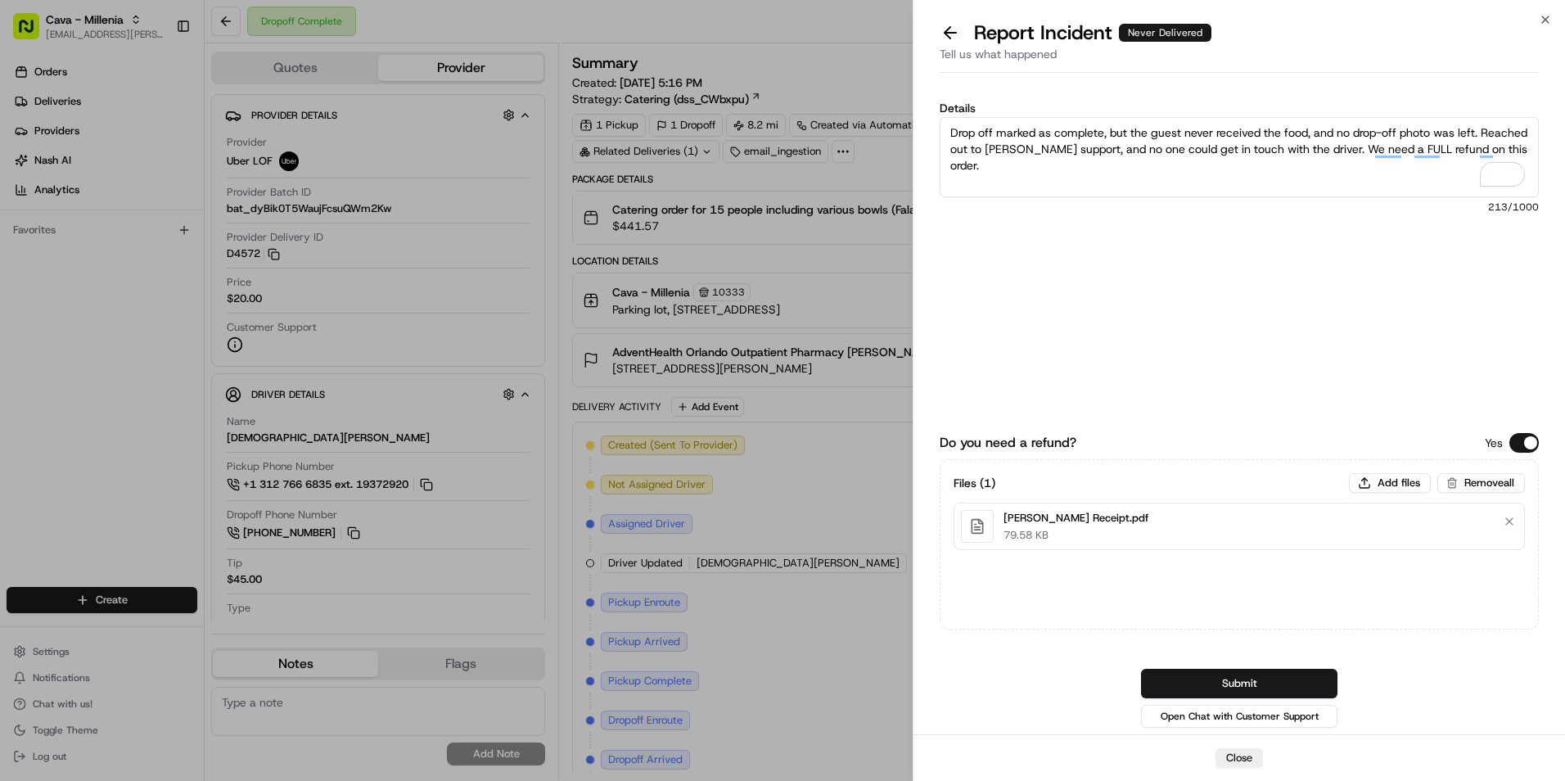
click at [1238, 164] on textarea "Drop off marked as complete, but the guest never received the food, and no drop…" at bounding box center [1239, 157] width 599 height 80
click at [1285, 676] on button "Submit" at bounding box center [1239, 683] width 196 height 29
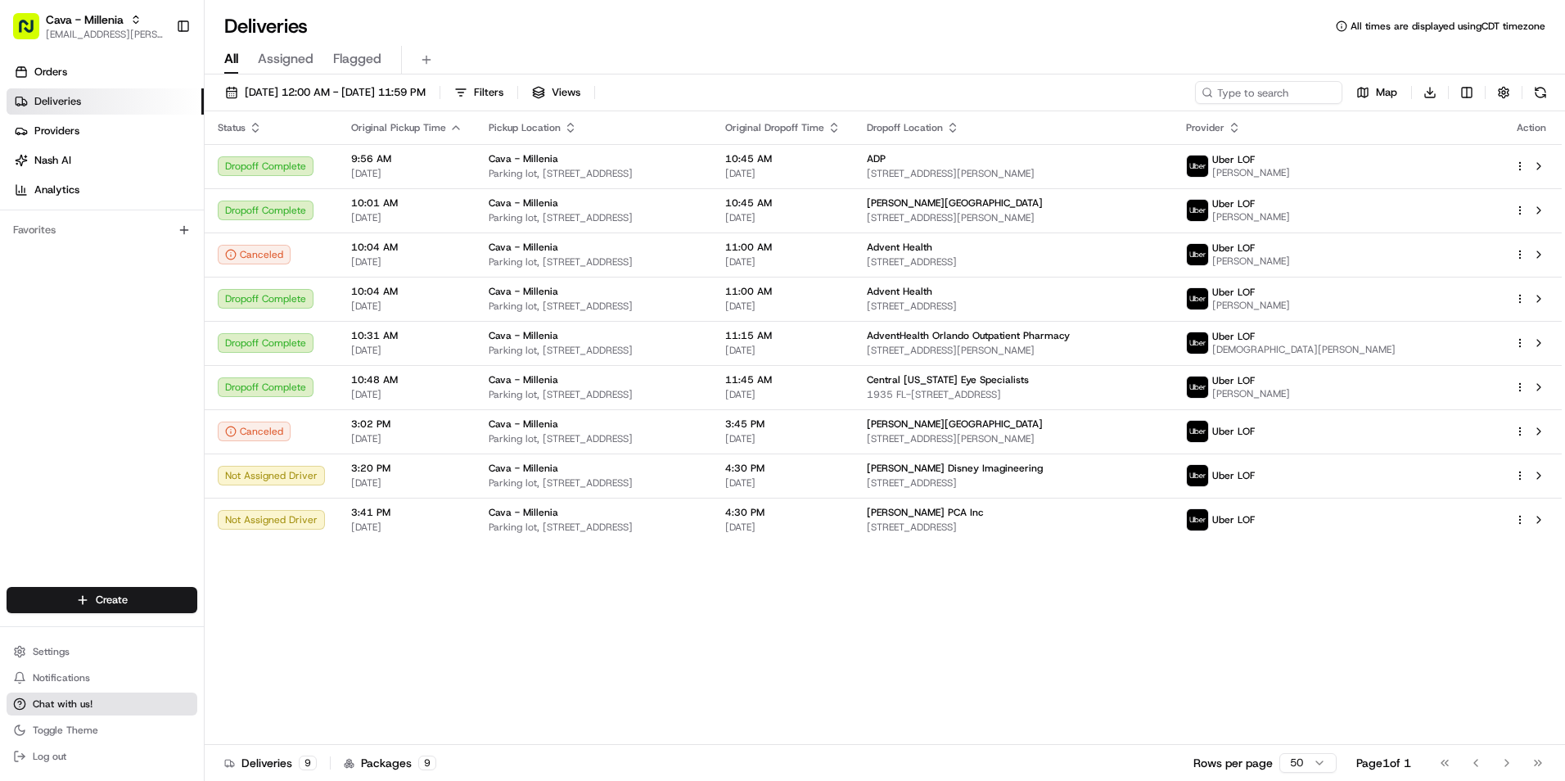
click at [95, 700] on button "Chat with us!" at bounding box center [102, 704] width 191 height 23
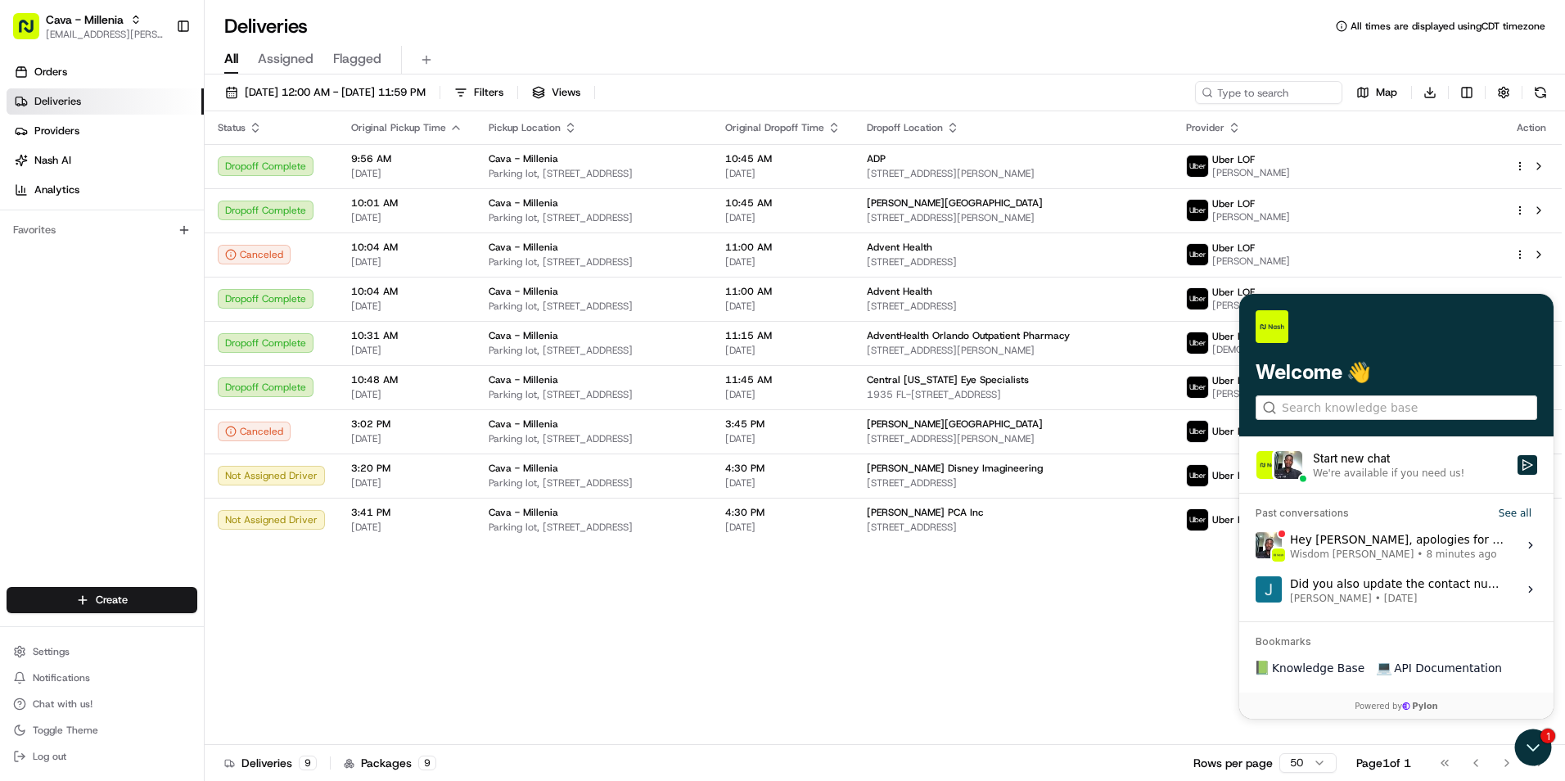
click at [1426, 551] on span "8 minutes ago" at bounding box center [1461, 554] width 70 height 13
click at [1256, 546] on button "View issue" at bounding box center [1255, 545] width 1 height 1
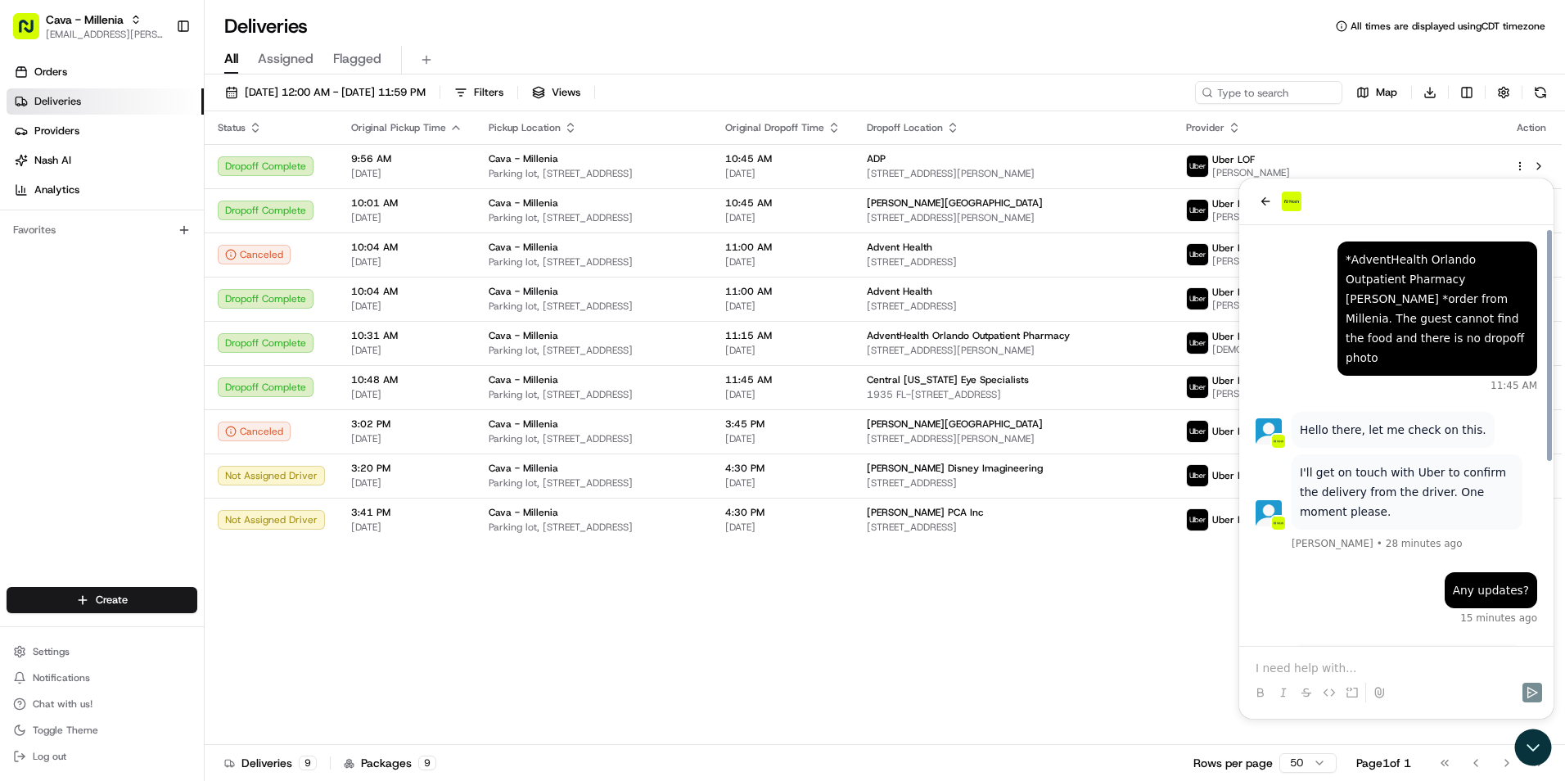
scroll to position [329, 0]
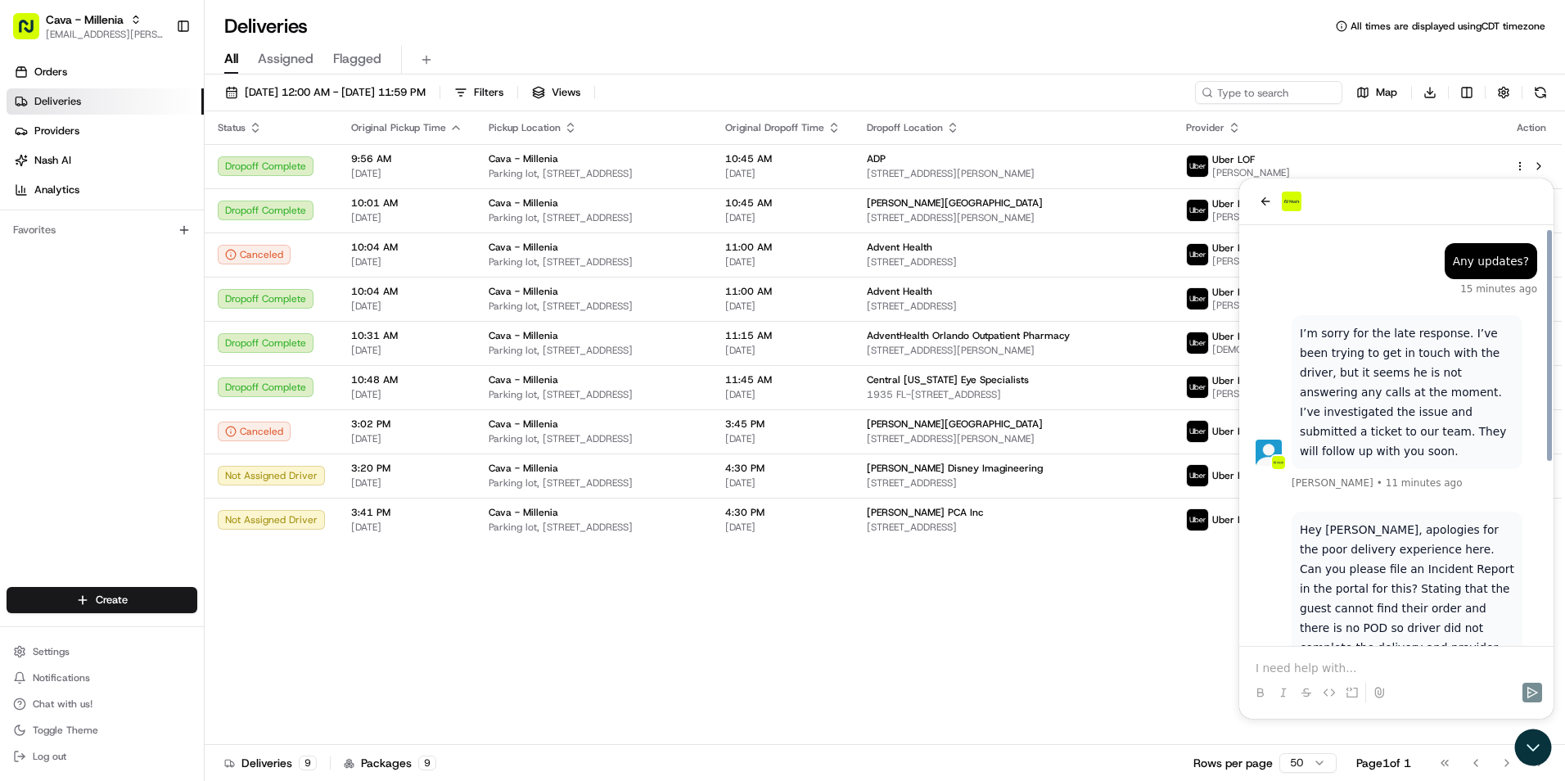
click at [1350, 664] on p at bounding box center [1397, 668] width 282 height 16
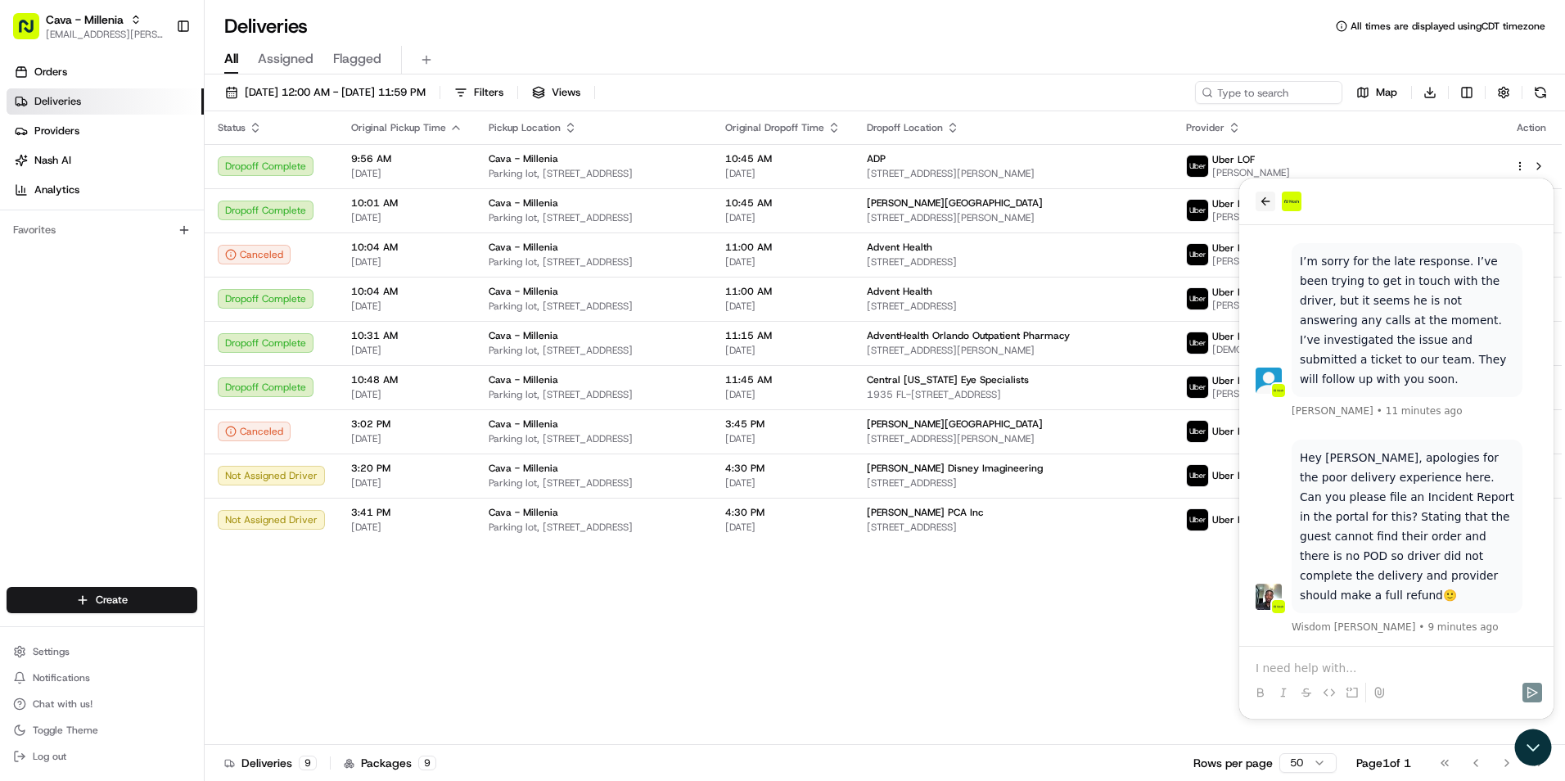
click at [1257, 199] on button "back" at bounding box center [1266, 202] width 20 height 20
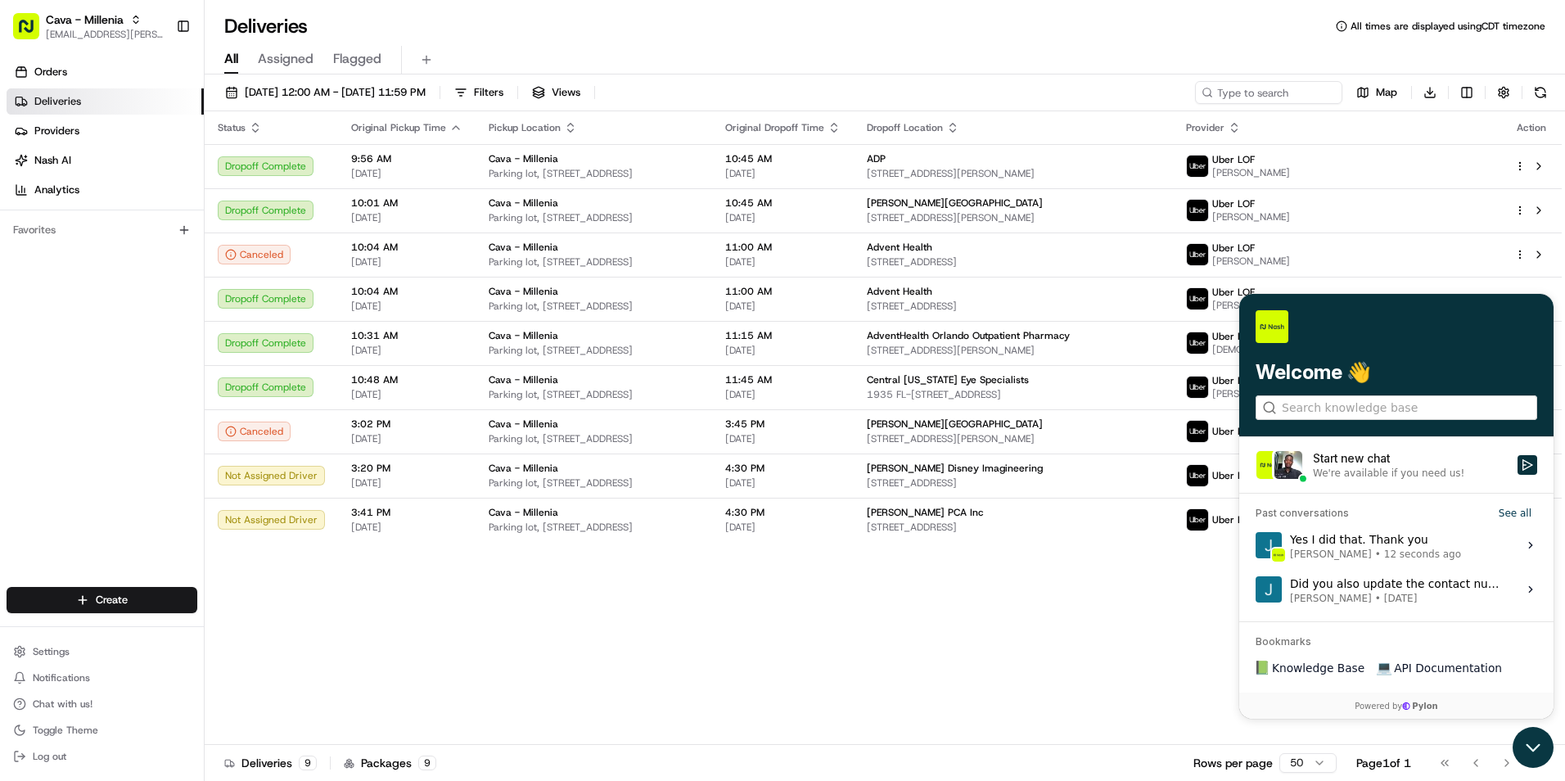
drag, startPoint x: 1531, startPoint y: 740, endPoint x: 3042, endPoint y: 1466, distance: 1676.7
click at [1531, 740] on icon "Open customer support" at bounding box center [1533, 747] width 41 height 41
